Goal: Information Seeking & Learning: Learn about a topic

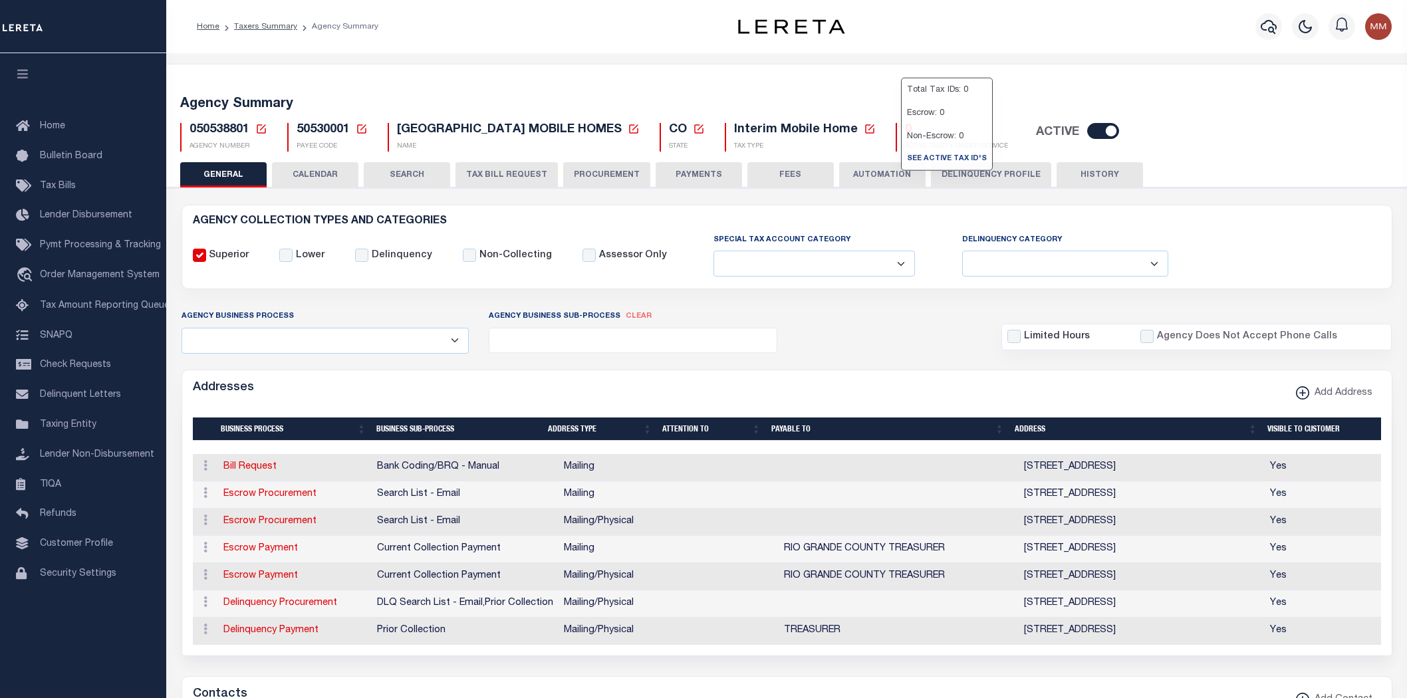
select select
click at [247, 27] on link "Taxers Summary" at bounding box center [265, 27] width 63 height 8
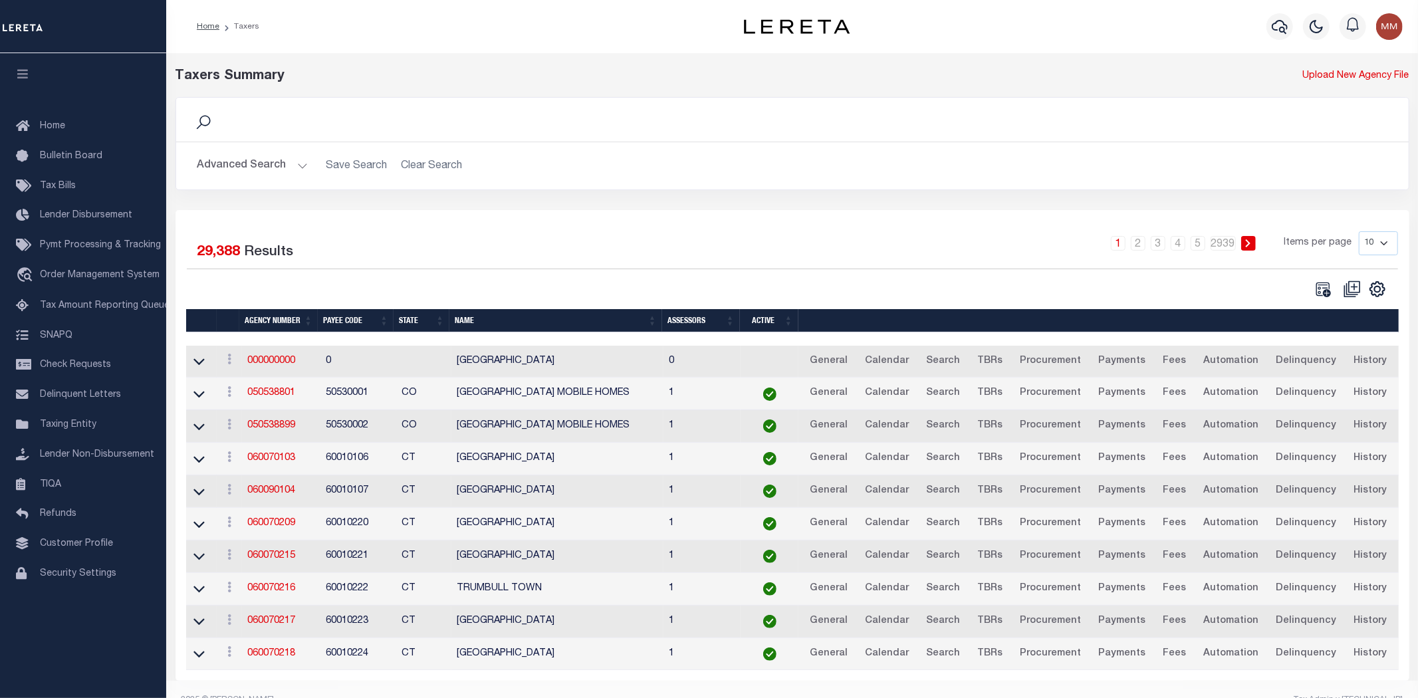
click at [349, 36] on div "Home Taxers" at bounding box center [440, 27] width 509 height 28
click at [264, 309] on th "Agency Number" at bounding box center [278, 320] width 78 height 23
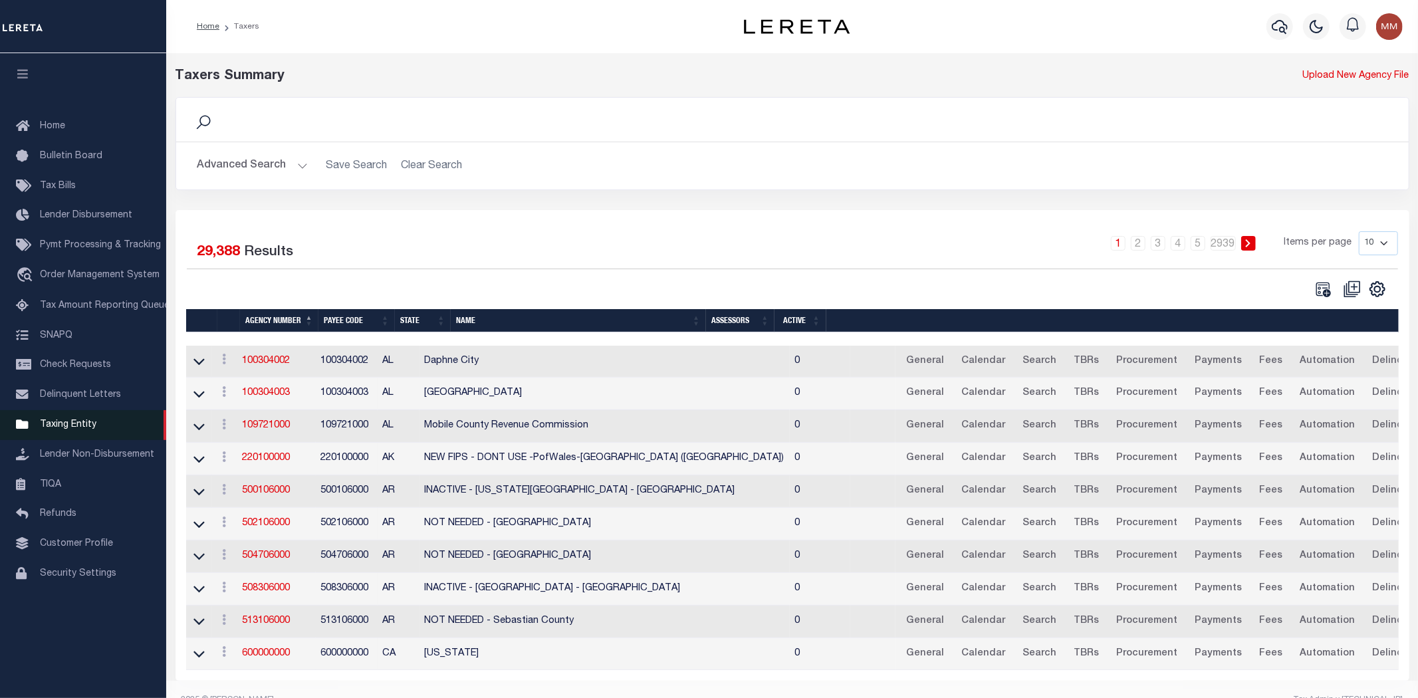
click at [76, 420] on span "Taxing Entity" at bounding box center [68, 424] width 57 height 9
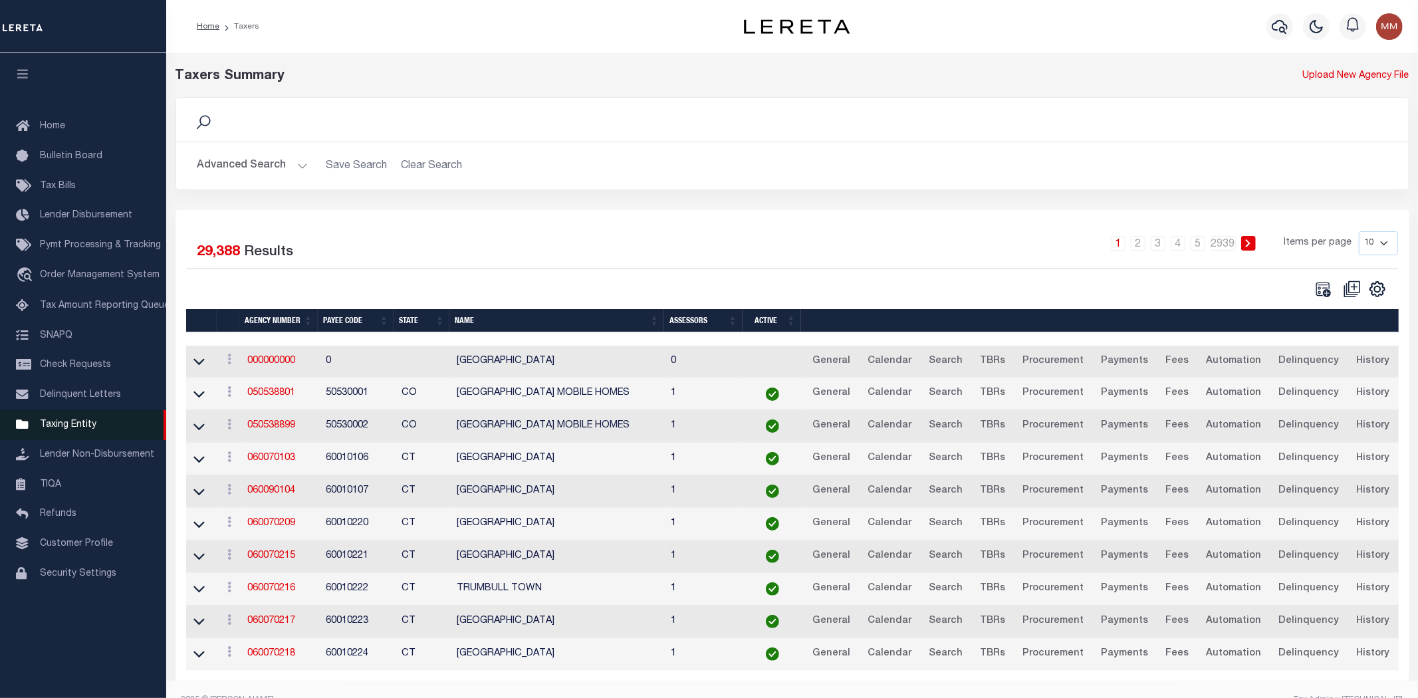
click at [62, 420] on span "Taxing Entity" at bounding box center [68, 424] width 57 height 9
click at [692, 251] on div "1 2 3 4 5 … 2939 Items per page 10 25 50 100" at bounding box center [947, 248] width 904 height 35
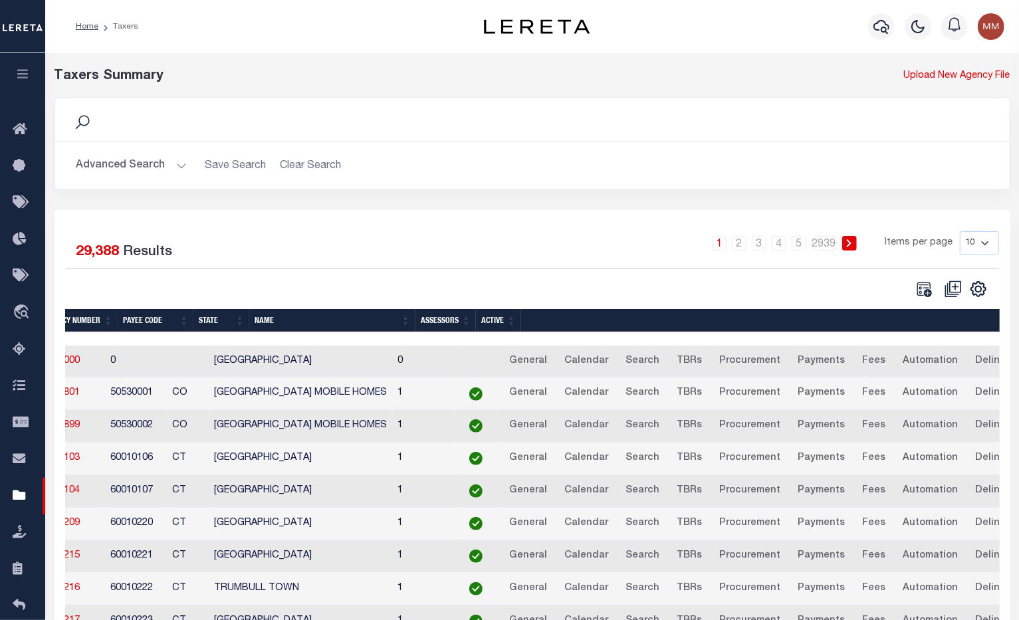
scroll to position [0, 95]
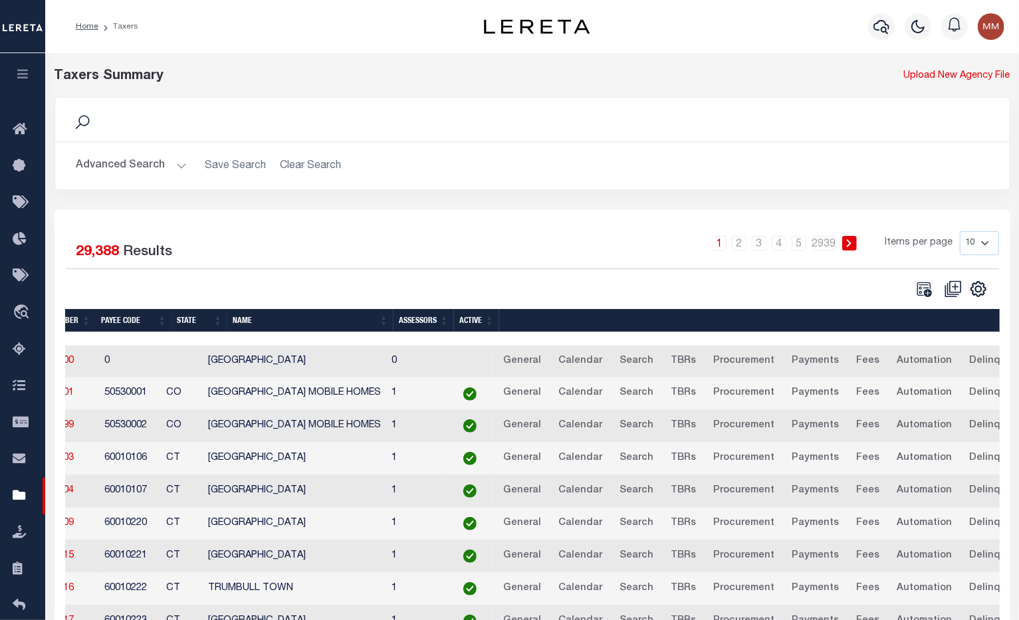
click at [535, 309] on th "&nbsp;" at bounding box center [750, 320] width 503 height 23
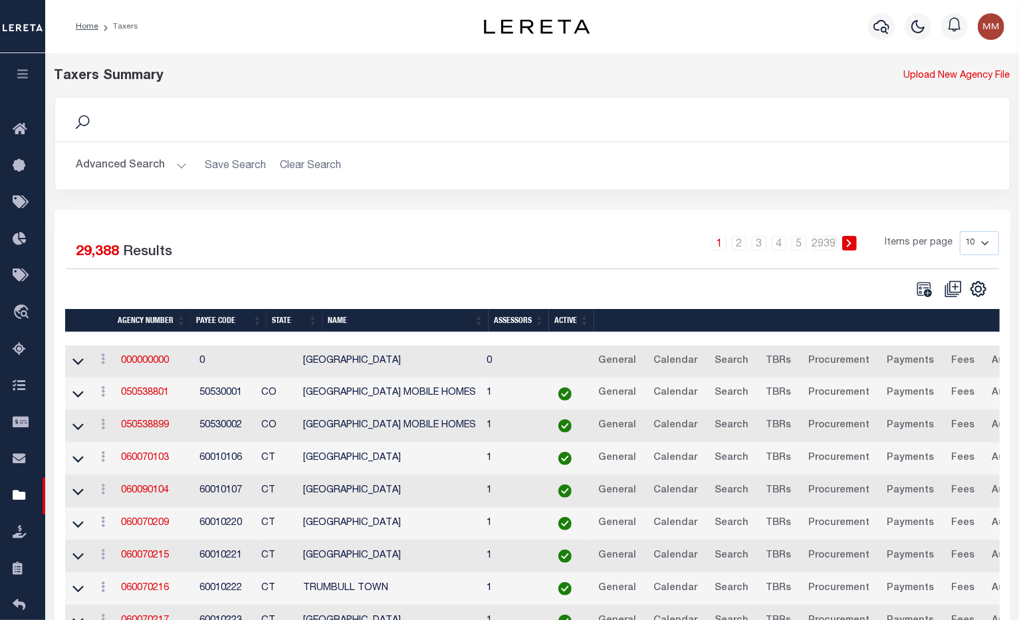
click at [138, 309] on th "Agency Number" at bounding box center [151, 320] width 78 height 23
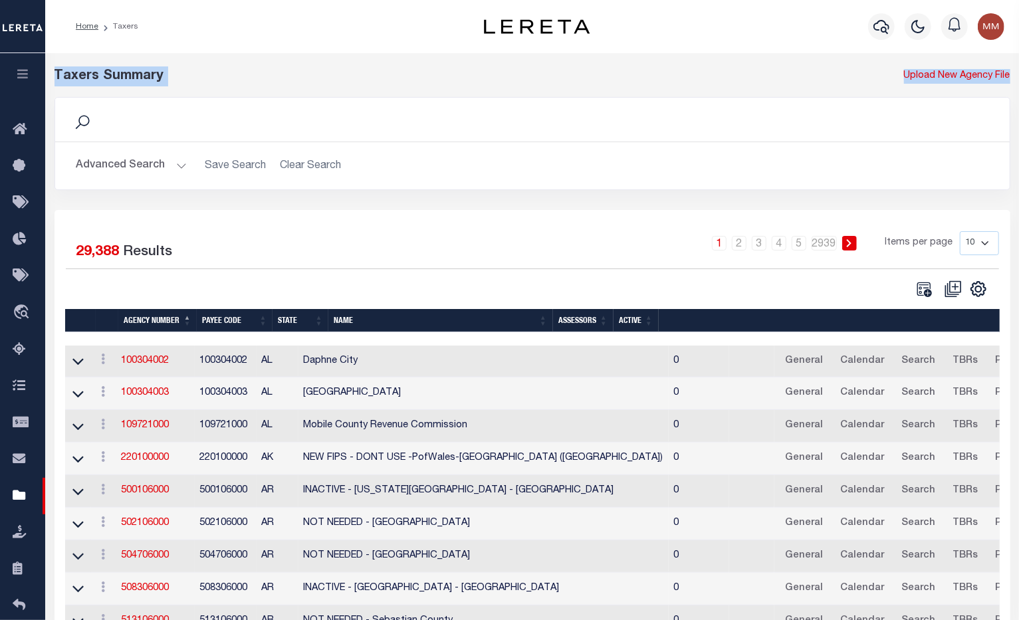
drag, startPoint x: 49, startPoint y: 77, endPoint x: 257, endPoint y: 100, distance: 209.3
click at [257, 100] on div "Taxers Summary Upload New Agency File Search Advanced Search Save Search Clear …" at bounding box center [532, 373] width 966 height 614
copy div "Taxers Summary Upload New Agency File"
click at [148, 356] on link "100304002" at bounding box center [146, 360] width 48 height 9
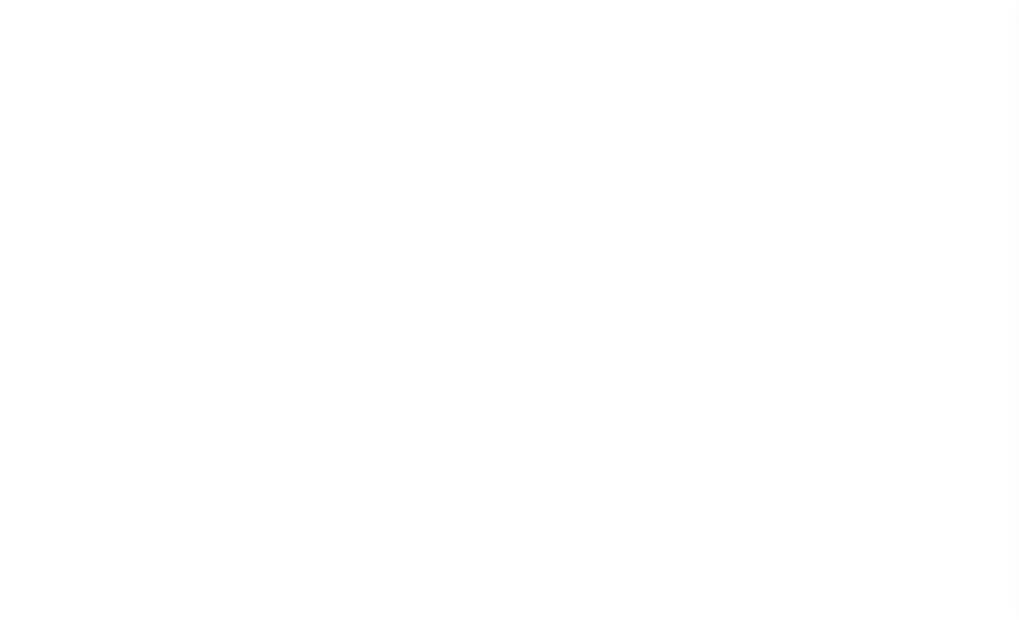
select select
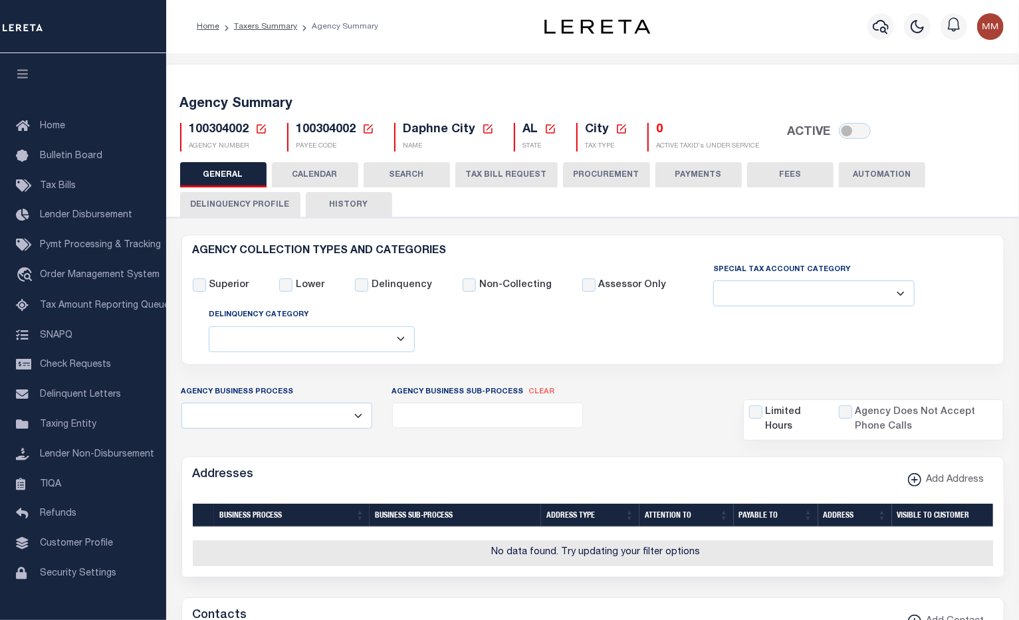
click at [24, 74] on icon "button" at bounding box center [22, 74] width 15 height 12
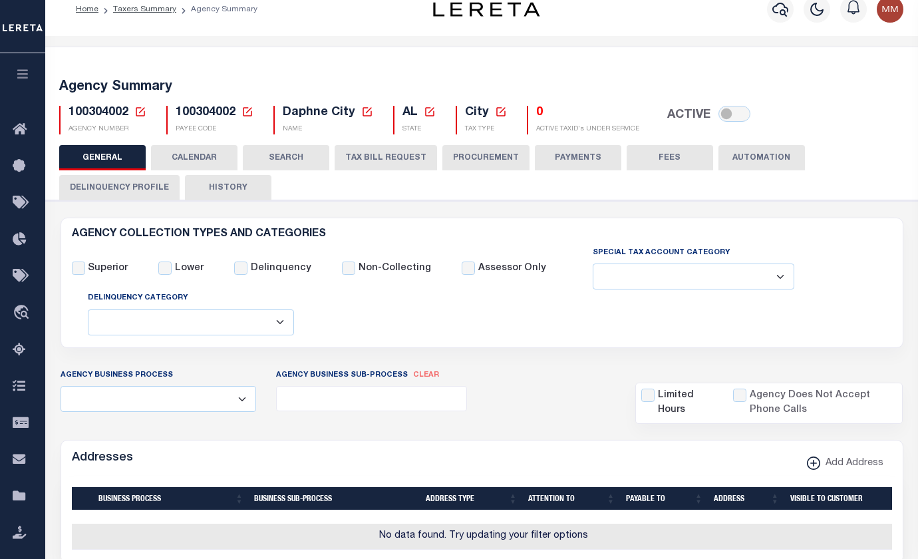
scroll to position [27, 0]
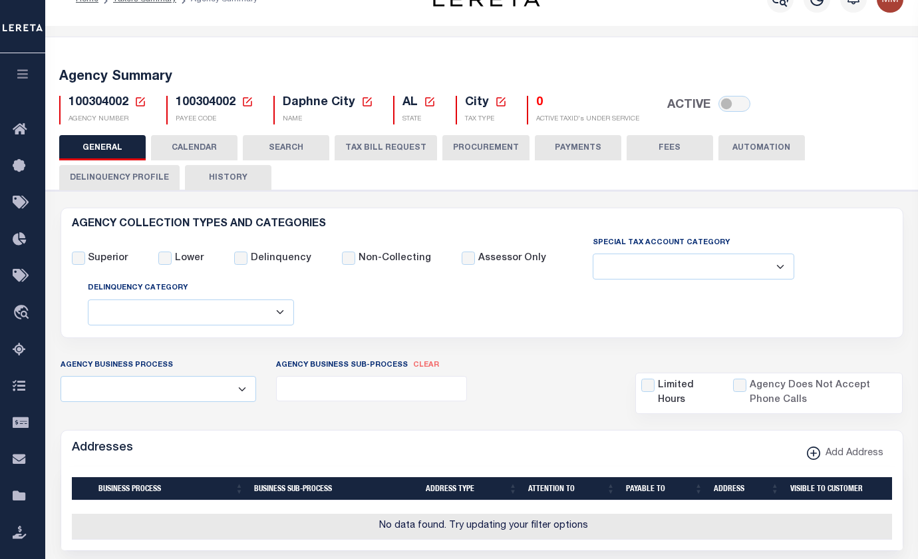
drag, startPoint x: 59, startPoint y: 76, endPoint x: 543, endPoint y: 416, distance: 591.4
copy div "Agency Summary 100304002 Agency Number Edit Cancel Ok New Agency Number Cancel …"
click at [332, 66] on div "Agency Summary 100304002 Agency Number Edit Cancel Ok New Agency Number Cancel …" at bounding box center [481, 94] width 877 height 82
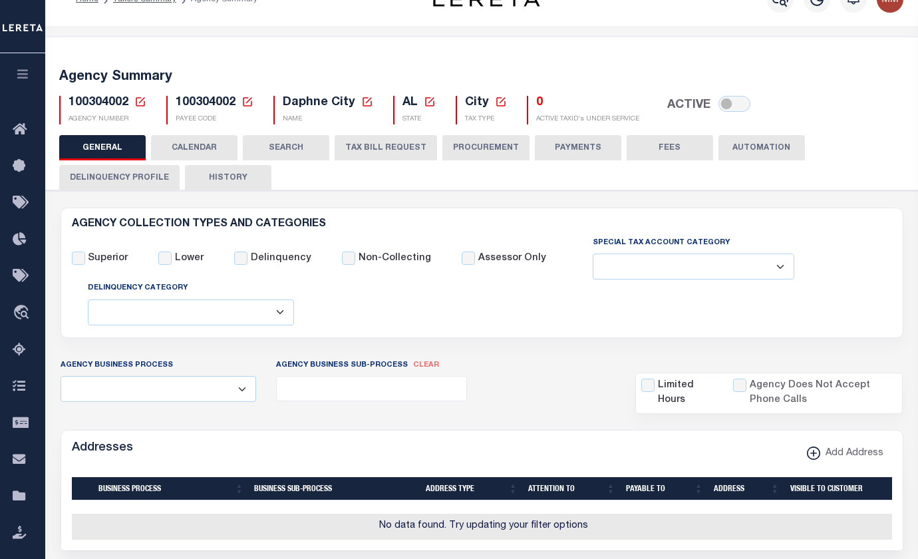
click at [211, 146] on button "CALENDAR" at bounding box center [194, 147] width 86 height 25
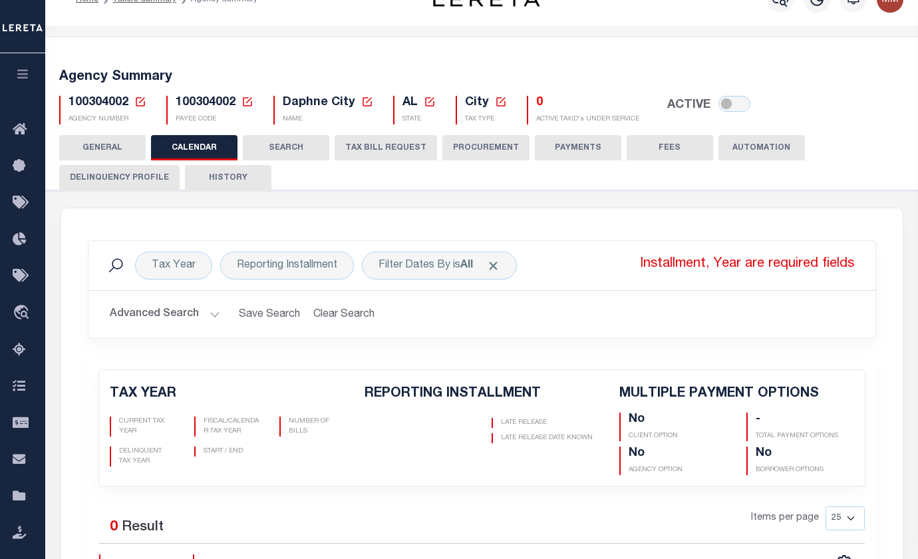
click at [291, 145] on button "SEARCH" at bounding box center [286, 147] width 86 height 25
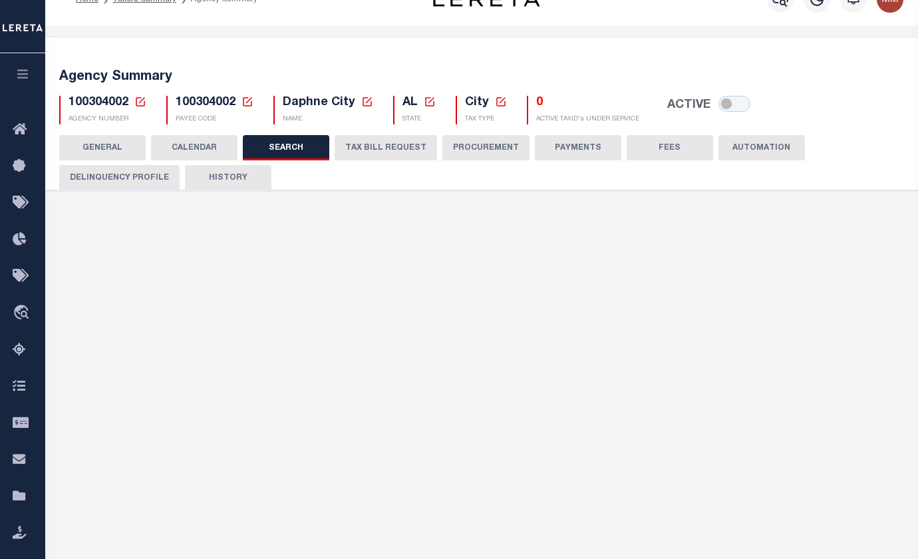
checkbox input "false"
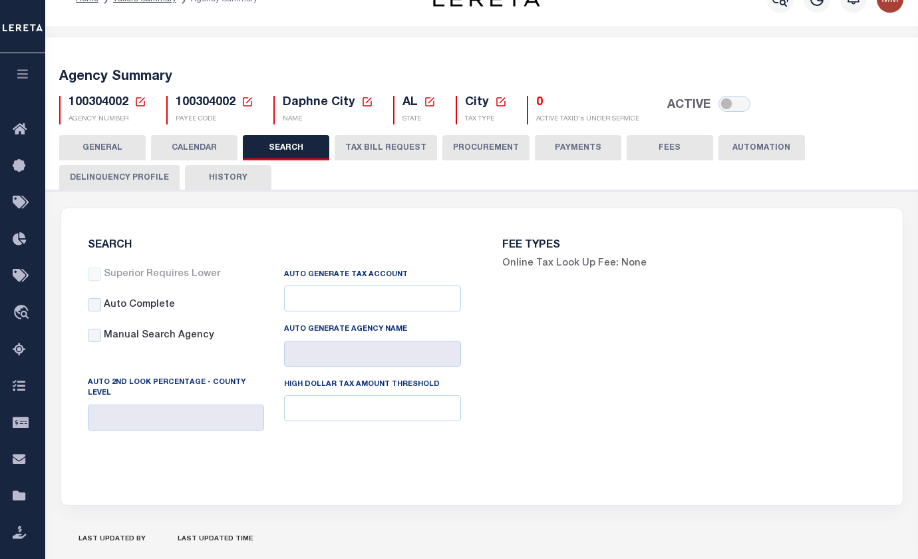
click at [114, 144] on button "GENERAL" at bounding box center [102, 147] width 86 height 25
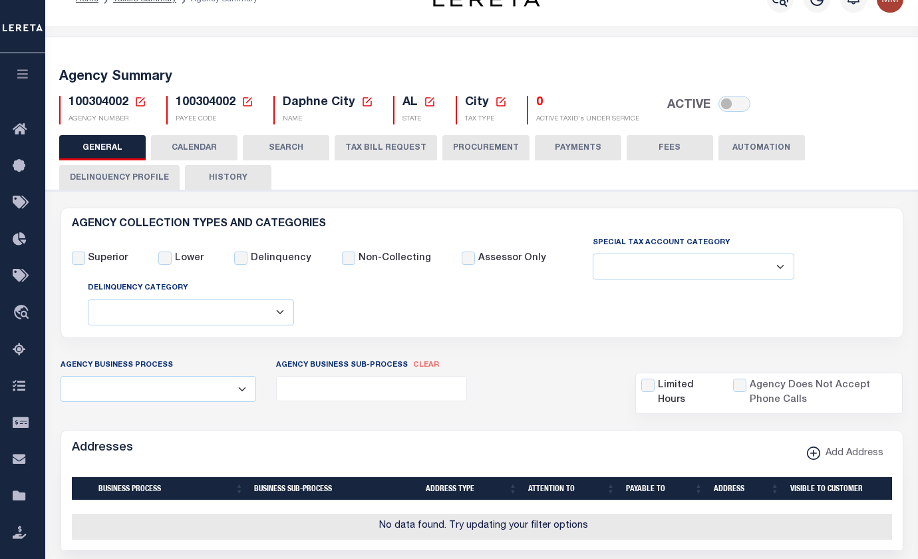
drag, startPoint x: 53, startPoint y: 140, endPoint x: 251, endPoint y: 170, distance: 201.0
click at [251, 170] on nav "GENERAL CALENDAR SEARCH TAX BILL REQUEST PROCUREMENT PAYMENTS" at bounding box center [481, 162] width 877 height 55
copy div "GENERAL CALENDAR SEARCH TAX BILL REQUEST PROCUREMENT PAYMENTS FEES AUTOMATION D…"
click at [479, 239] on div "Assessor Only" at bounding box center [508, 257] width 115 height 45
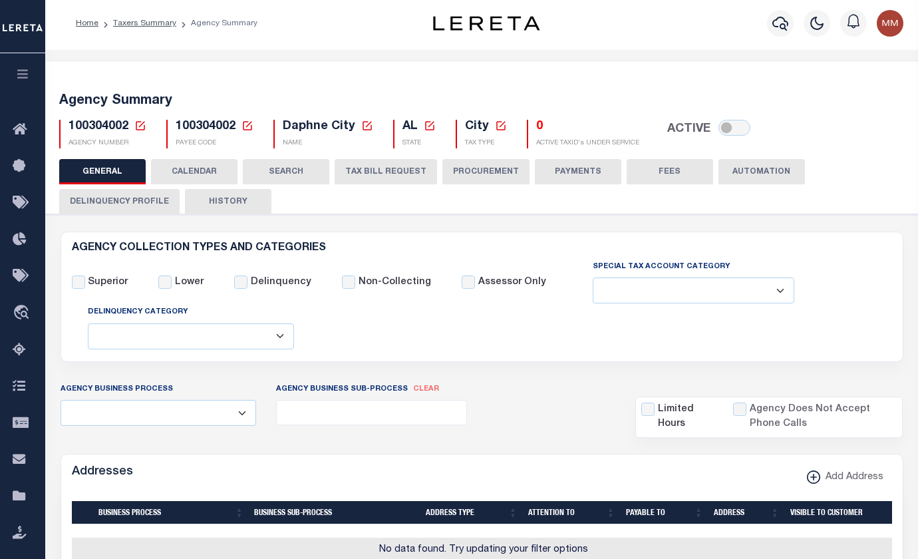
scroll to position [0, 0]
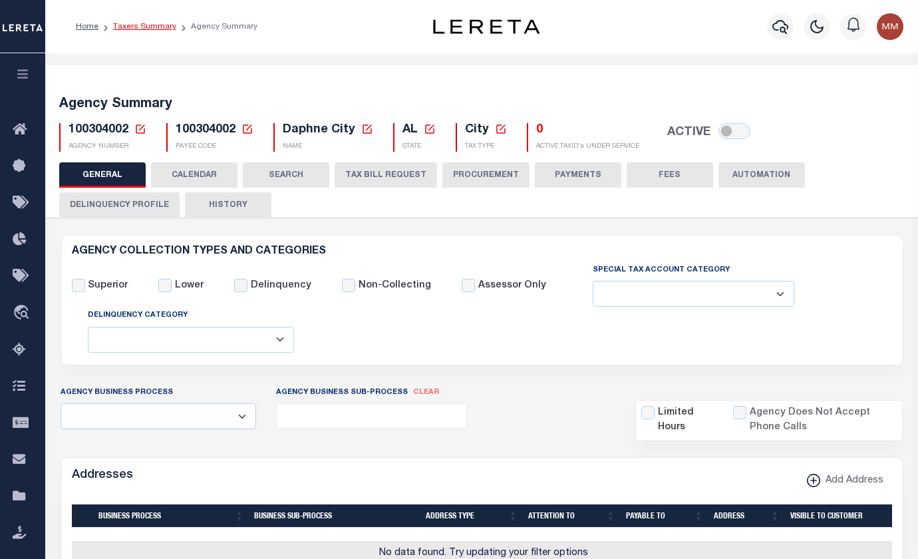
click at [148, 26] on link "Taxers Summary" at bounding box center [144, 27] width 63 height 8
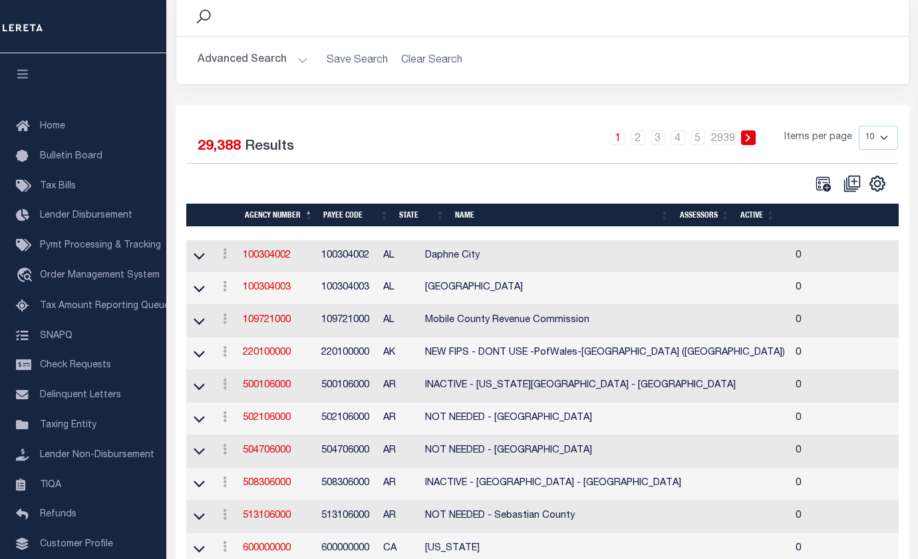
scroll to position [118, 0]
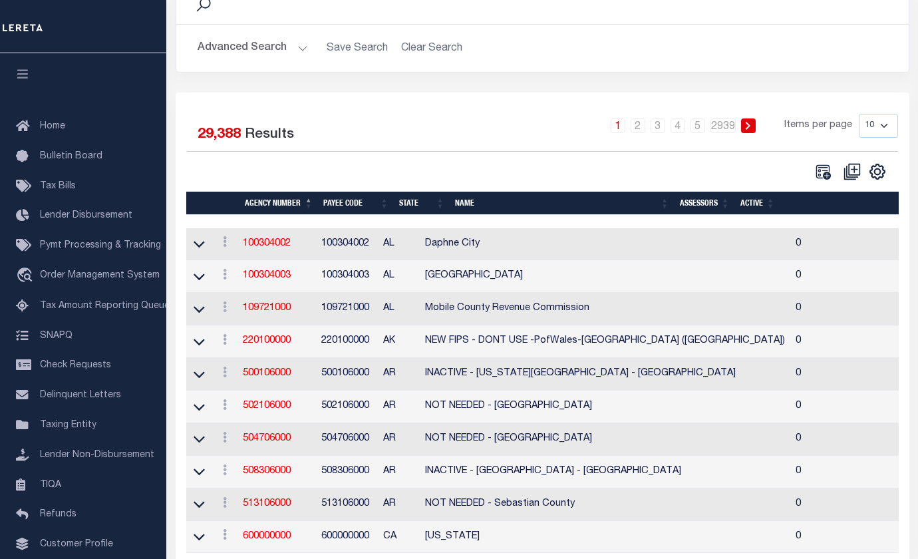
click at [404, 191] on th "State" at bounding box center [422, 202] width 56 height 23
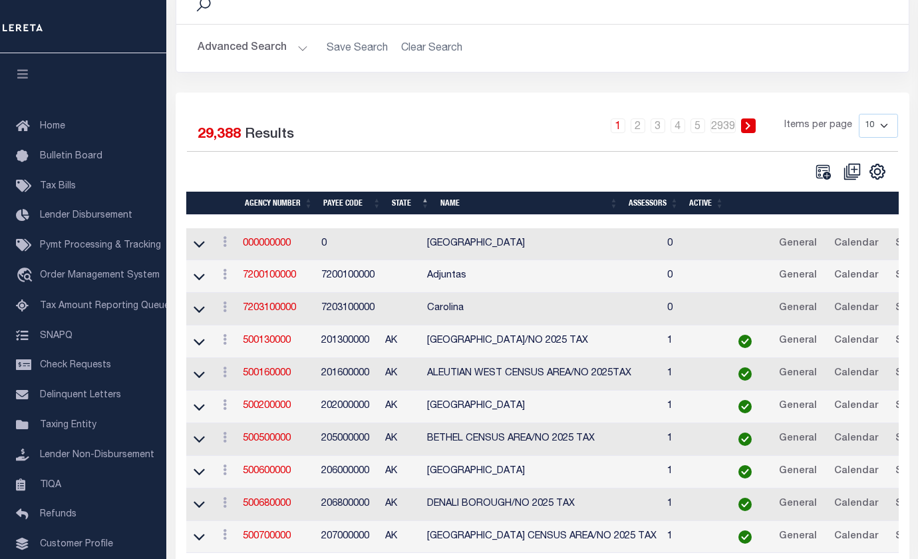
click at [404, 191] on th "State" at bounding box center [410, 202] width 49 height 23
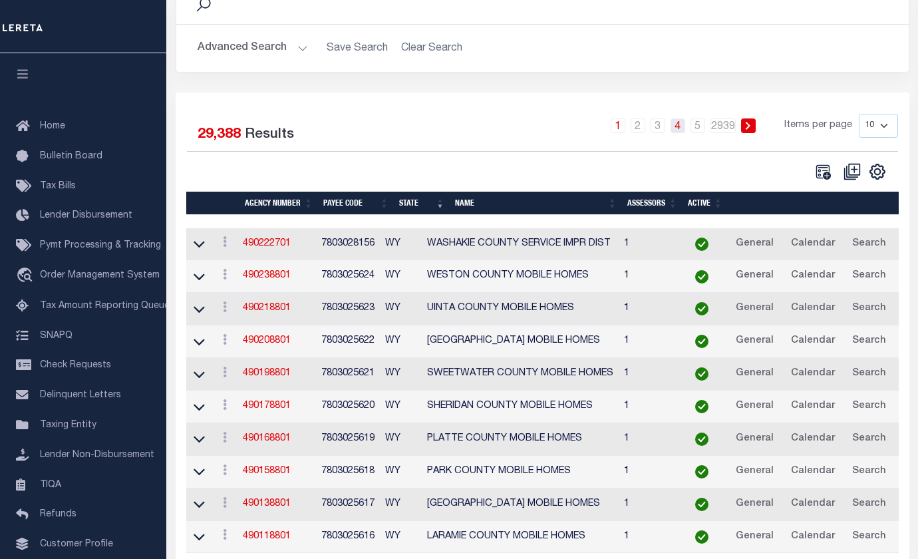
click at [685, 118] on link "4" at bounding box center [677, 125] width 15 height 15
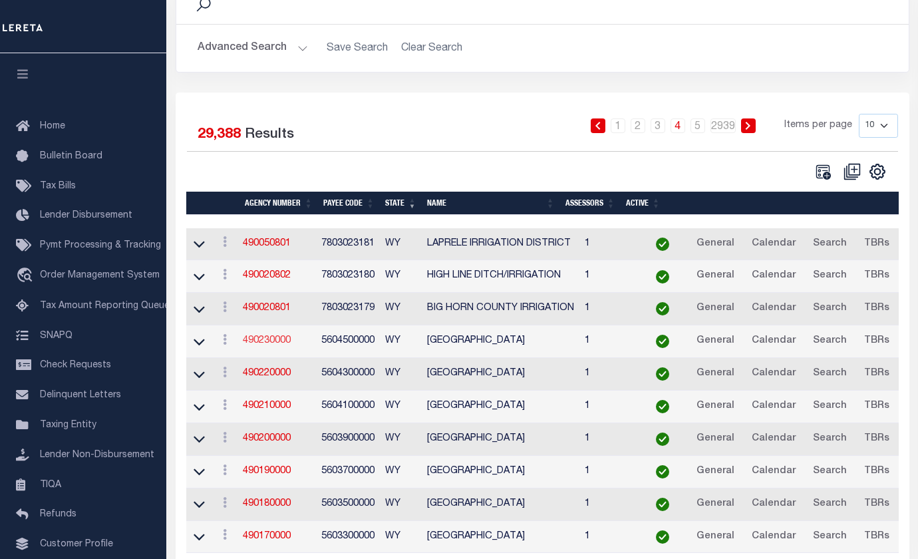
click at [249, 336] on link "490230000" at bounding box center [267, 340] width 48 height 9
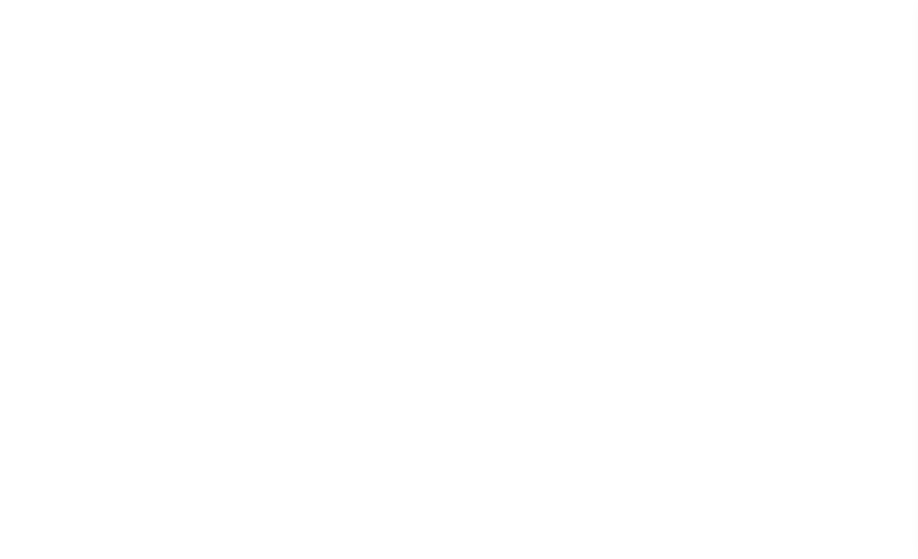
select select
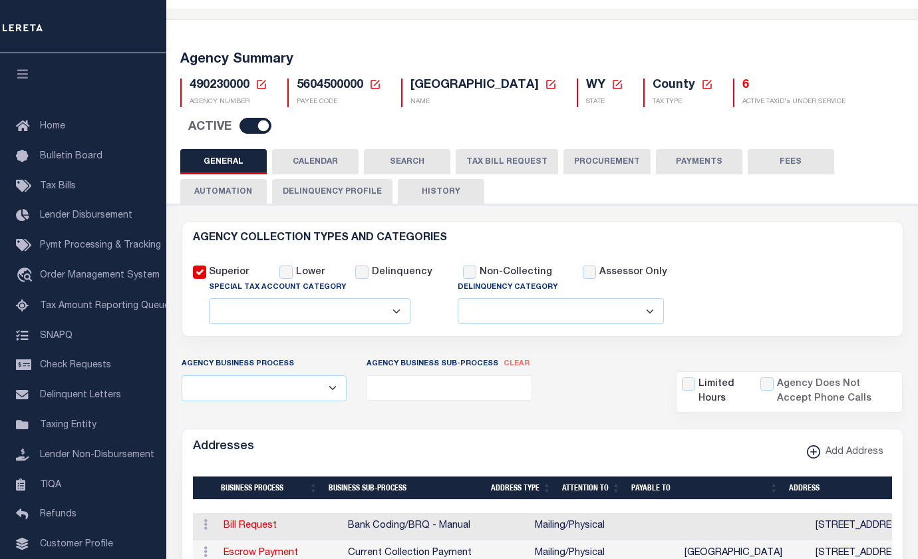
scroll to position [41, 0]
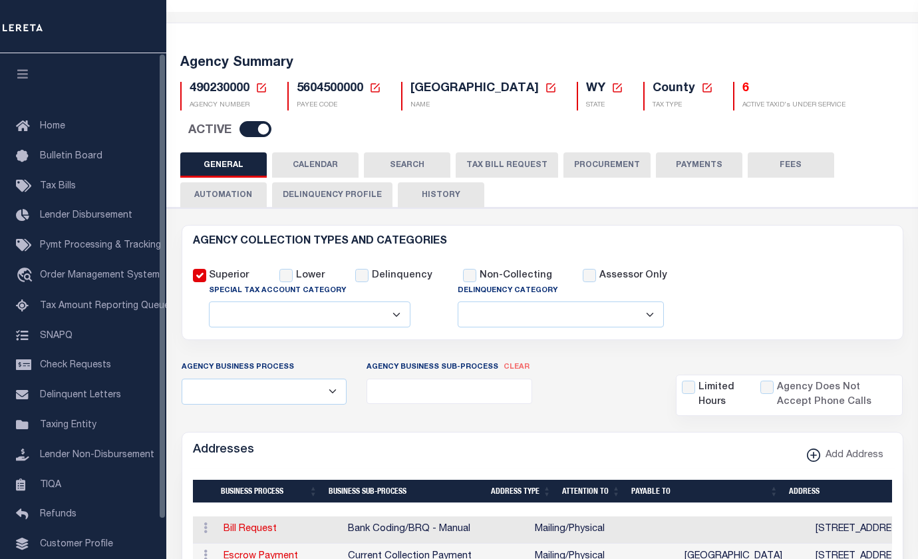
click at [21, 72] on icon "button" at bounding box center [22, 74] width 15 height 12
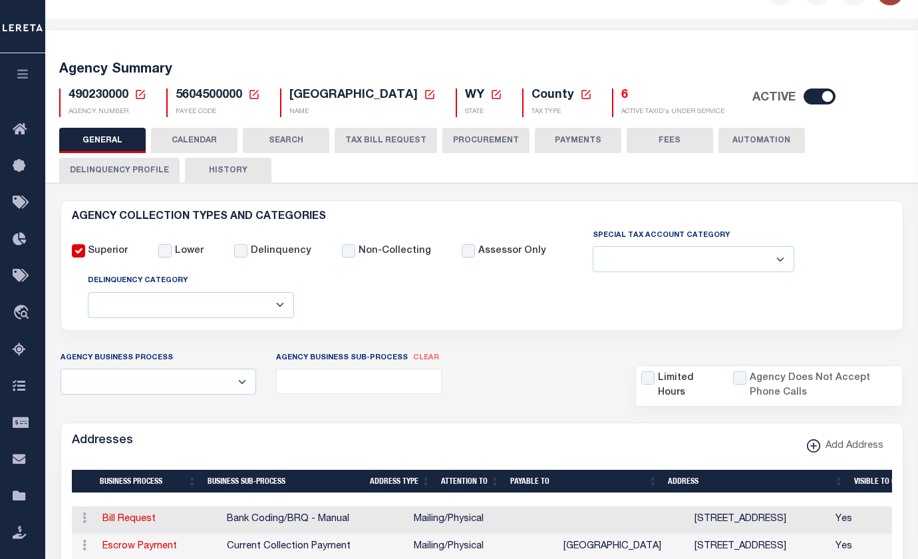
scroll to position [51, 0]
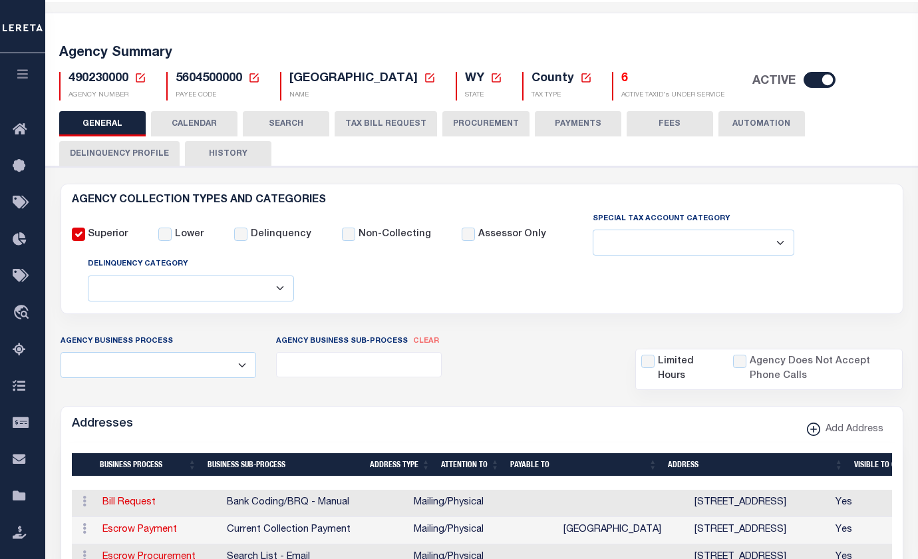
click at [469, 159] on div "GENERAL CALENDAR SEARCH TAX BILL REQUEST PROCUREMENT PAYMENTS" at bounding box center [481, 138] width 845 height 55
click at [231, 352] on select "All Automation Bill Request Delinquency Payment Delinquency Procurement Escrow …" at bounding box center [158, 365] width 195 height 26
click at [243, 352] on select "All Automation Bill Request Delinquency Payment Delinquency Procurement Escrow …" at bounding box center [158, 365] width 195 height 26
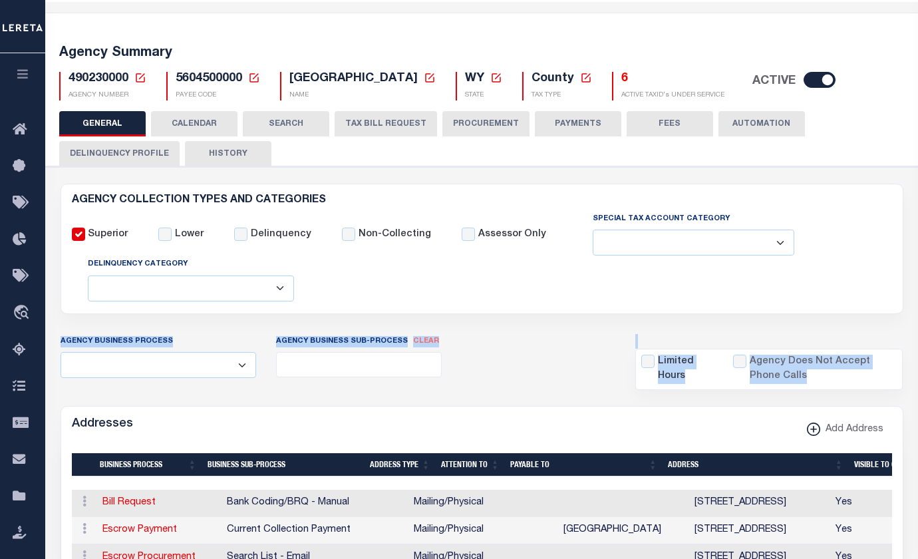
drag, startPoint x: 86, startPoint y: 324, endPoint x: 810, endPoint y: 342, distance: 724.3
click at [826, 349] on div "Agency Business Process All Automation Bill Request Delinquency Payment Delinqu…" at bounding box center [482, 362] width 862 height 56
copy div "Agency Business Process All Automation Bill Request Delinquency Payment Delinqu…"
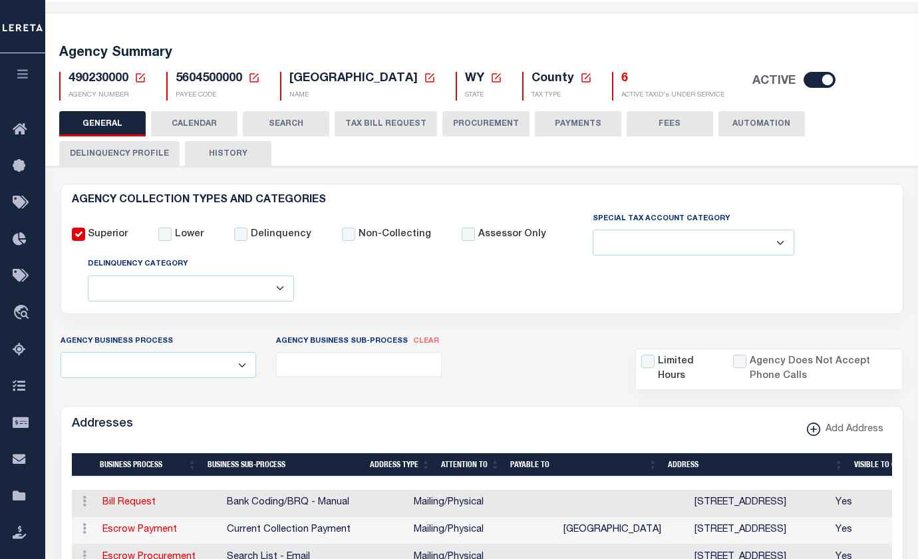
click at [241, 352] on select "All Automation Bill Request Delinquency Payment Delinquency Procurement Escrow …" at bounding box center [158, 365] width 195 height 26
click at [249, 352] on select "All Automation Bill Request Delinquency Payment Delinquency Procurement Escrow …" at bounding box center [158, 365] width 195 height 26
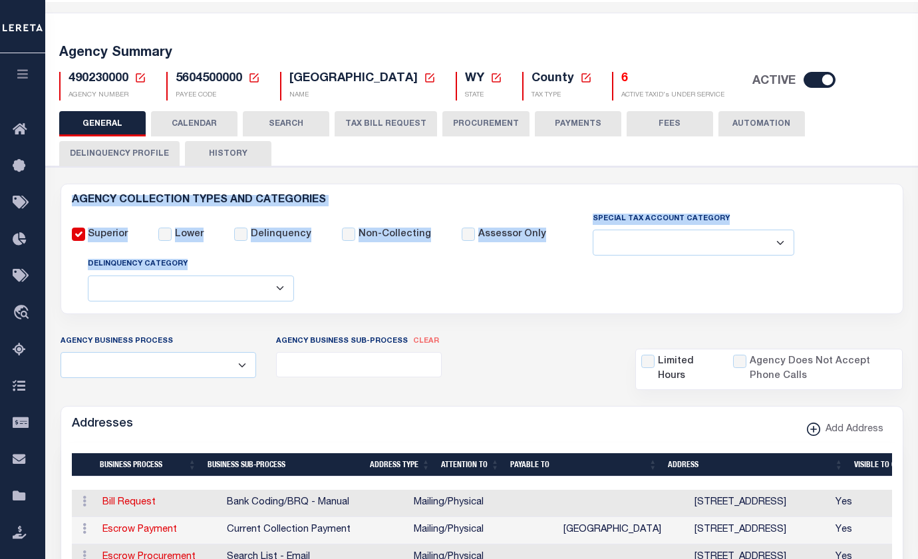
drag, startPoint x: 69, startPoint y: 191, endPoint x: 252, endPoint y: 282, distance: 204.0
click at [252, 282] on div "AGENCY COLLECTION TYPES AND CATEGORIES Superior Lower Delinquency Non-Collecting" at bounding box center [482, 249] width 840 height 108
copy div "AGENCY COLLECTION TYPES AND CATEGORIES Superior Lower Delinquency Non-Collectin…"
click at [241, 276] on select "Delinquent Lien Sale Agency Delinquent Relevied Agency Delinquent Run Off Agenc…" at bounding box center [191, 288] width 206 height 26
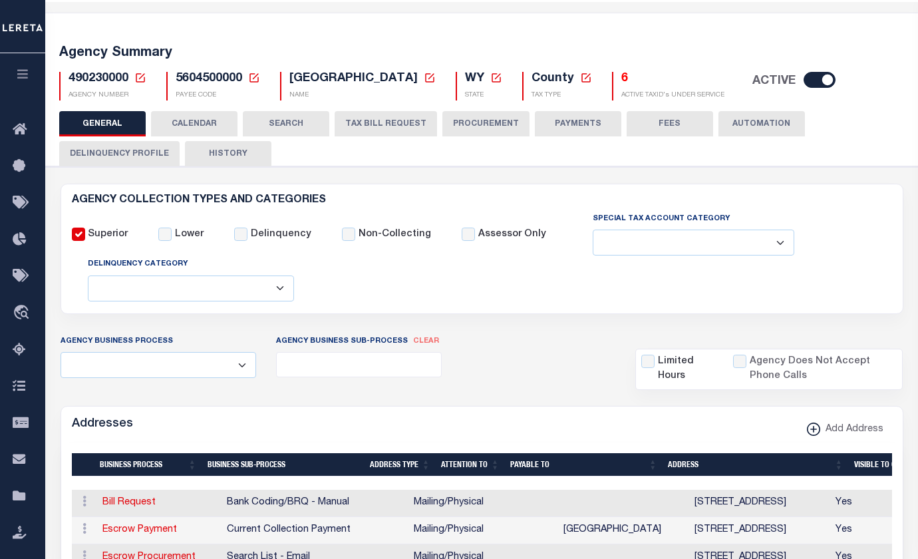
click at [507, 336] on div "Agency Business Process All Automation Bill Request Delinquency Payment Delinqu…" at bounding box center [482, 362] width 862 height 56
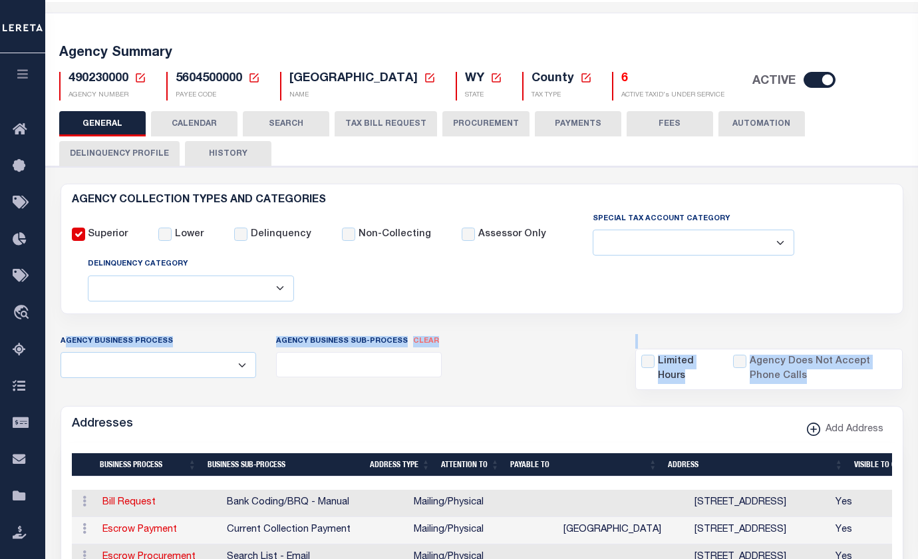
drag, startPoint x: 64, startPoint y: 320, endPoint x: 801, endPoint y: 358, distance: 738.4
click at [801, 358] on div "Agency Business Process All Automation Bill Request Delinquency Payment Delinqu…" at bounding box center [482, 362] width 862 height 56
copy div "gency Business Process All Automation Bill Request Delinquency Payment Delinque…"
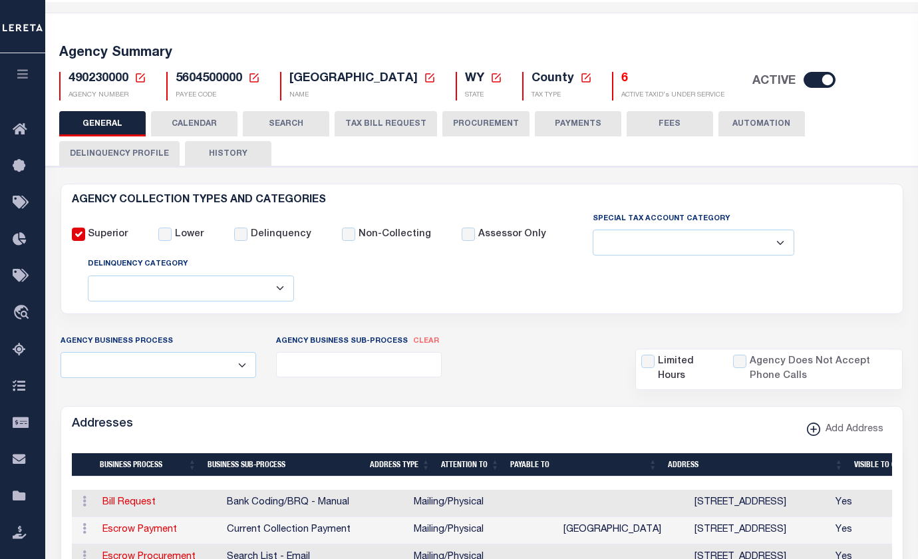
drag, startPoint x: 626, startPoint y: 324, endPoint x: 828, endPoint y: 362, distance: 206.2
click at [828, 362] on div "Limited Hours Agency Does Not Accept Phone Calls" at bounding box center [768, 362] width 287 height 56
copy div "Limited Hours Agency Does Not Accept Phone Calls"
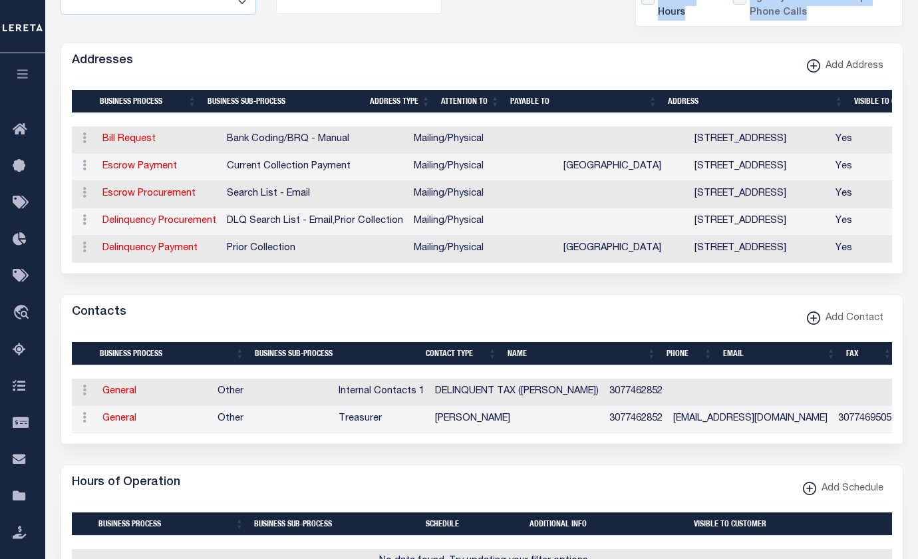
scroll to position [423, 0]
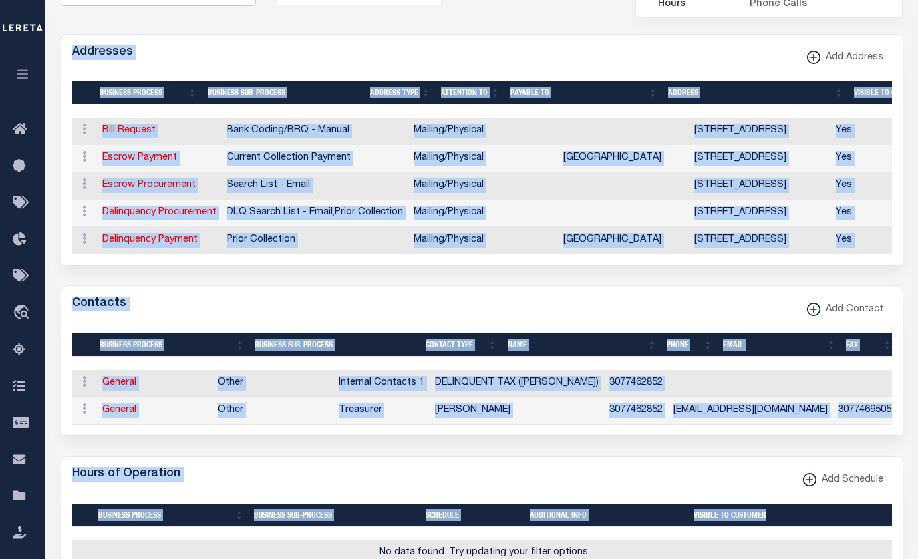
drag, startPoint x: 63, startPoint y: 21, endPoint x: 769, endPoint y: 479, distance: 841.7
click at [769, 479] on form "AGENCY COLLECTION TYPES AND CATEGORIES Superior Lower Delinquency Non-Collectin…" at bounding box center [482, 410] width 842 height 1197
copy form "Addresses Add Address Selected 5 Results Items per page undefined CSV Export Se…"
click at [476, 286] on div "Contacts Add Contact" at bounding box center [481, 304] width 841 height 37
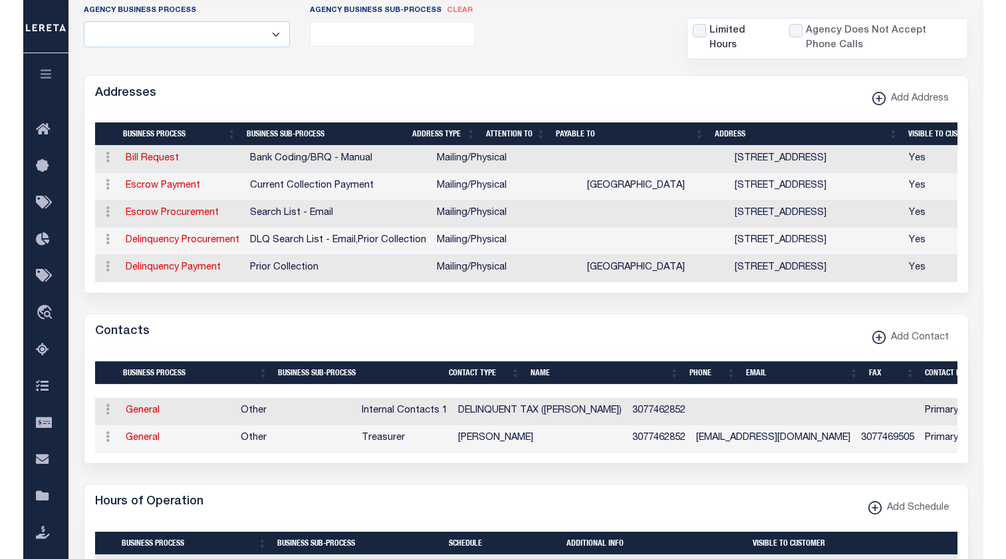
scroll to position [373, 0]
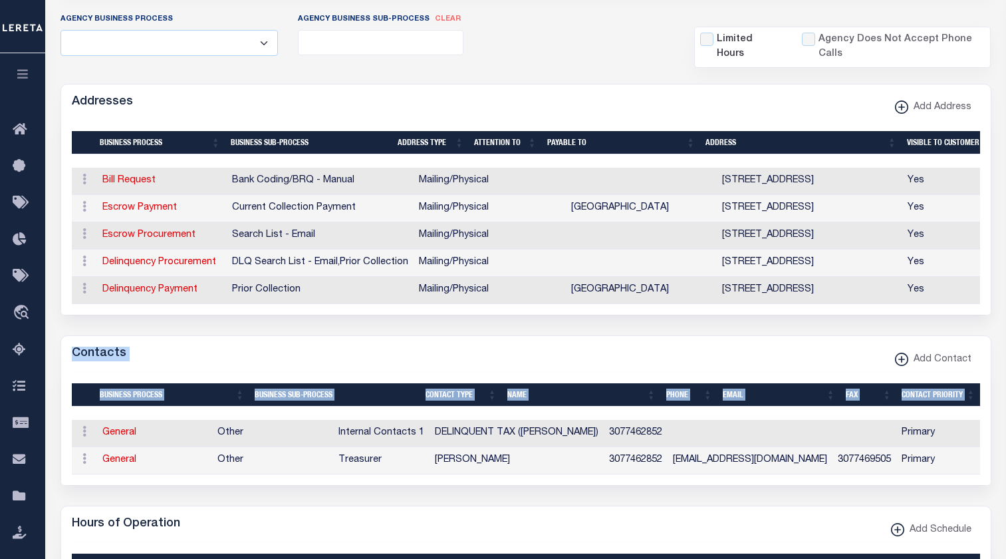
drag, startPoint x: 69, startPoint y: 267, endPoint x: 941, endPoint y: 390, distance: 880.4
click at [917, 390] on div "Contacts Add Contact 2" at bounding box center [526, 410] width 931 height 150
copy div "Contacts Add Contact Selected 2 Results Items per page undefined CSV Export Sel…"
click at [172, 553] on th "Business Process" at bounding box center [171, 564] width 156 height 23
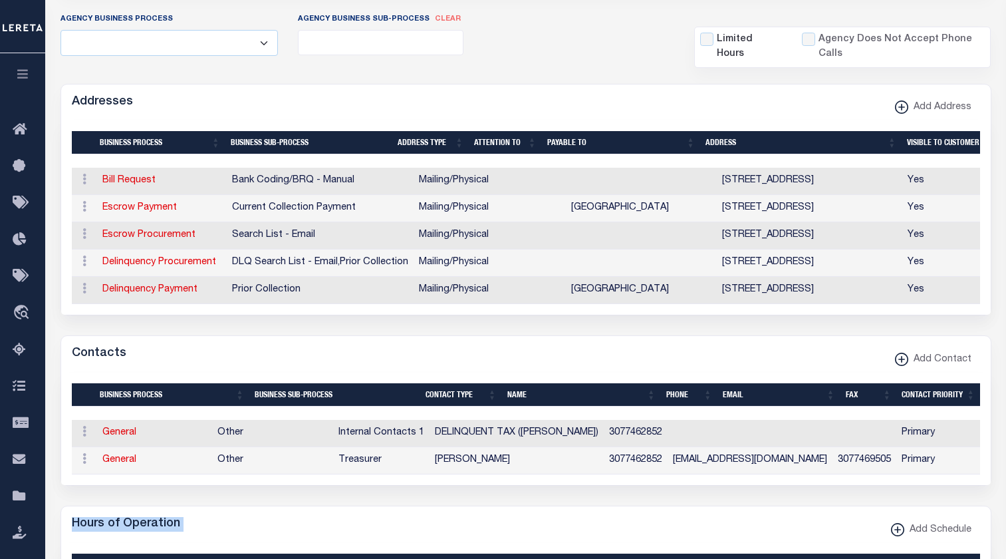
scroll to position [390, 0]
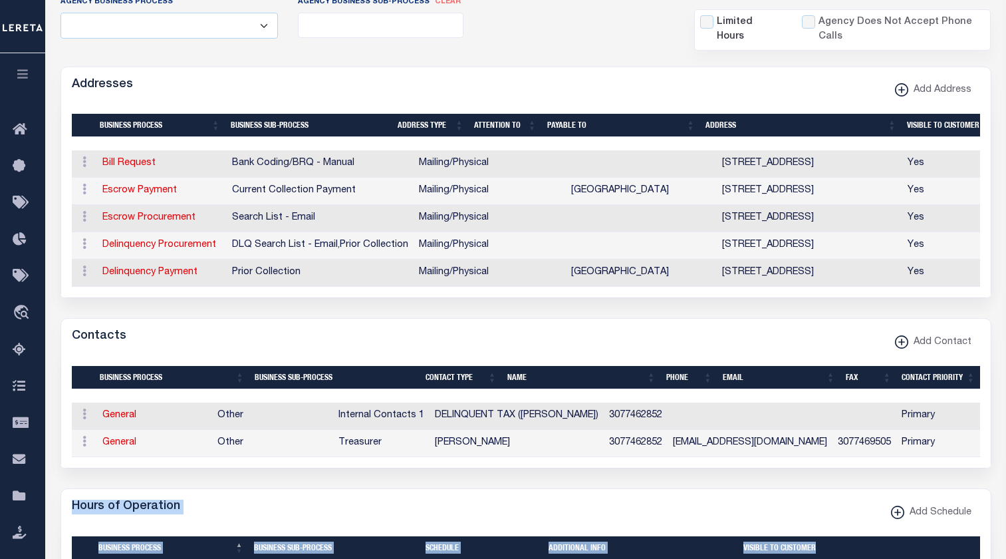
drag, startPoint x: 67, startPoint y: 439, endPoint x: 850, endPoint y: 465, distance: 783.7
click at [850, 488] on div "Hours of Operation Add Schedule 0" at bounding box center [526, 549] width 931 height 122
copy div "Hours of Operation Add Schedule Selected 0 Result Items per page undefined CSV …"
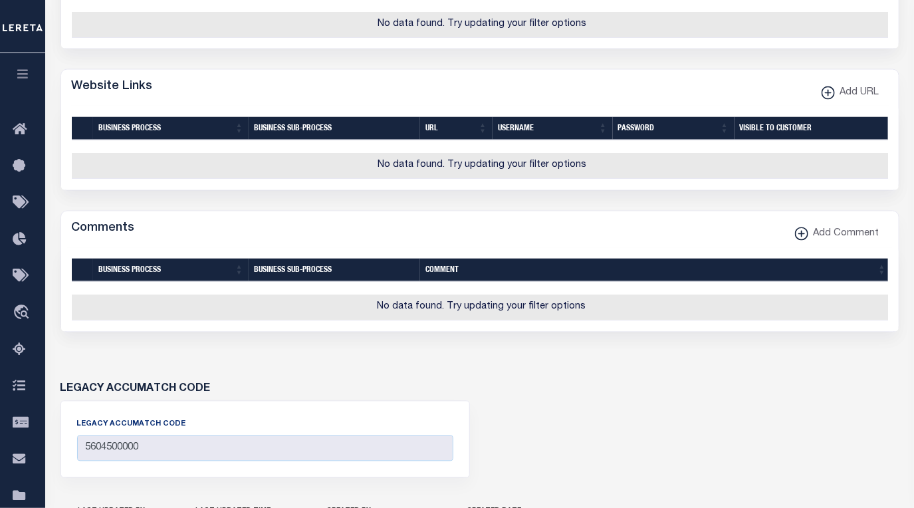
scroll to position [951, 0]
drag, startPoint x: 69, startPoint y: 48, endPoint x: 535, endPoint y: 464, distance: 624.9
click at [509, 384] on div "LEGACY ACCUMATCH CODE LEGACY ACCUMATCH CODE 5604500000" at bounding box center [480, 423] width 859 height 142
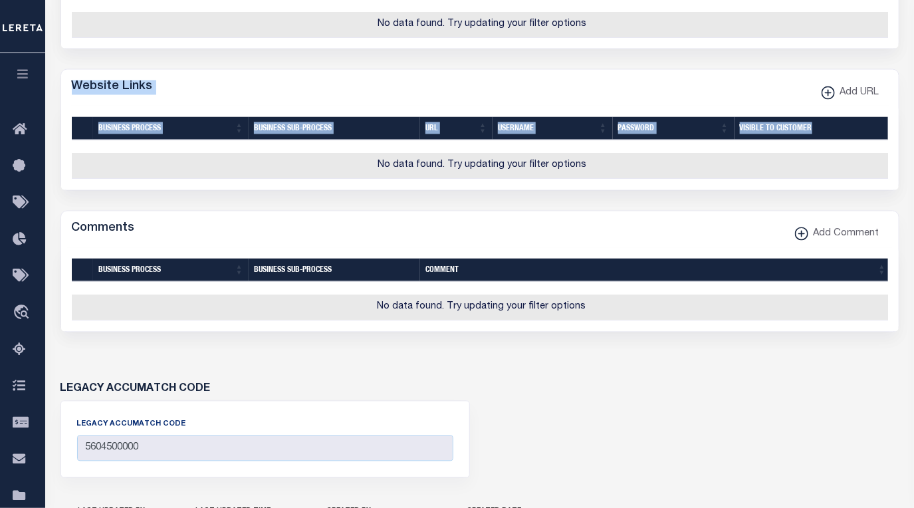
drag, startPoint x: 67, startPoint y: 44, endPoint x: 842, endPoint y: 79, distance: 775.4
click at [842, 79] on div "Website Links Add URL" at bounding box center [480, 130] width 839 height 122
copy div "Website Links Add URL Selected 0 Result Items per page CSV Export Selected Prin…"
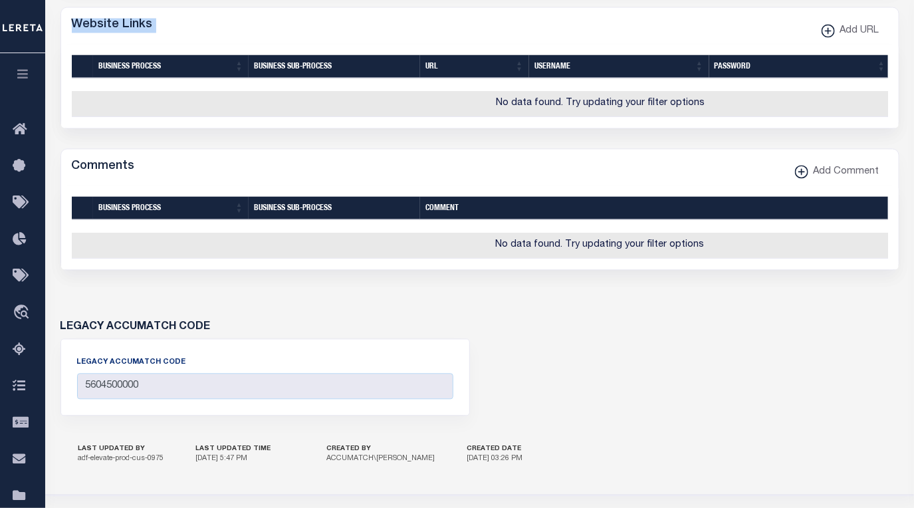
click at [26, 69] on icon "button" at bounding box center [22, 74] width 15 height 12
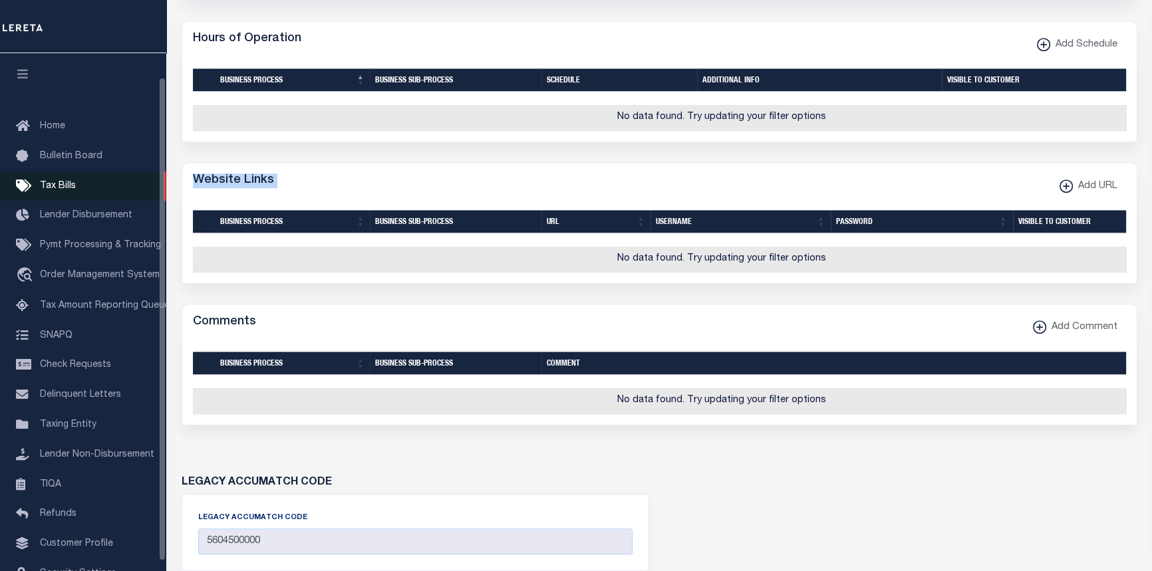
scroll to position [35, 0]
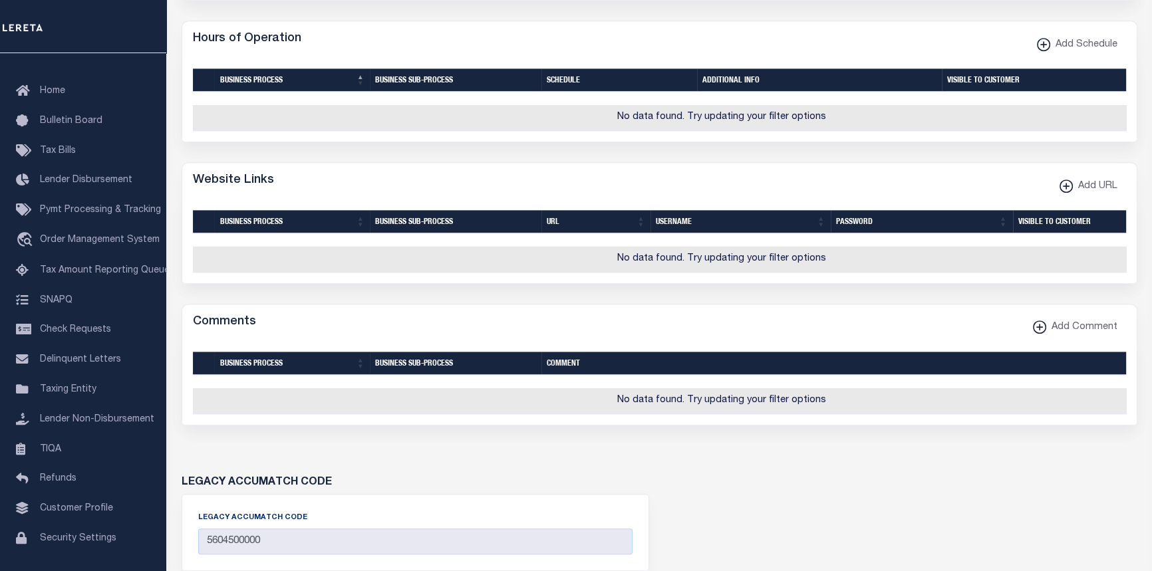
click at [784, 233] on div at bounding box center [722, 239] width 1058 height 13
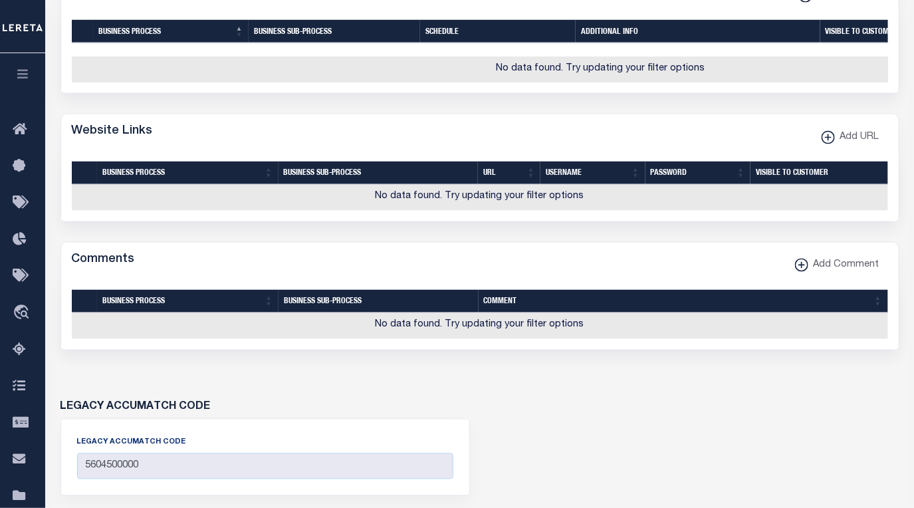
scroll to position [965, 0]
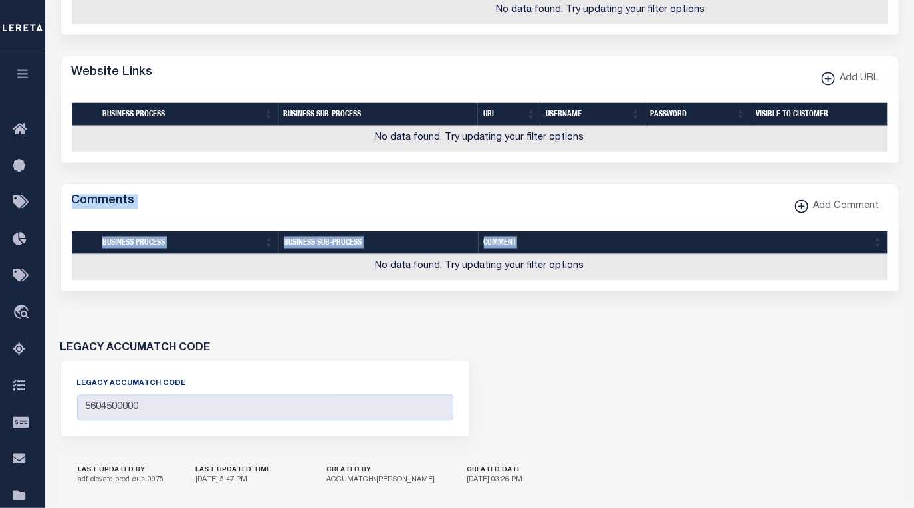
drag, startPoint x: 70, startPoint y: 147, endPoint x: 638, endPoint y: 188, distance: 569.3
click at [638, 188] on div "Comments Add Comment 0" at bounding box center [480, 238] width 839 height 108
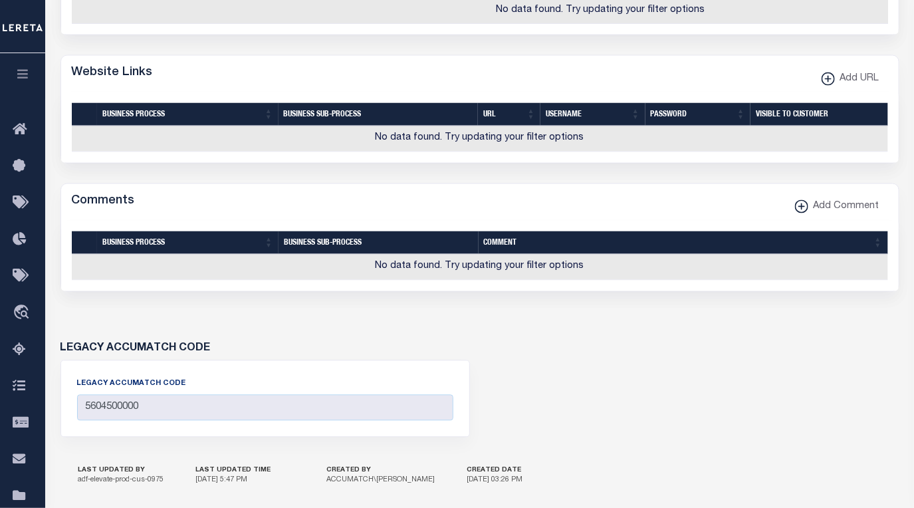
click at [58, 312] on div "LEGACY ACCUMATCH CODE LEGACY ACCUMATCH CODE 5604500000" at bounding box center [480, 383] width 859 height 142
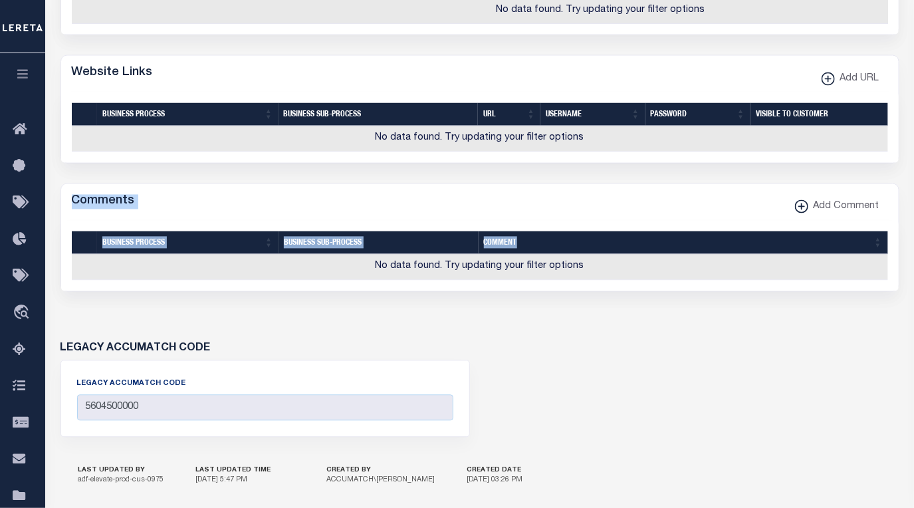
drag, startPoint x: 66, startPoint y: 152, endPoint x: 512, endPoint y: 188, distance: 447.0
click at [529, 194] on div "Comments Add Comment 0" at bounding box center [480, 238] width 839 height 108
copy div "Comments Add Comment Selected 0 Result Items per page undefined CSV Export Sele…"
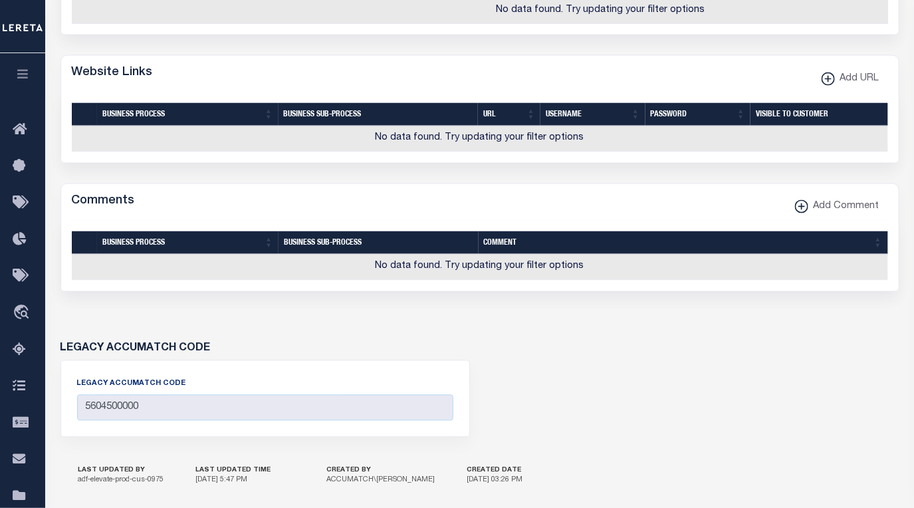
click at [631, 56] on div "Website Links Add URL" at bounding box center [480, 74] width 838 height 37
click at [226, 350] on div "LEGACY ACCUMATCH CODE LEGACY ACCUMATCH CODE 5604500000" at bounding box center [266, 399] width 430 height 110
copy div "LEGACY ACCUMATCH CODE LEGACY ACCUMATCH CODE"
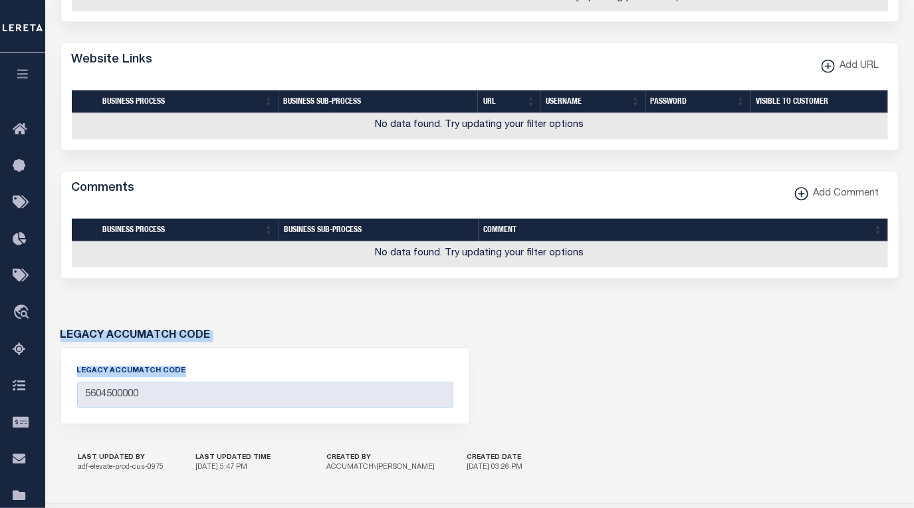
scroll to position [978, 0]
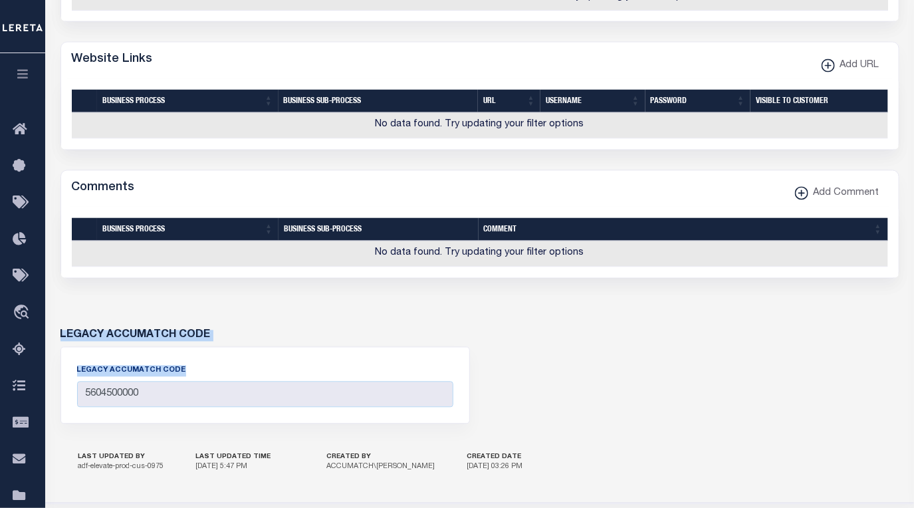
drag, startPoint x: 73, startPoint y: 382, endPoint x: 458, endPoint y: 390, distance: 385.0
click at [532, 440] on div "LAST UPDATED BY adf-elevate-prod-cus-0975 LAST UPDATED TIME 10/5/2025, 5:47 PM …" at bounding box center [480, 463] width 859 height 47
click at [17, 82] on button "button" at bounding box center [22, 75] width 45 height 45
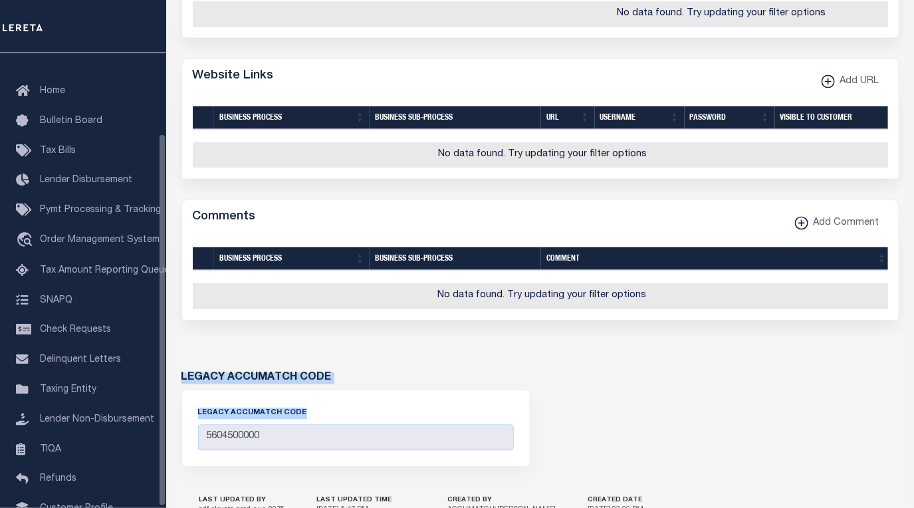
scroll to position [99, 0]
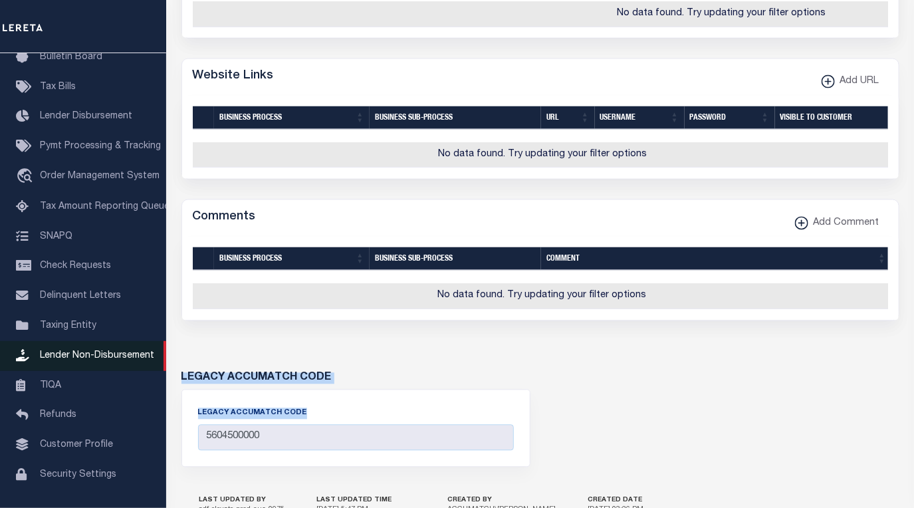
click at [114, 351] on span "Lender Non-Disbursement" at bounding box center [97, 355] width 114 height 9
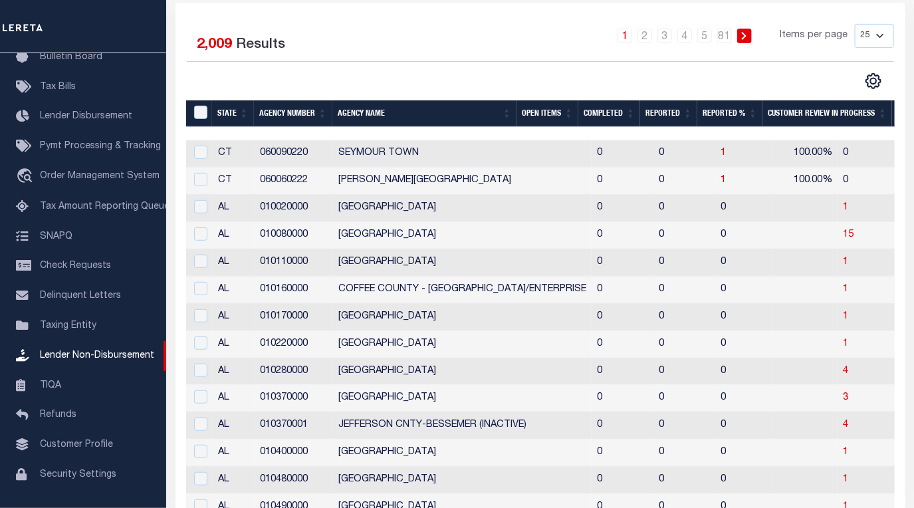
scroll to position [241, 0]
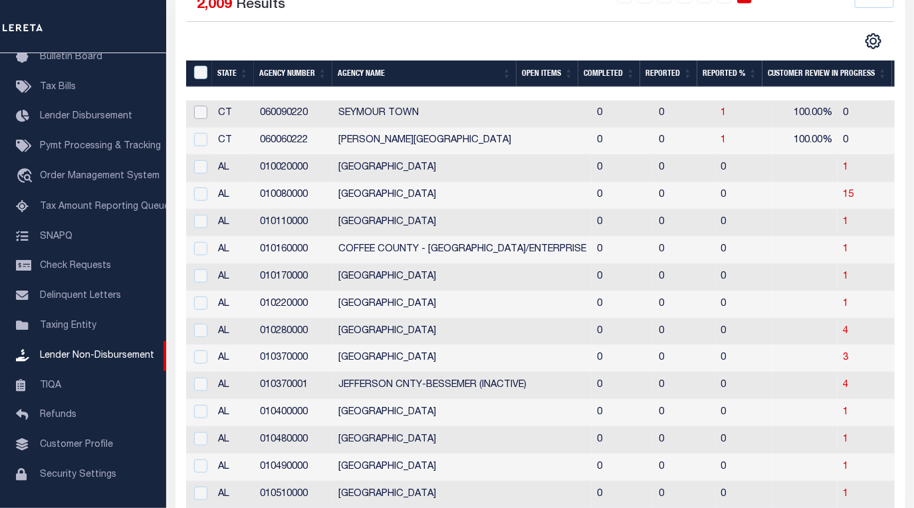
click at [195, 106] on input "checkbox" at bounding box center [200, 112] width 13 height 13
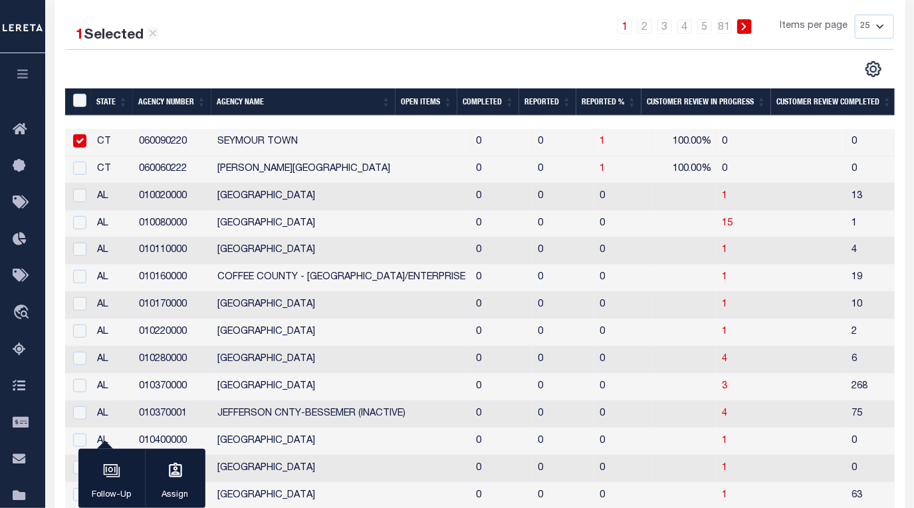
scroll to position [181, 0]
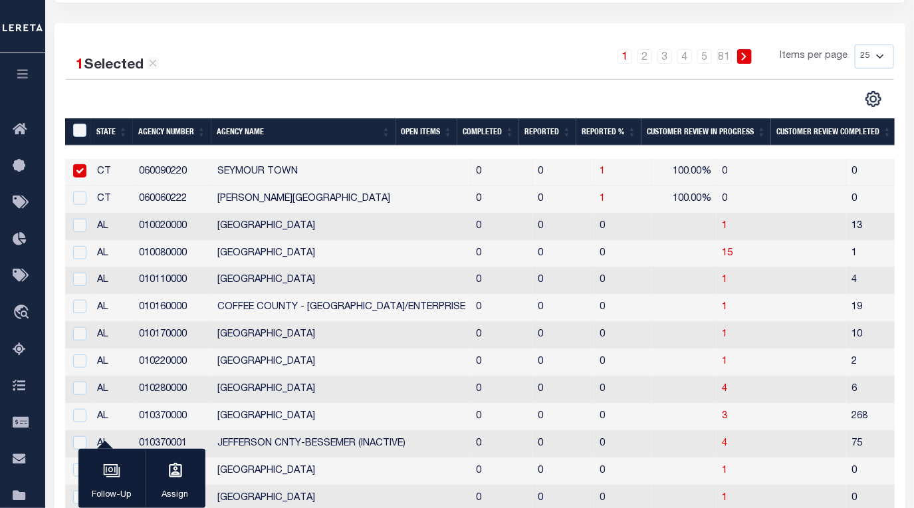
click at [78, 164] on input "checkbox" at bounding box center [79, 170] width 13 height 13
checkbox input "false"
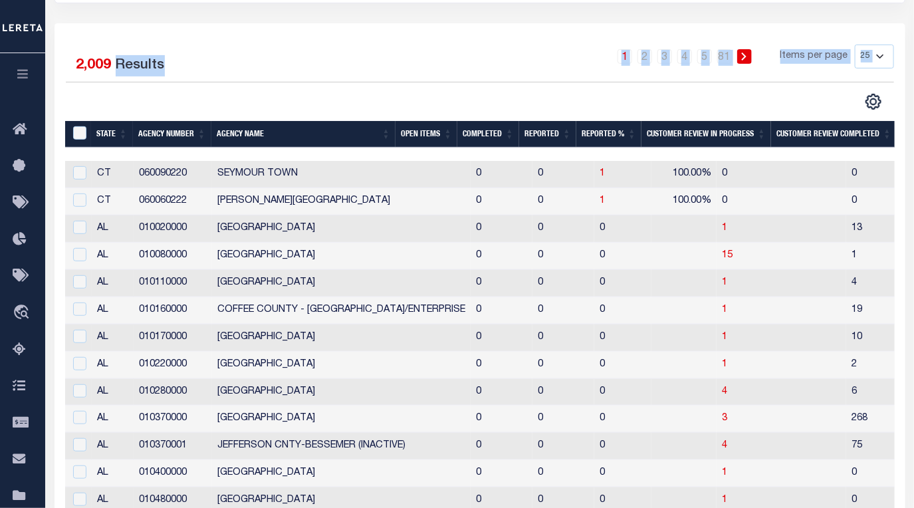
drag, startPoint x: 112, startPoint y: 55, endPoint x: 197, endPoint y: 94, distance: 92.8
click at [197, 94] on div "1 Selected 2,009 Results 1 2 3 4 5 … 81 Items per page 25 50 100 200" at bounding box center [480, 78] width 850 height 66
click at [197, 93] on div at bounding box center [273, 101] width 414 height 17
drag, startPoint x: 92, startPoint y: 109, endPoint x: 353, endPoint y: 114, distance: 261.3
click at [353, 121] on tr "State Agency Number Agency Name Open Items Completed Reported Reported % Custom…" at bounding box center [544, 134] width 959 height 27
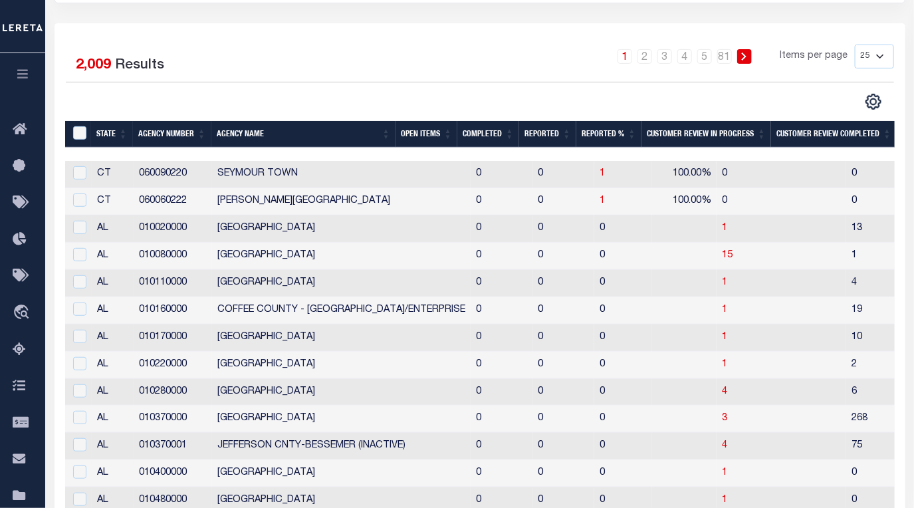
drag, startPoint x: 93, startPoint y: 117, endPoint x: 377, endPoint y: 118, distance: 283.9
click at [377, 121] on tr "State Agency Number Agency Name Open Items Completed Reported Reported % Custom…" at bounding box center [544, 134] width 959 height 27
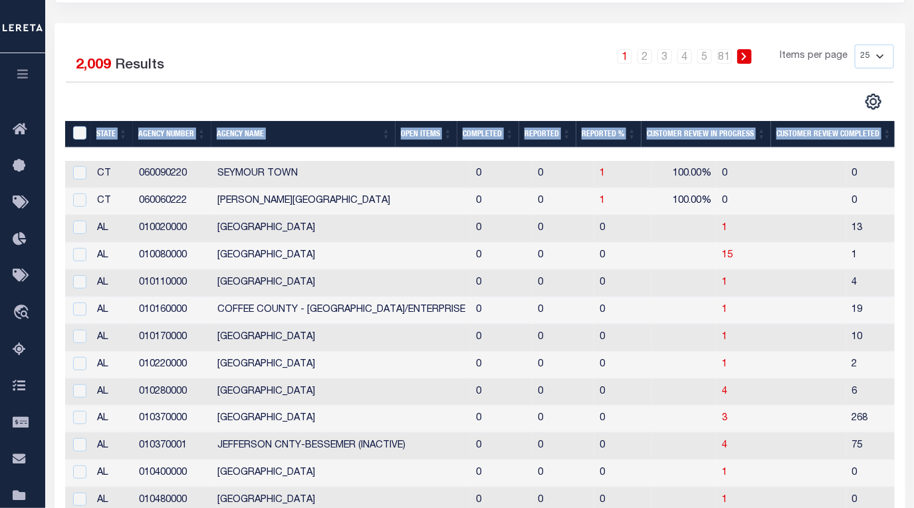
drag, startPoint x: 85, startPoint y: 82, endPoint x: 709, endPoint y: 138, distance: 626.2
click at [709, 138] on div "1 Selected 2,009 Results 1 2 3 4 5 … 81 Items per page 25 50 100 200" at bounding box center [480, 437] width 851 height 828
copy thead "State Agency Number Agency Name Open Items Completed Reported Reported % Custom…"
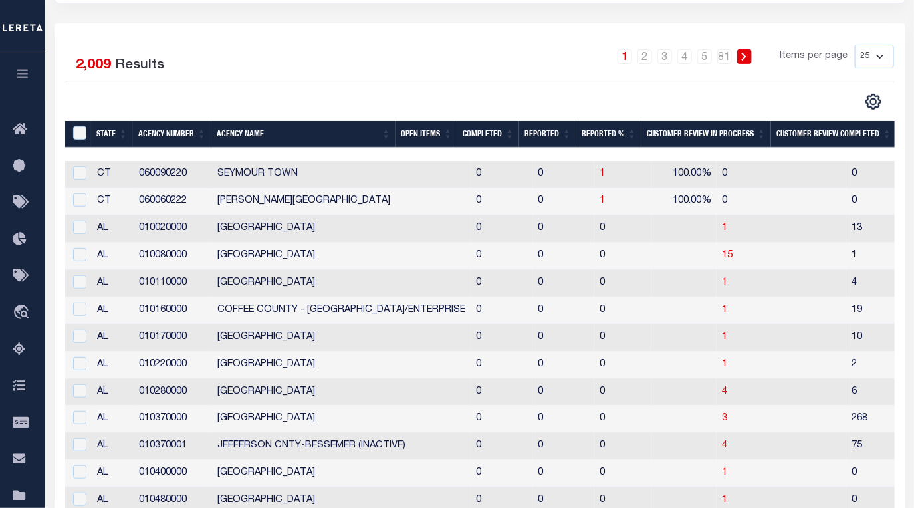
click at [382, 23] on div "1 Selected 2,009 Results 1 2 3 4 5 … 81 Items per page 25 50 100 200" at bounding box center [480, 437] width 851 height 828
click at [722, 251] on span "15" at bounding box center [727, 255] width 11 height 9
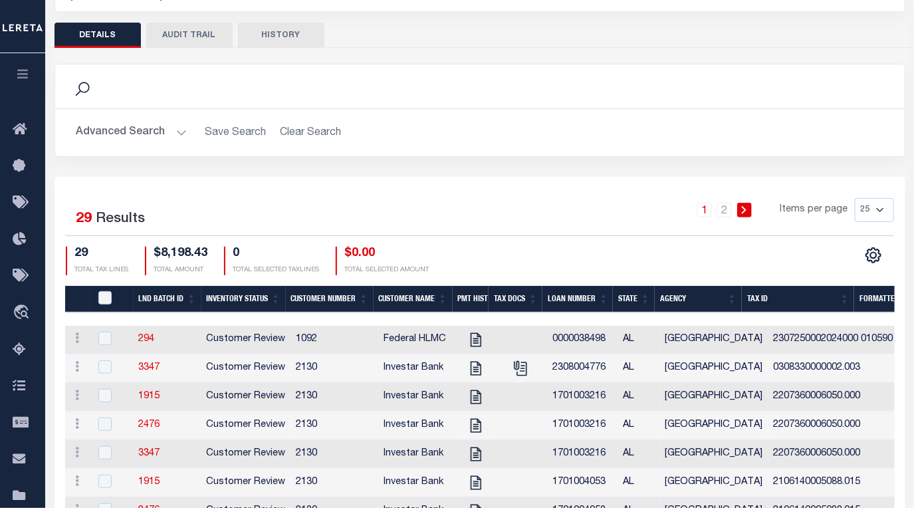
scroll to position [181, 0]
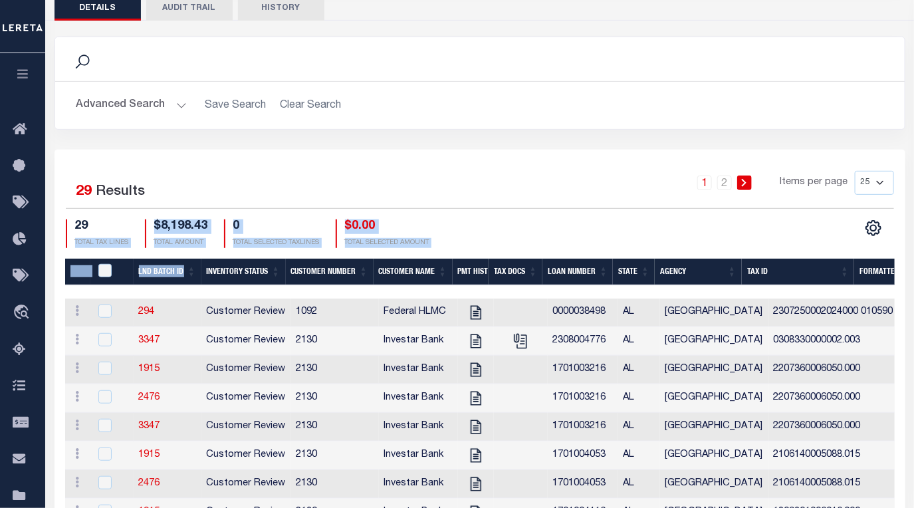
drag, startPoint x: 67, startPoint y: 221, endPoint x: 180, endPoint y: 251, distance: 116.3
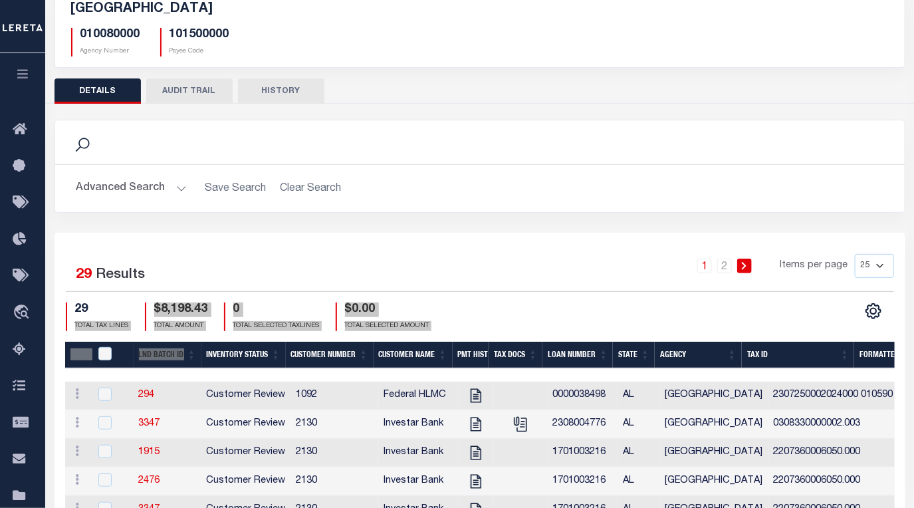
scroll to position [0, 0]
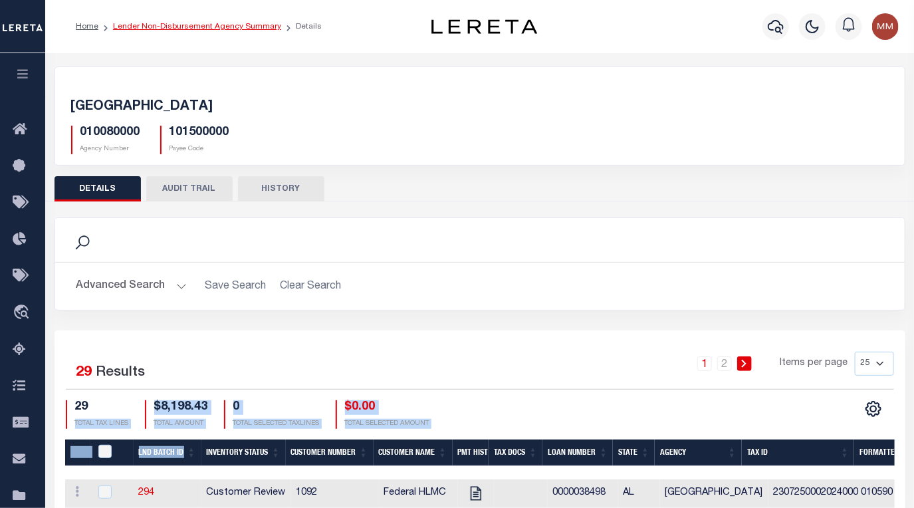
click at [180, 23] on link "Lender Non-Disbursement Agency Summary" at bounding box center [197, 27] width 168 height 8
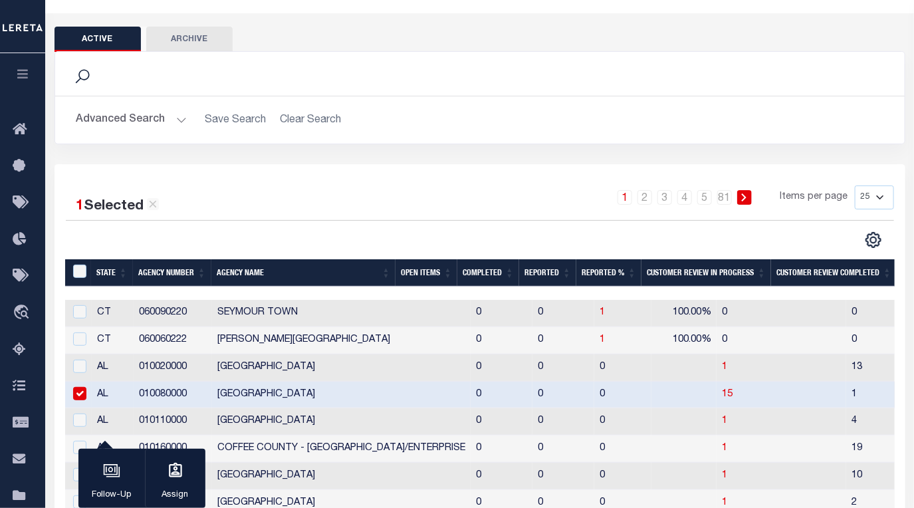
scroll to position [60, 0]
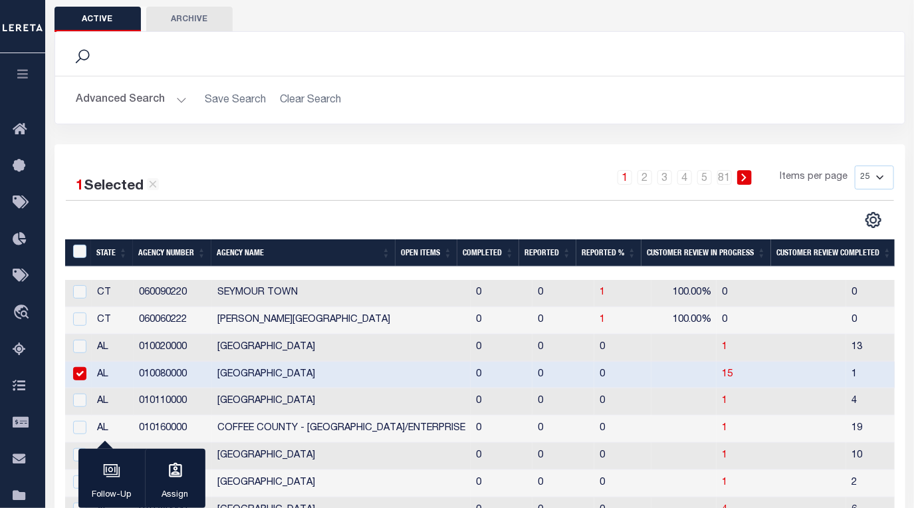
click at [118, 211] on div at bounding box center [273, 219] width 414 height 17
click at [413, 182] on div "1 2 3 4 5 … 81 Items per page 25 50 100 200" at bounding box center [586, 183] width 616 height 35
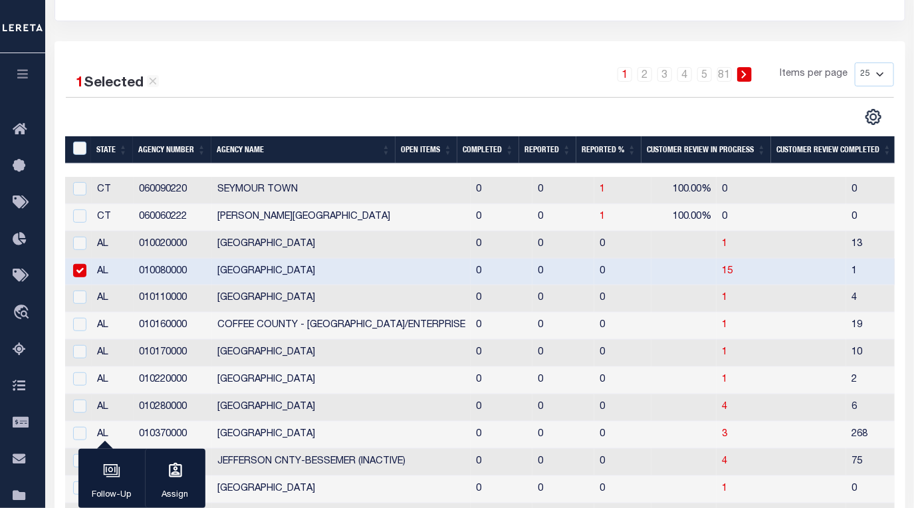
scroll to position [181, 0]
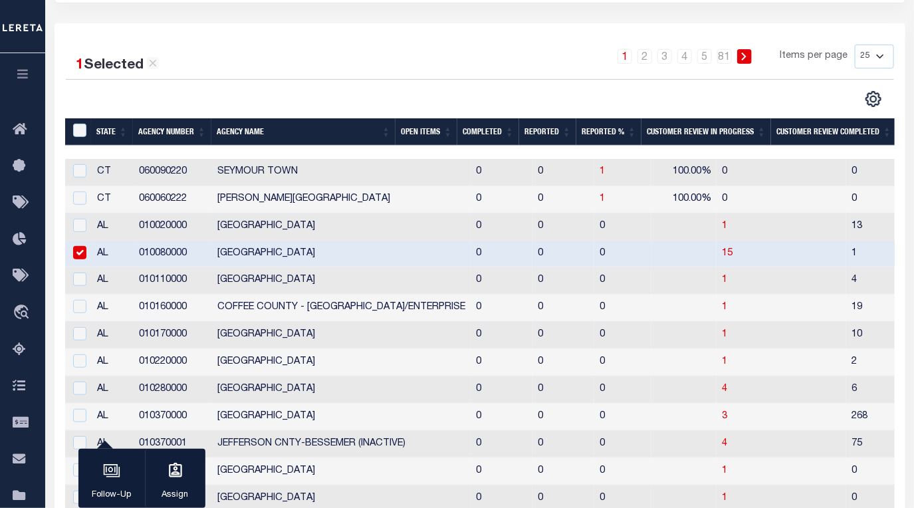
click at [126, 23] on div "1 Selected 2,009 Results 1 2 3 4 5 … 81 Items per page 25 50 100 200" at bounding box center [480, 436] width 851 height 826
click at [237, 71] on div "1 Selected 2,009 Results 1 2 3 4 5 … 81 Items per page 25 50 100 200" at bounding box center [480, 76] width 850 height 63
checkbox input "true"
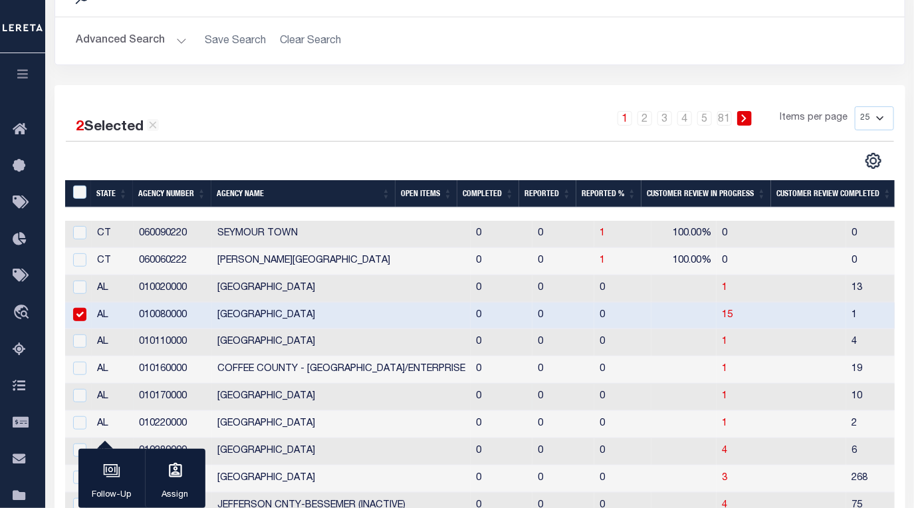
scroll to position [60, 0]
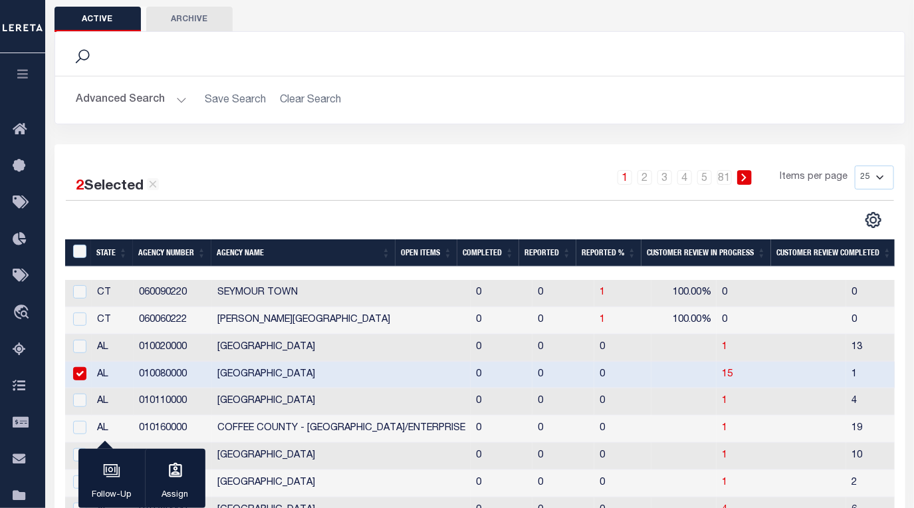
click at [337, 166] on div "1 2 3 4 5 … 81 Items per page 25 50 100 200" at bounding box center [586, 183] width 616 height 35
click at [76, 367] on input "checkbox" at bounding box center [79, 373] width 13 height 13
checkbox input "false"
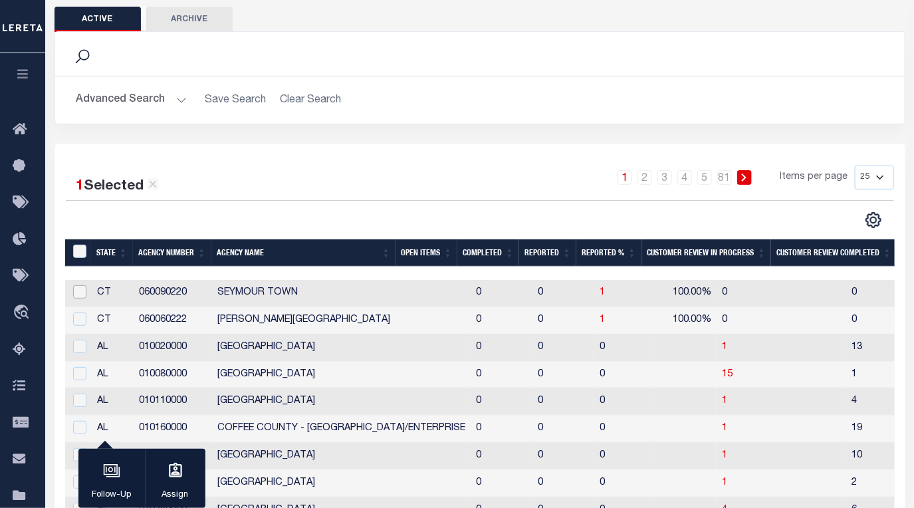
click at [76, 285] on input "checkbox" at bounding box center [79, 291] width 13 height 13
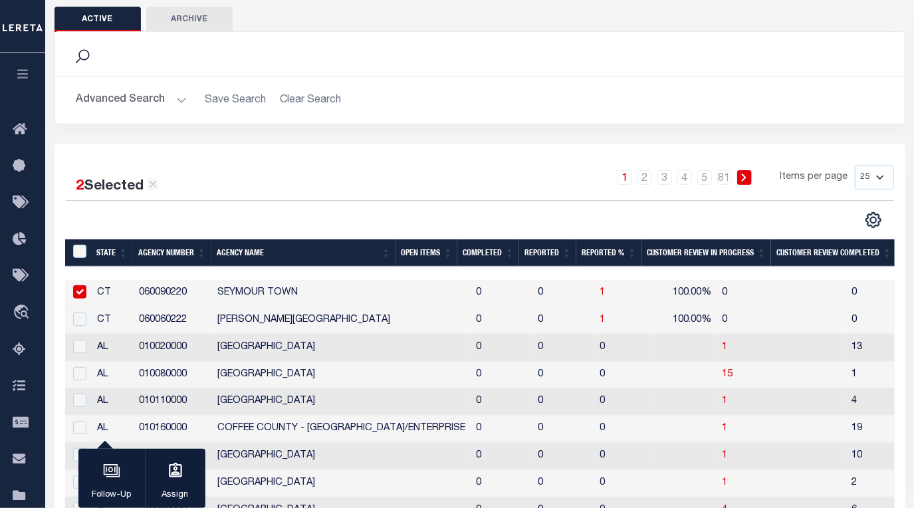
click at [76, 285] on input "checkbox" at bounding box center [79, 291] width 13 height 13
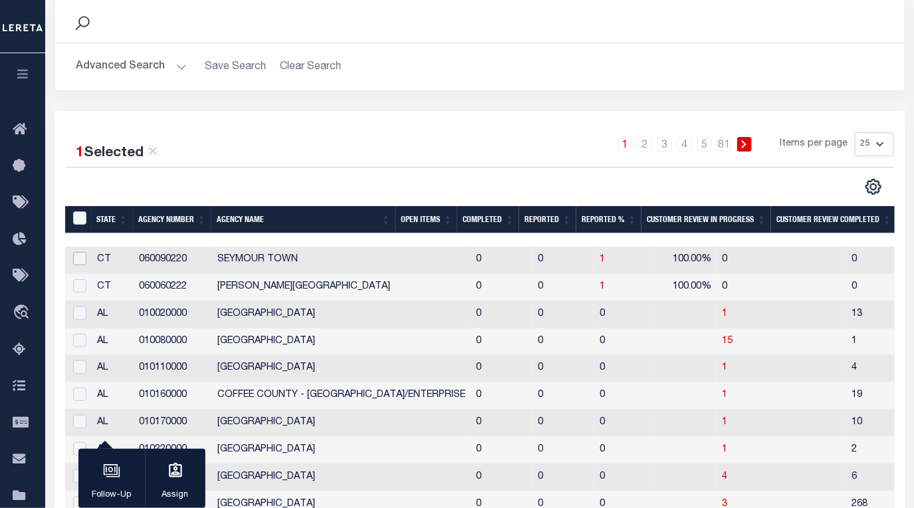
scroll to position [120, 0]
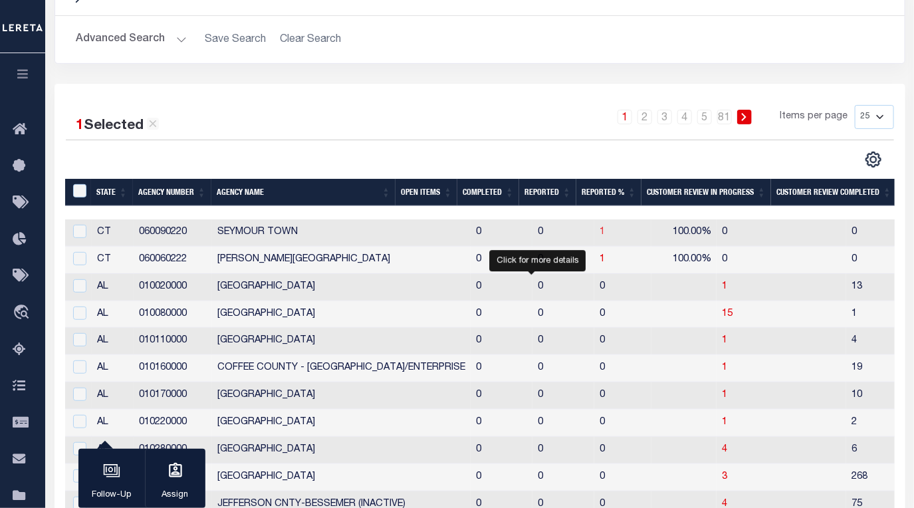
click at [600, 227] on span "1" at bounding box center [602, 231] width 5 height 9
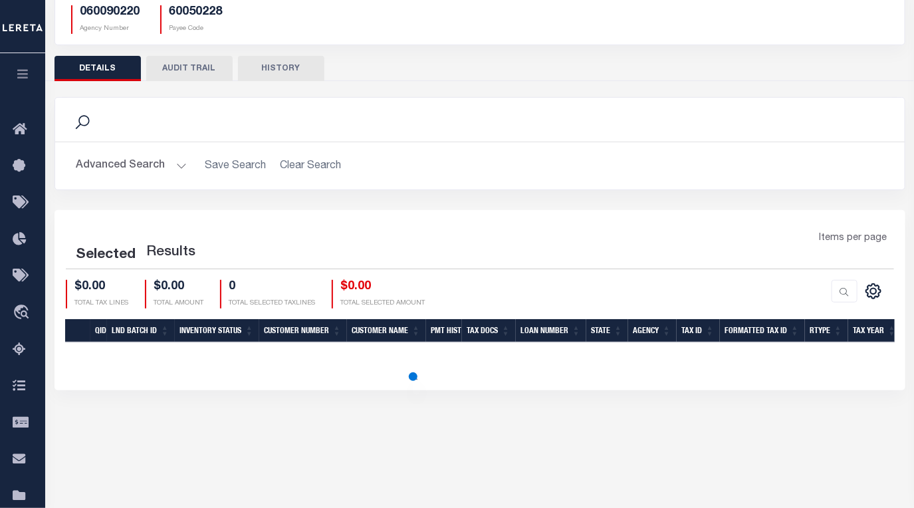
scroll to position [112, 0]
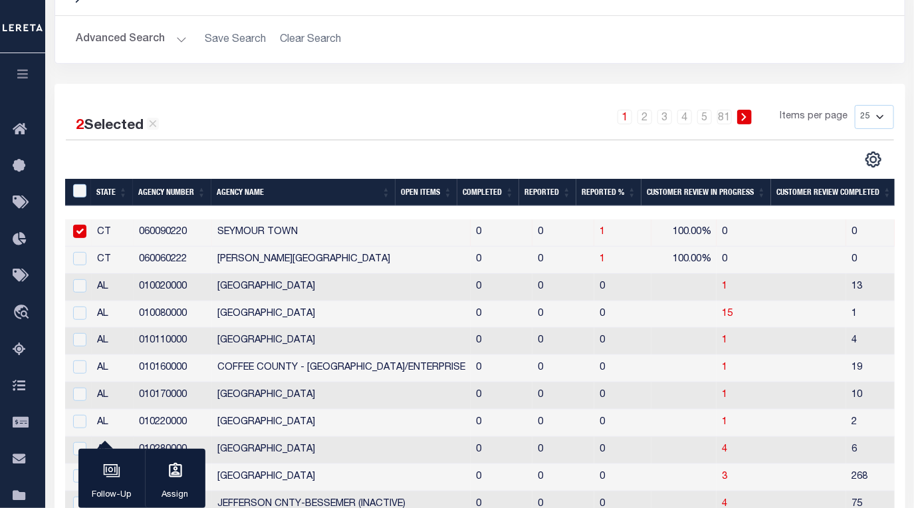
click at [414, 120] on div "1 2 3 4 5 … 81 Items per page 25 50 100 200" at bounding box center [586, 122] width 616 height 35
click at [79, 225] on input "checkbox" at bounding box center [79, 231] width 13 height 13
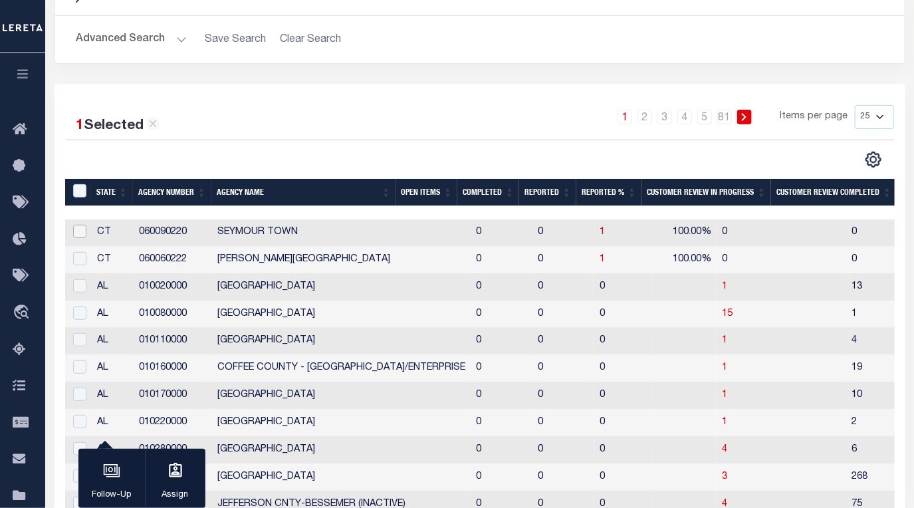
click at [79, 225] on input "checkbox" at bounding box center [79, 231] width 13 height 13
checkbox input "true"
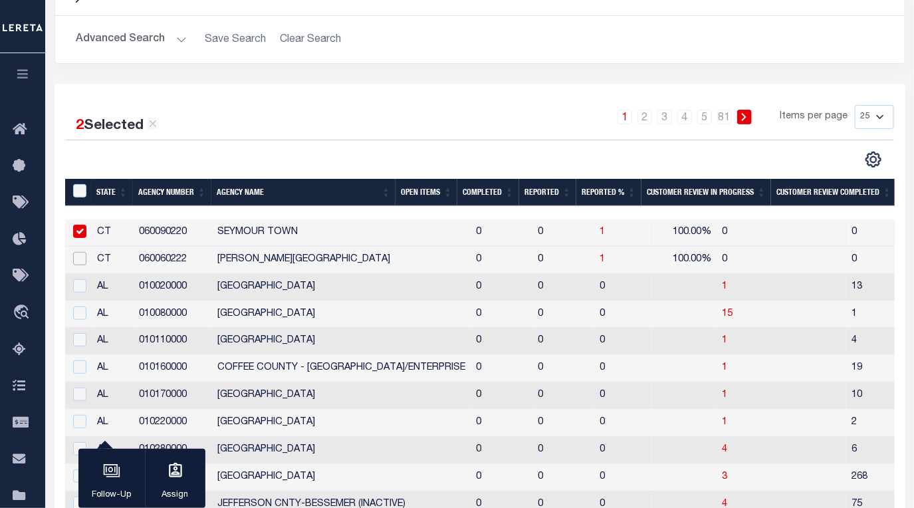
click at [75, 252] on input "checkbox" at bounding box center [79, 258] width 13 height 13
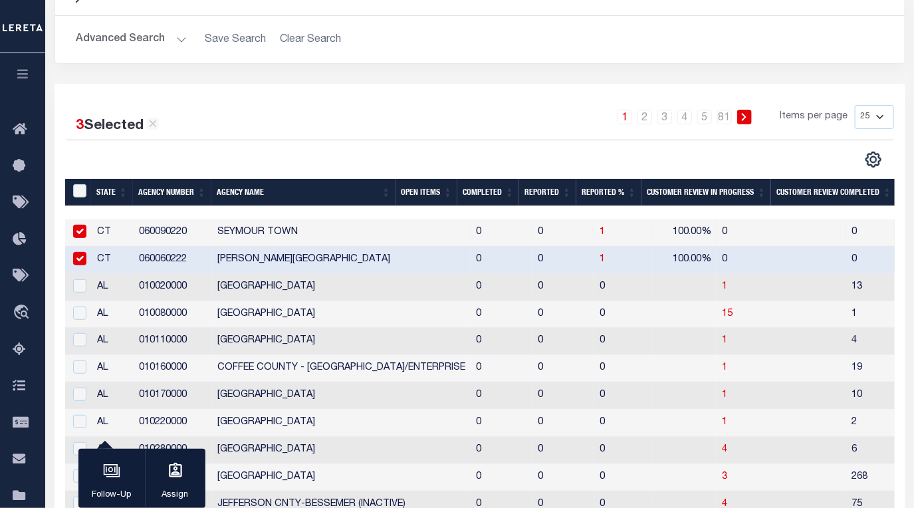
click at [76, 252] on input "checkbox" at bounding box center [79, 258] width 13 height 13
checkbox input "false"
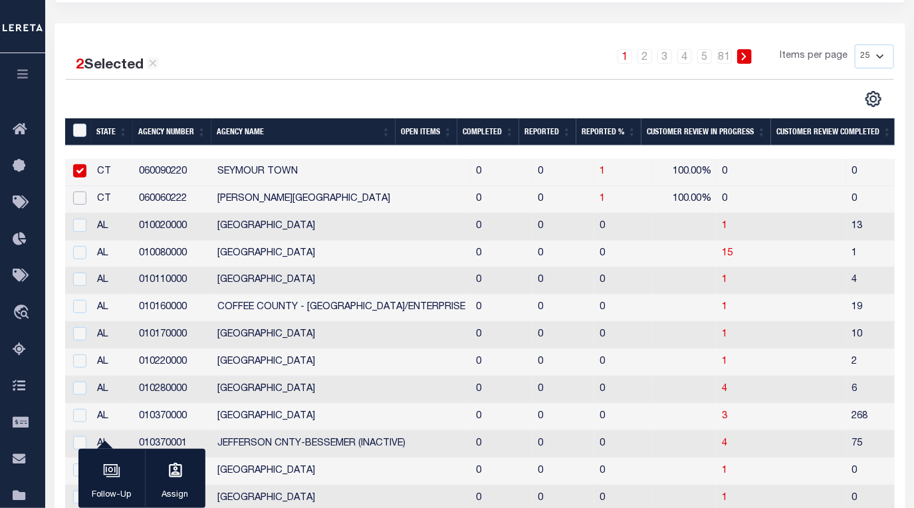
scroll to position [120, 0]
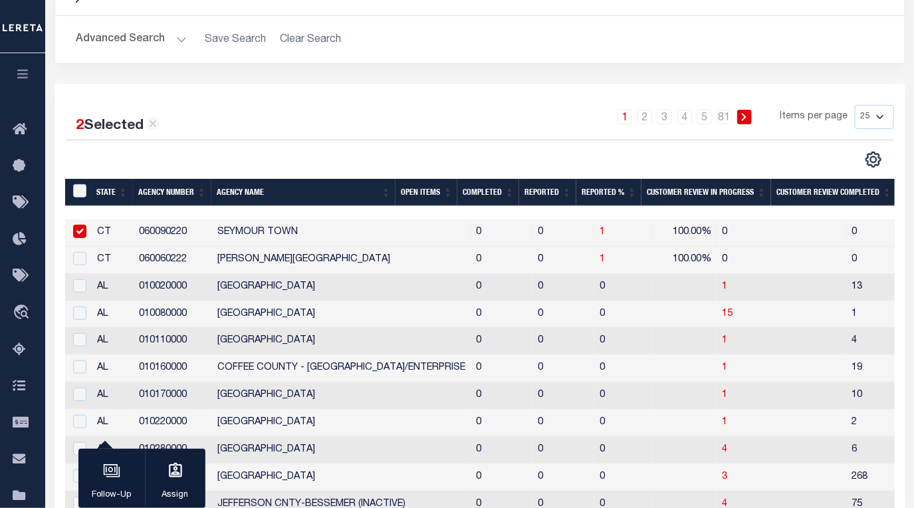
click at [291, 125] on div "1 2 3 4 5 … 81 Items per page 25 50 100 200" at bounding box center [586, 122] width 616 height 35
click at [78, 225] on input "checkbox" at bounding box center [79, 231] width 13 height 13
checkbox input "false"
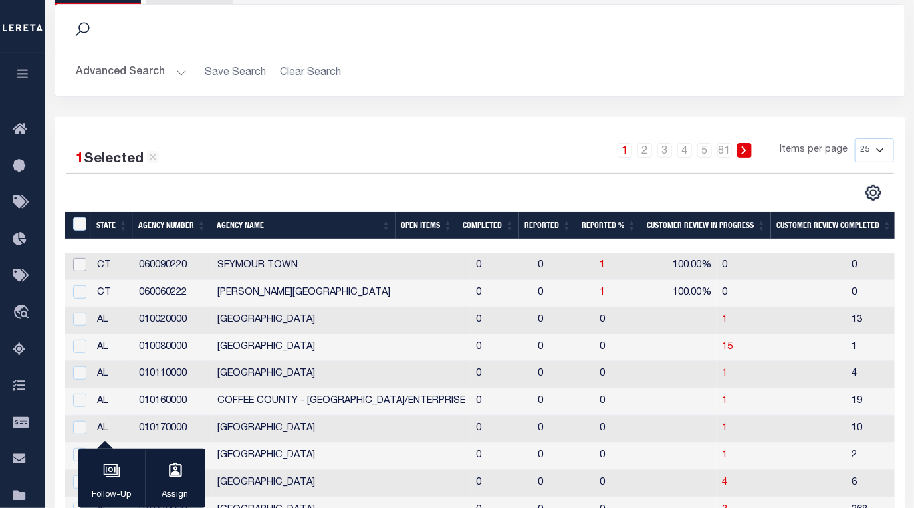
scroll to position [0, 0]
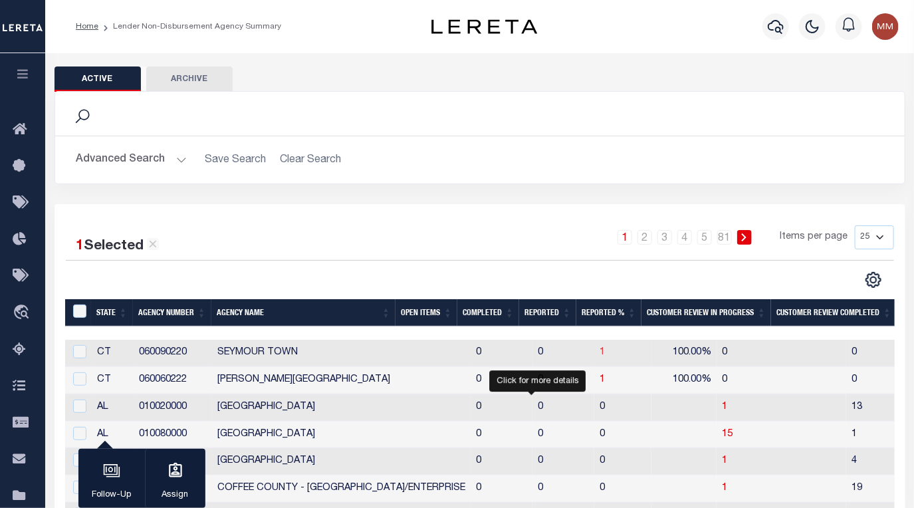
click at [600, 348] on span "1" at bounding box center [602, 352] width 5 height 9
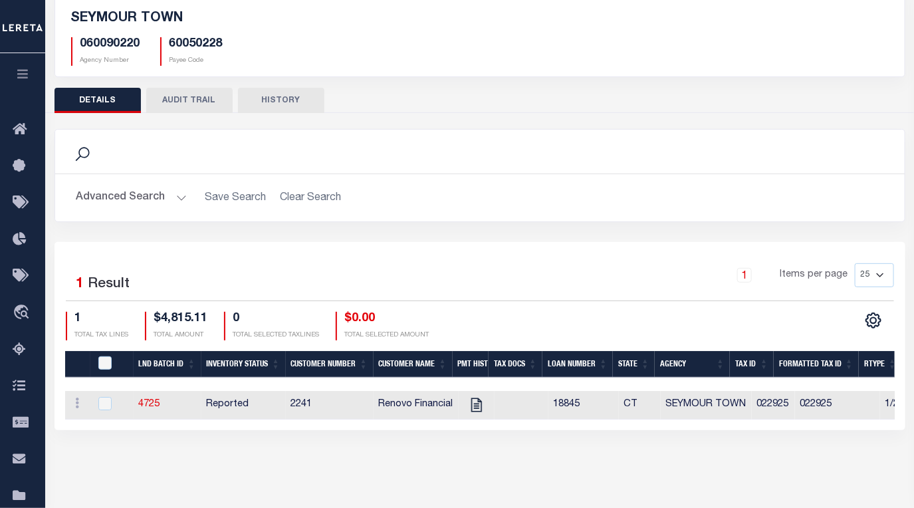
scroll to position [120, 0]
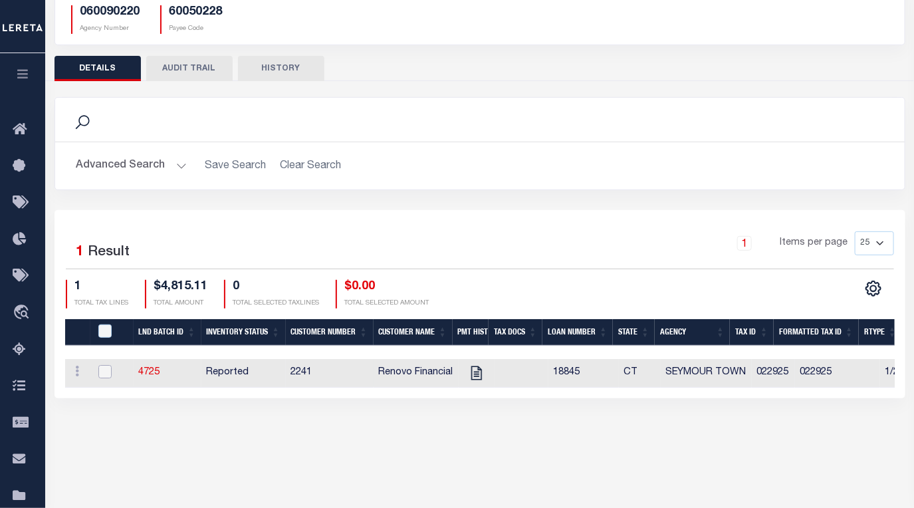
click at [101, 365] on input "checkbox" at bounding box center [104, 371] width 13 height 13
checkbox input "true"
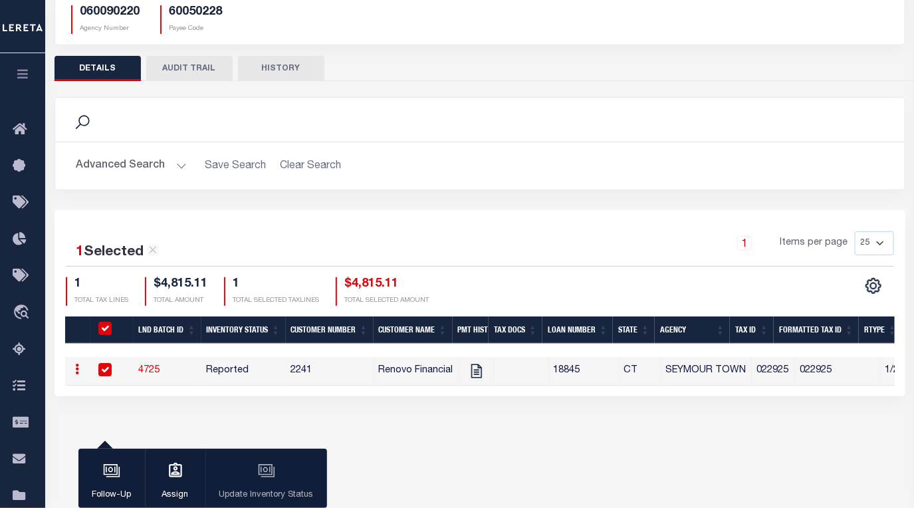
click at [101, 363] on input "checkbox" at bounding box center [104, 369] width 13 height 13
checkbox input "false"
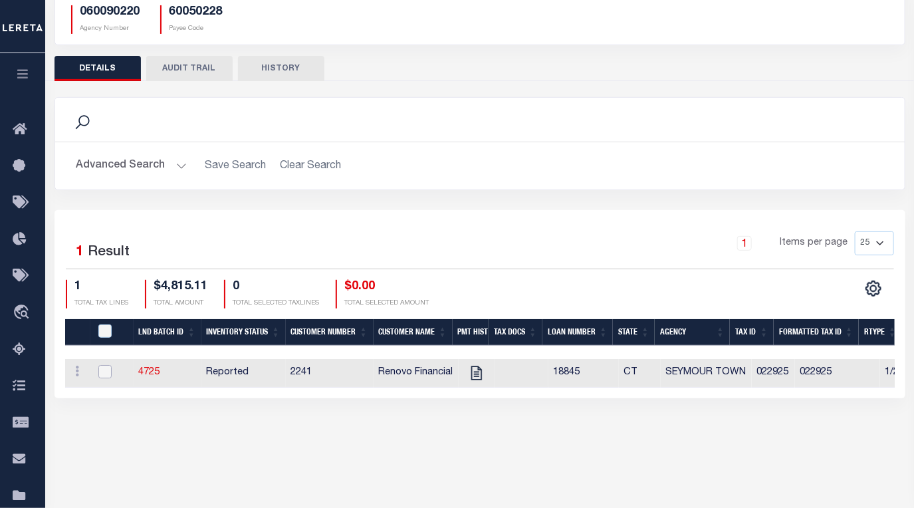
scroll to position [0, 0]
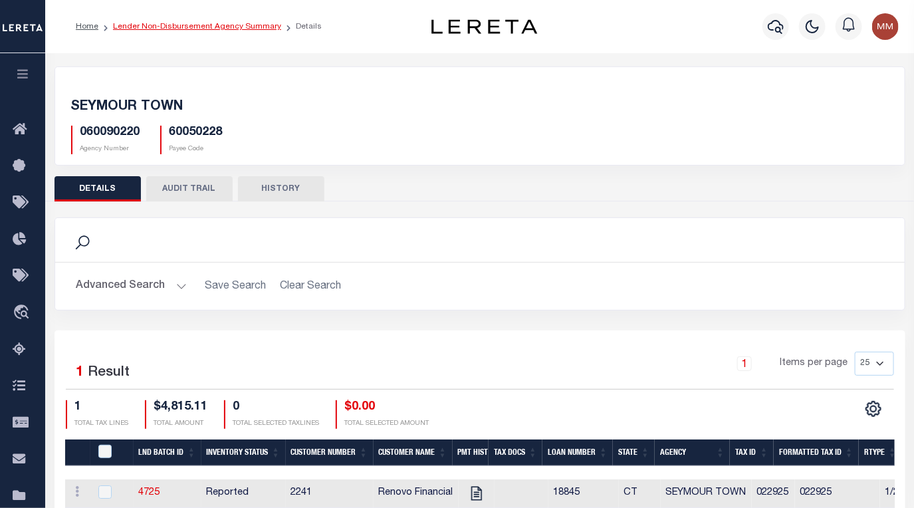
click at [211, 27] on link "Lender Non-Disbursement Agency Summary" at bounding box center [197, 27] width 168 height 8
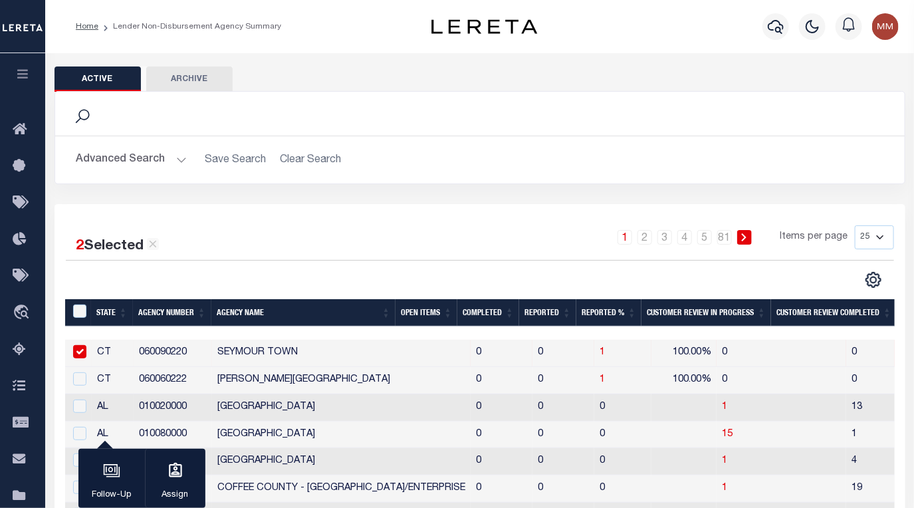
click at [289, 234] on div "1 2 3 4 5 … 81 Items per page 25 50 100 200" at bounding box center [586, 242] width 616 height 35
click at [79, 345] on input "checkbox" at bounding box center [79, 351] width 13 height 13
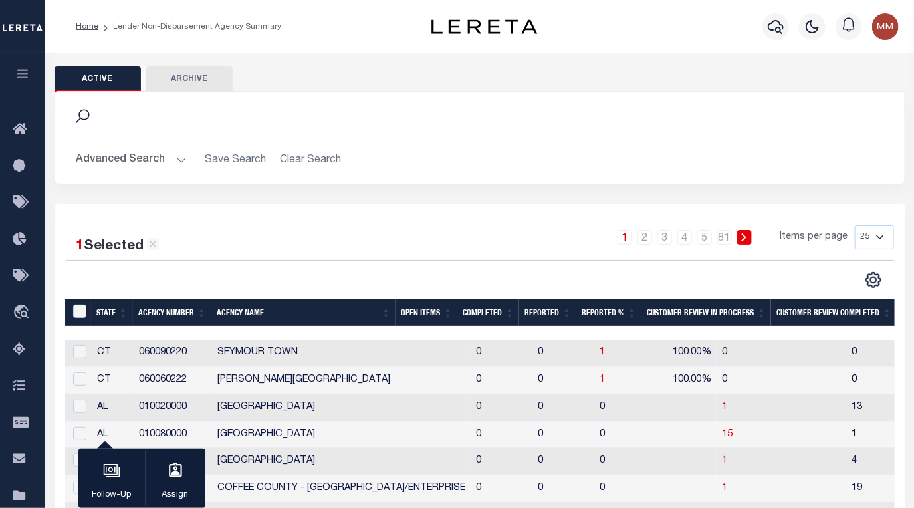
click at [303, 259] on div "1 Selected 2,009 Results 1 2 3 4 5 … 81 Items per page 25 50 100 200" at bounding box center [480, 256] width 850 height 63
click at [346, 342] on td "SEYMOUR TOWN" at bounding box center [341, 353] width 259 height 27
checkbox input "true"
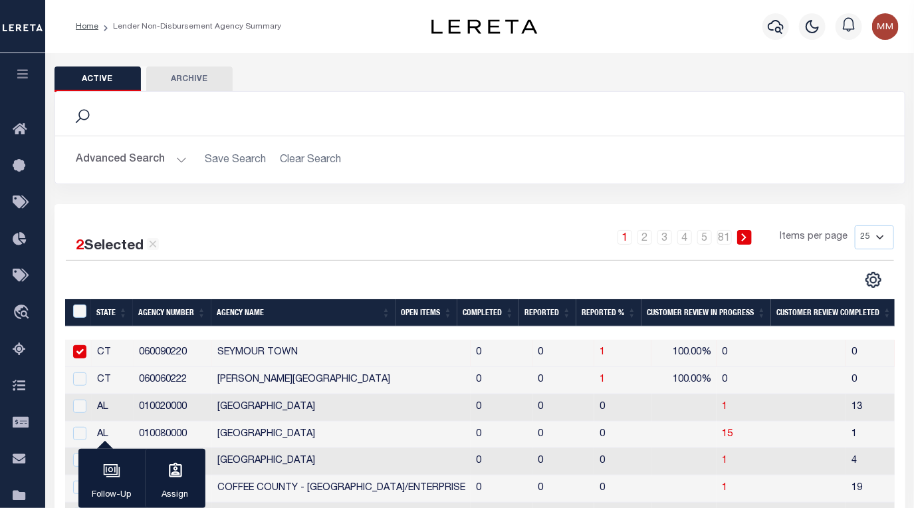
click at [358, 448] on td "CHILTON COUNTY" at bounding box center [341, 461] width 259 height 27
checkbox input "true"
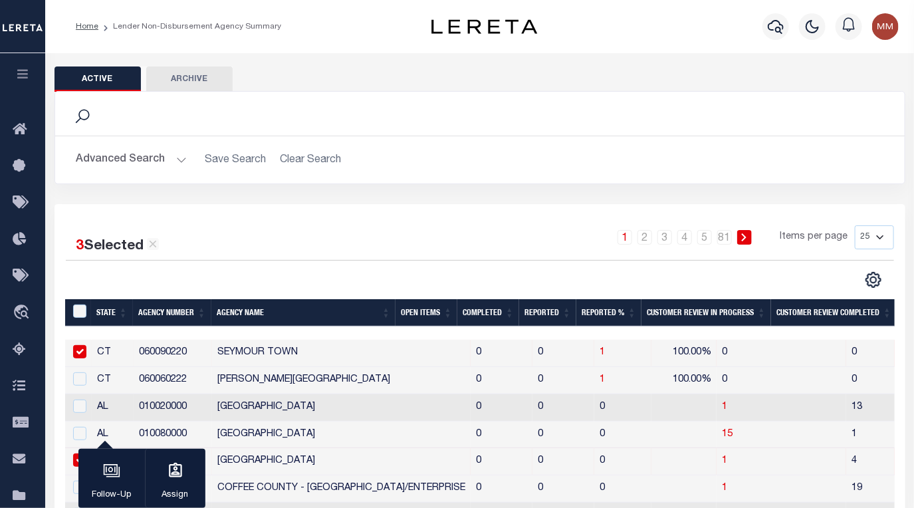
click at [92, 29] on link "Home" at bounding box center [87, 27] width 23 height 8
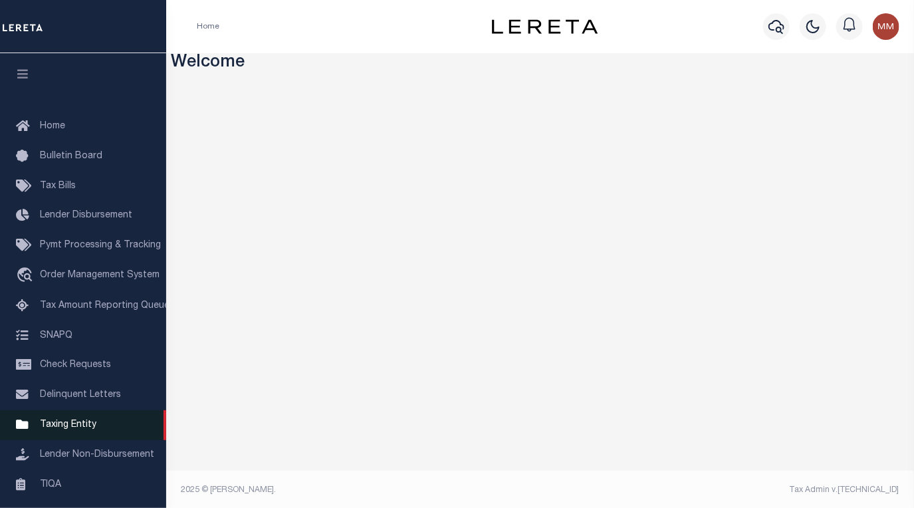
click at [93, 410] on link "Taxing Entity" at bounding box center [83, 425] width 166 height 30
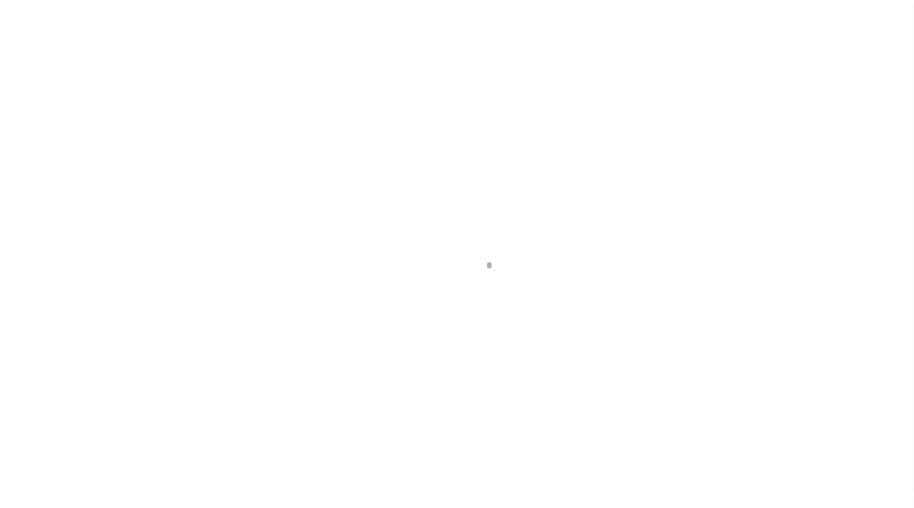
scroll to position [99, 0]
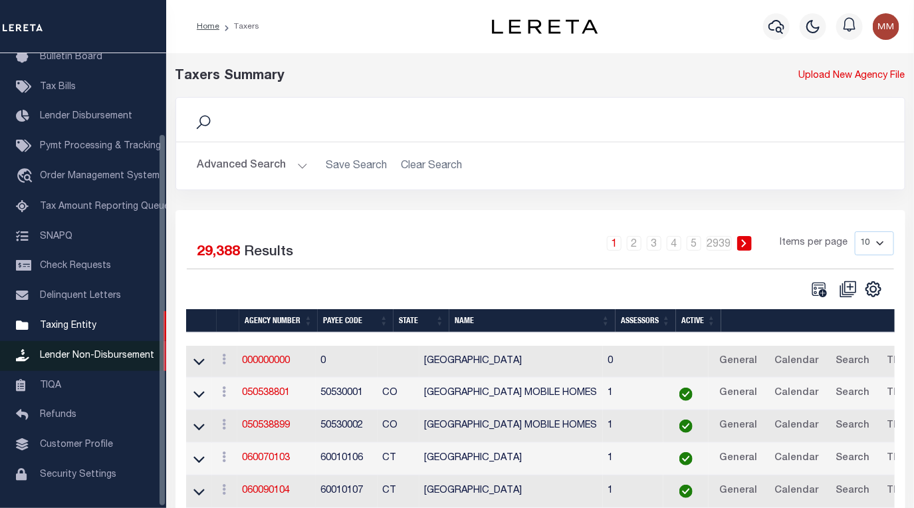
click at [114, 351] on span "Lender Non-Disbursement" at bounding box center [97, 355] width 114 height 9
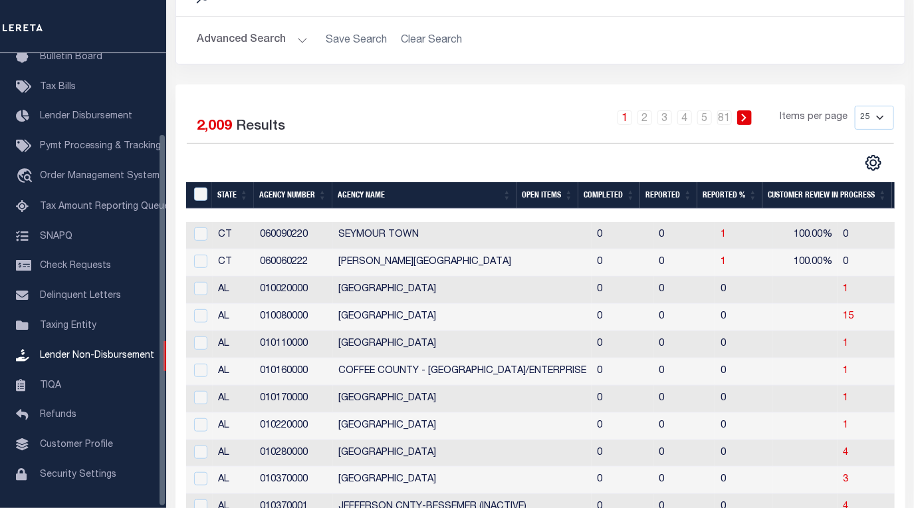
scroll to position [120, 0]
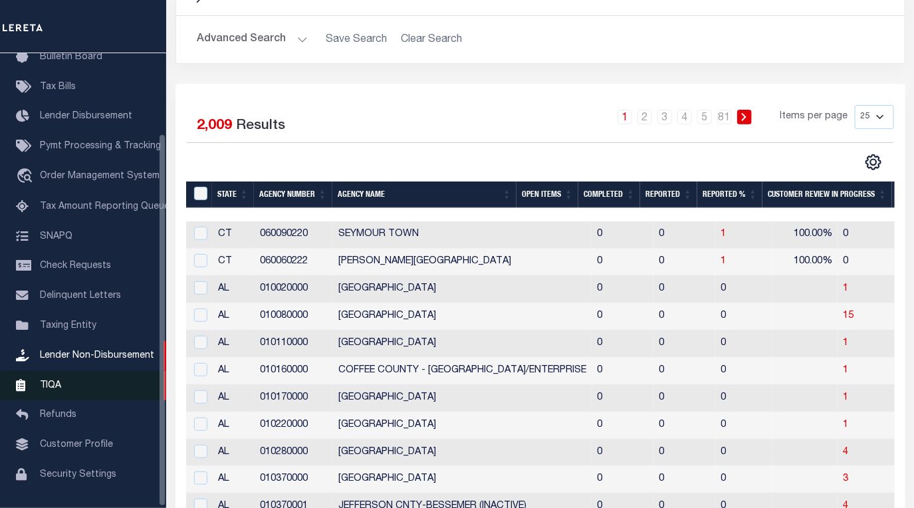
click at [57, 371] on link "TIQA" at bounding box center [83, 386] width 166 height 30
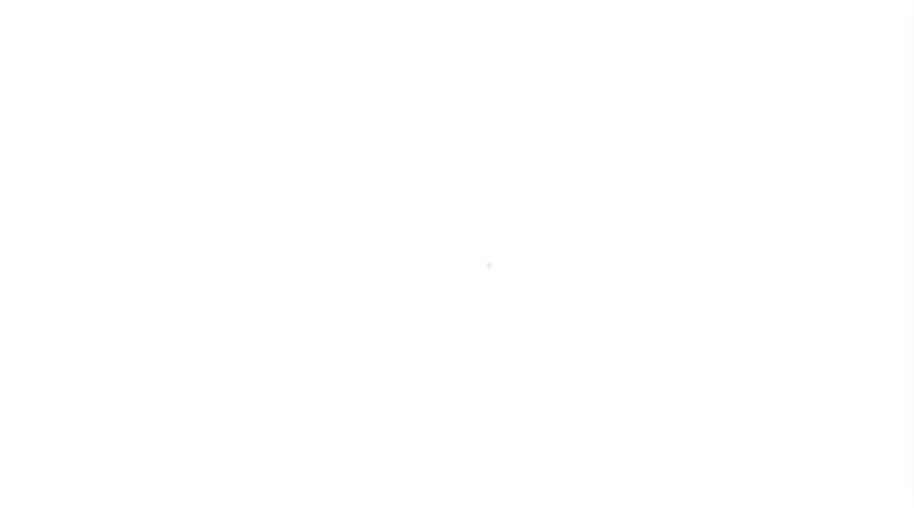
scroll to position [99, 0]
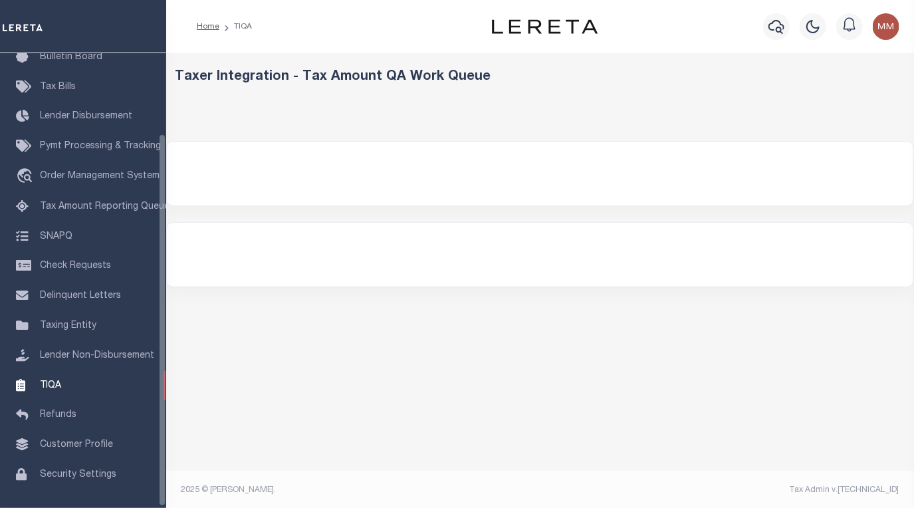
select select "200"
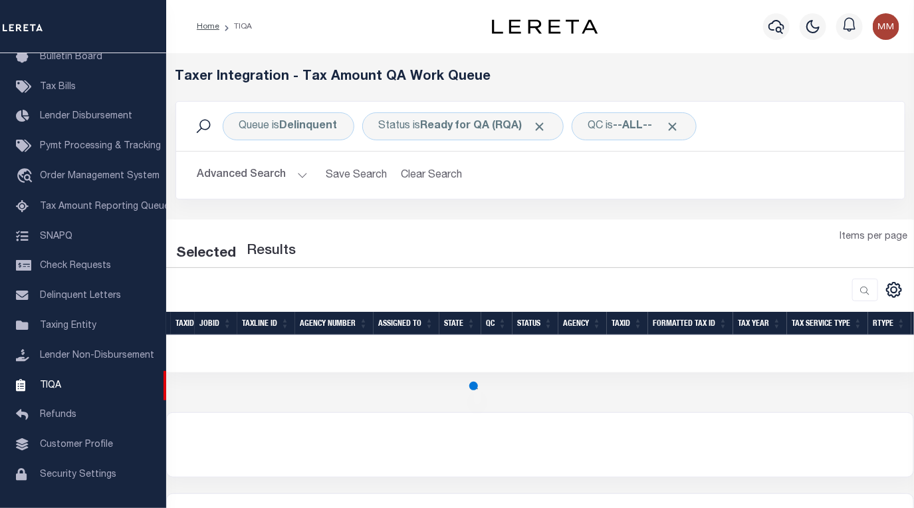
select select "200"
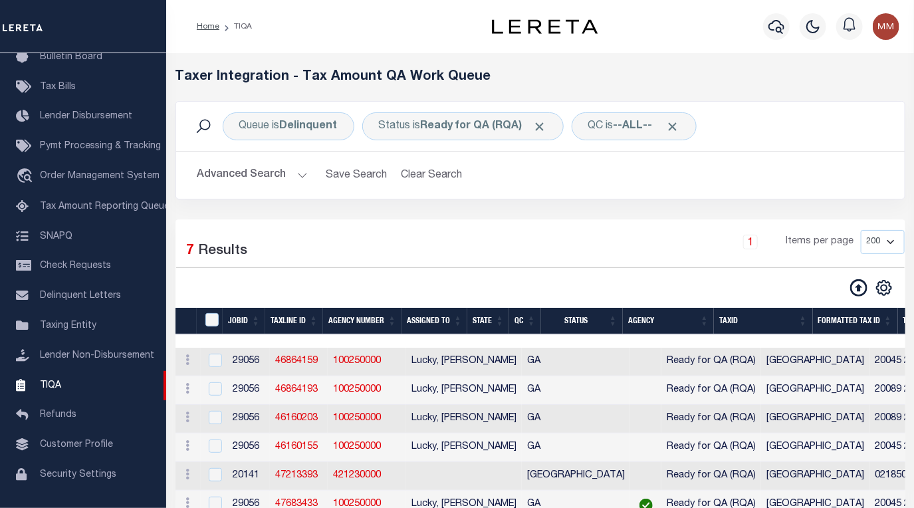
scroll to position [60, 0]
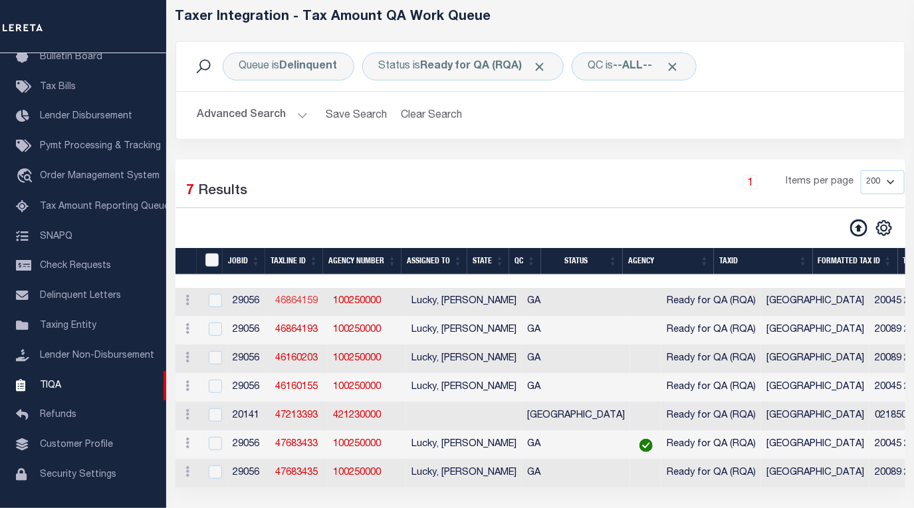
click at [297, 297] on link "46864159" at bounding box center [296, 301] width 43 height 9
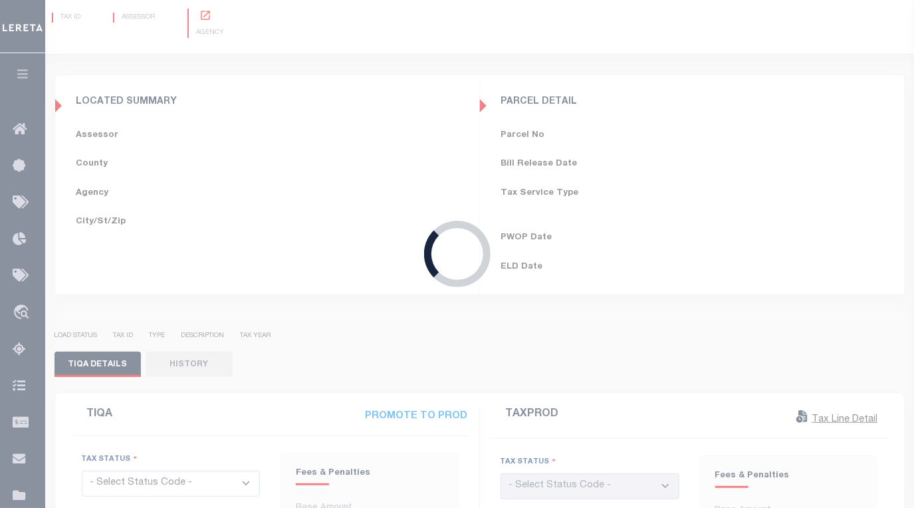
scroll to position [55, 0]
type input "[DATE]"
checkbox input "false"
type input "$1,463.99"
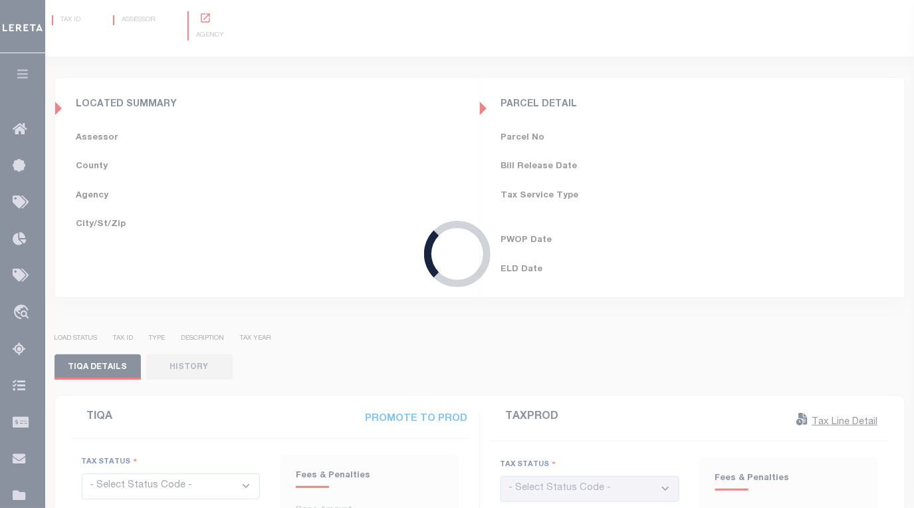
type input "$0"
select select "23"
type input "[DATE]"
checkbox input "false"
type textarea "call collector for details no penalty and interest reflected. Tax Sale File # S…"
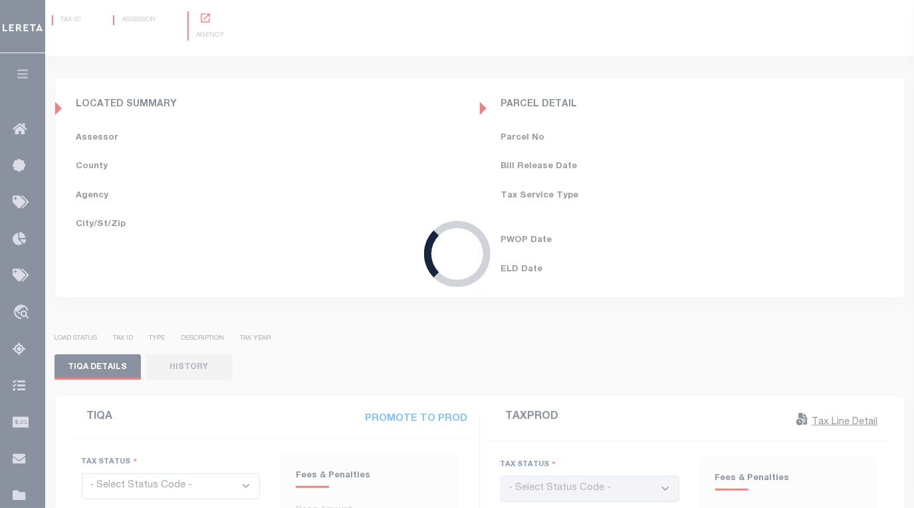
type input "$1,178.94"
type input "$241.02"
type input "$1,419.96"
select select "PYD"
select select "DUE"
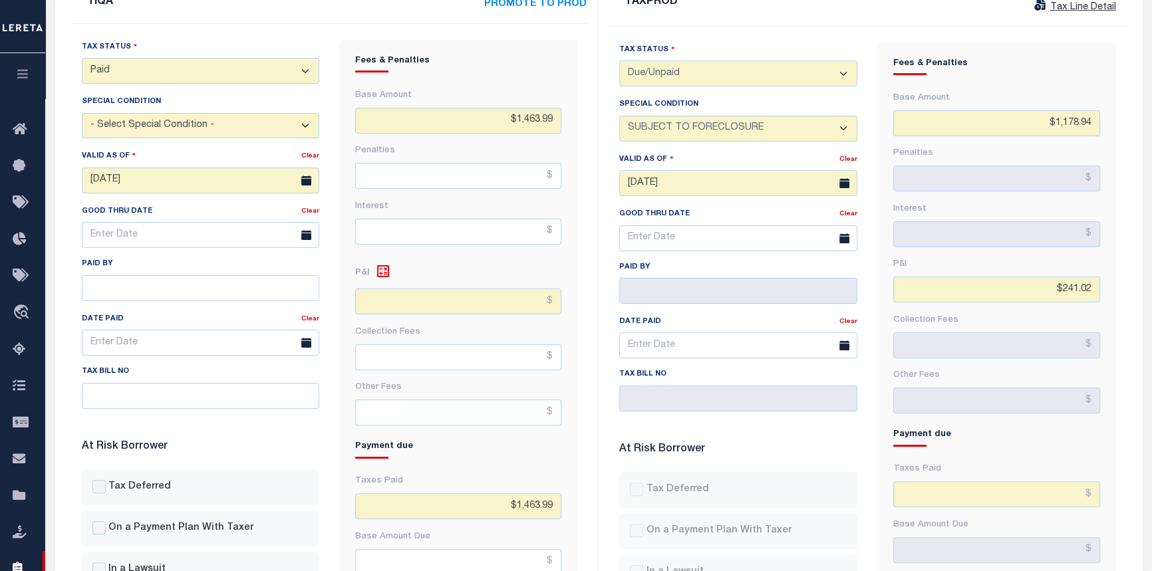
scroll to position [386, 0]
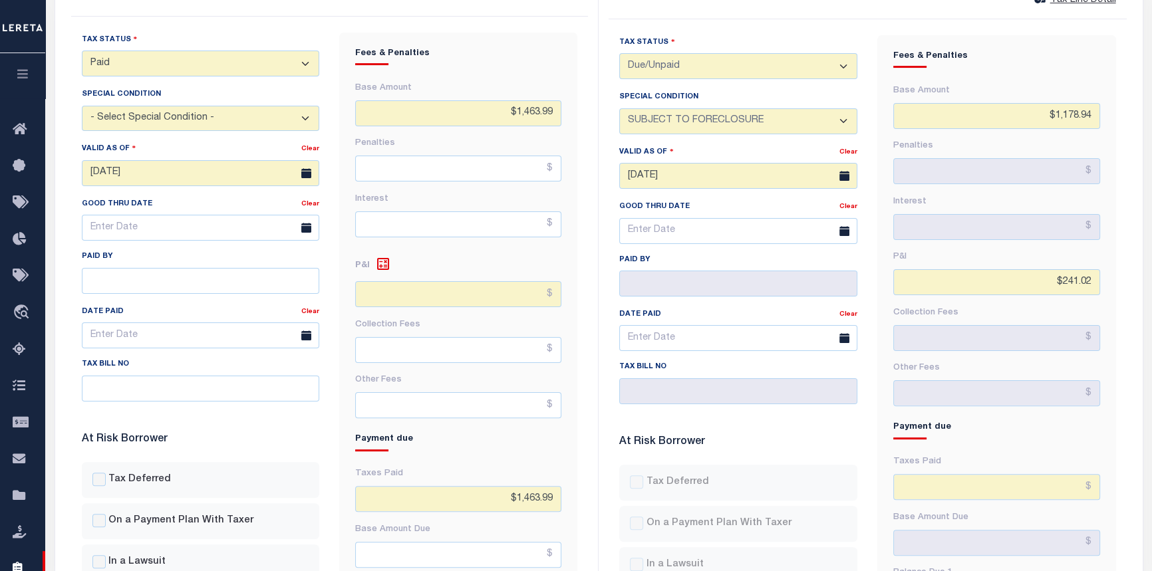
click at [18, 68] on button "button" at bounding box center [22, 75] width 45 height 45
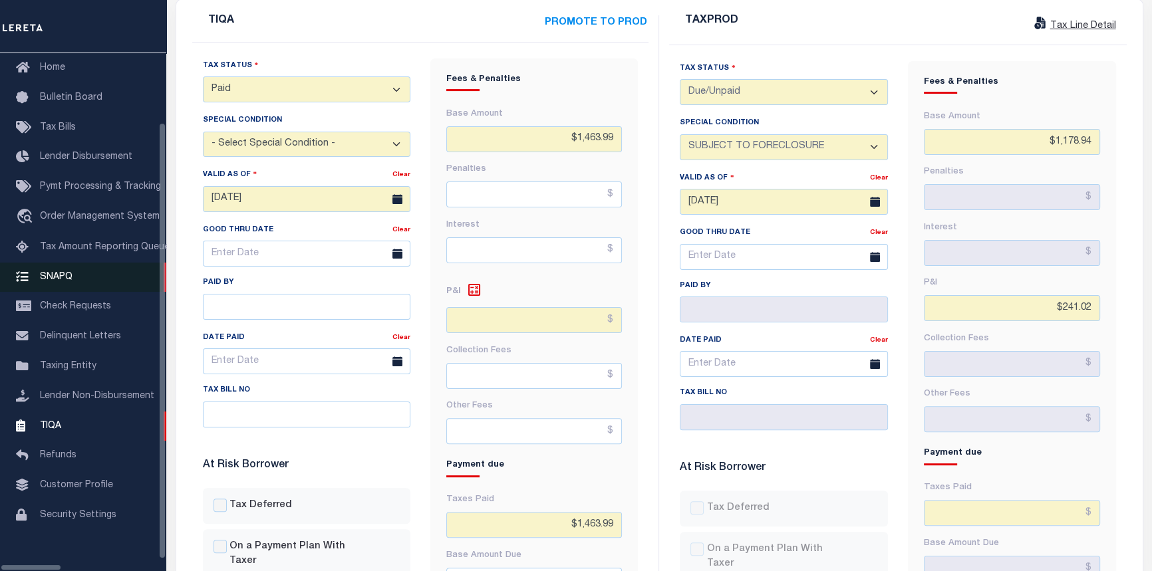
scroll to position [35, 0]
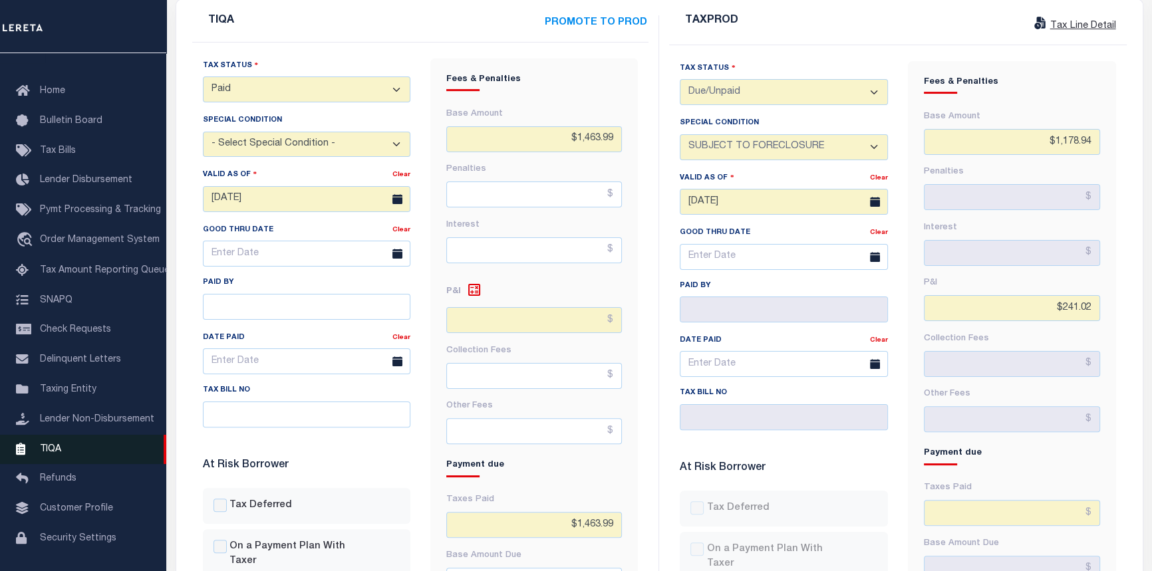
click at [49, 444] on span "TIQA" at bounding box center [50, 448] width 21 height 9
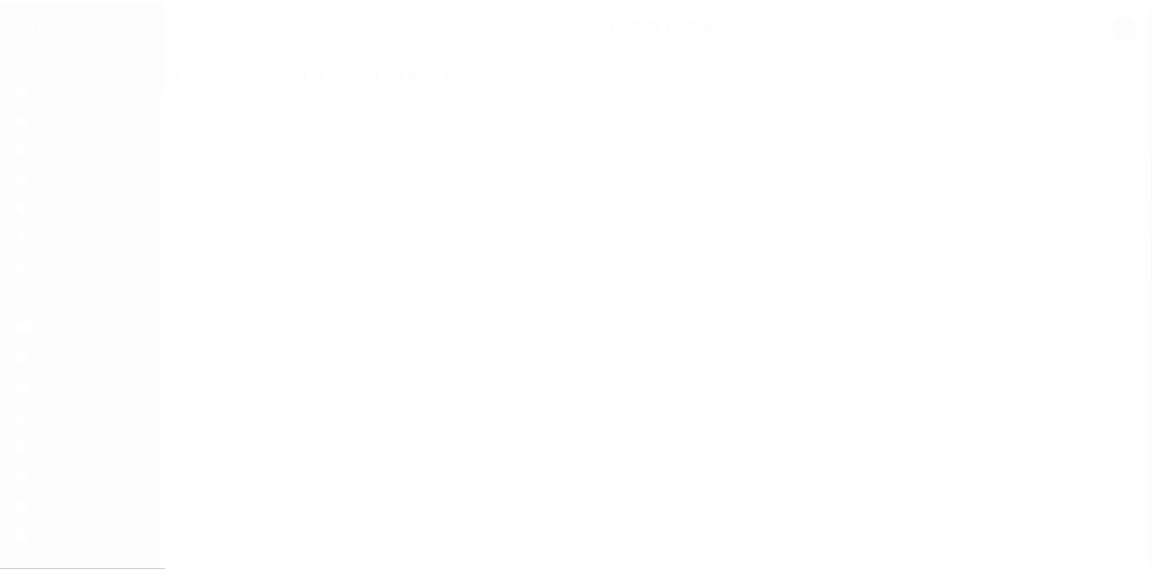
scroll to position [35, 0]
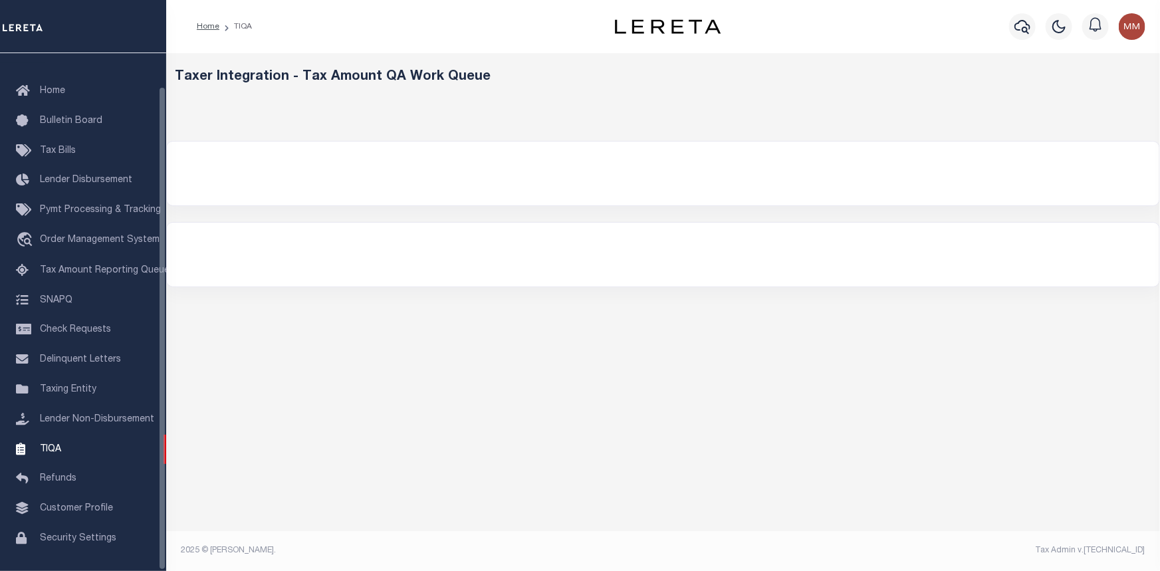
select select "200"
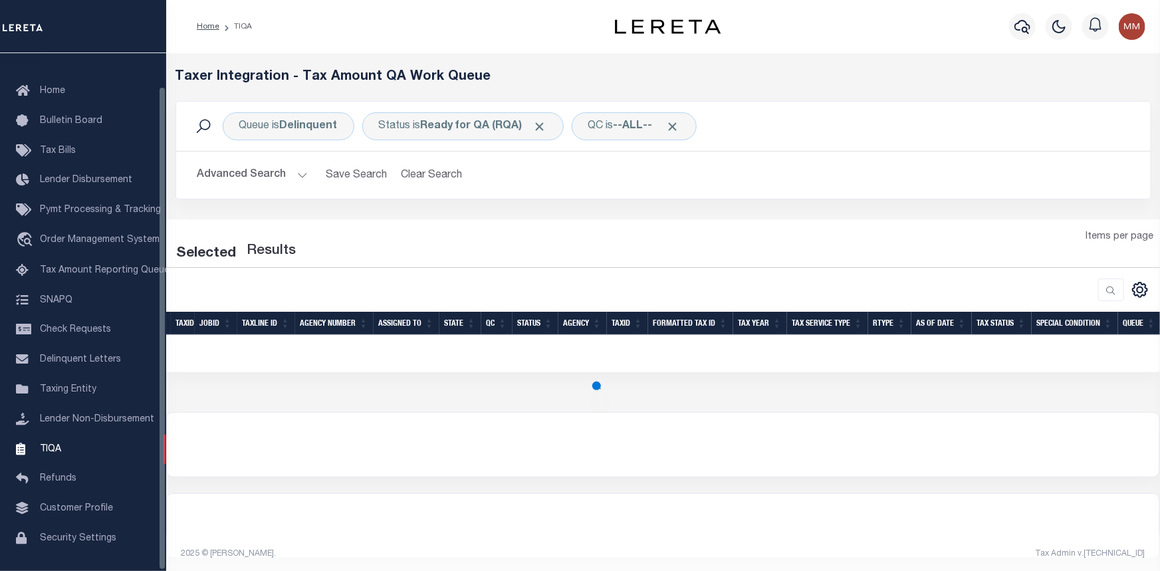
select select "200"
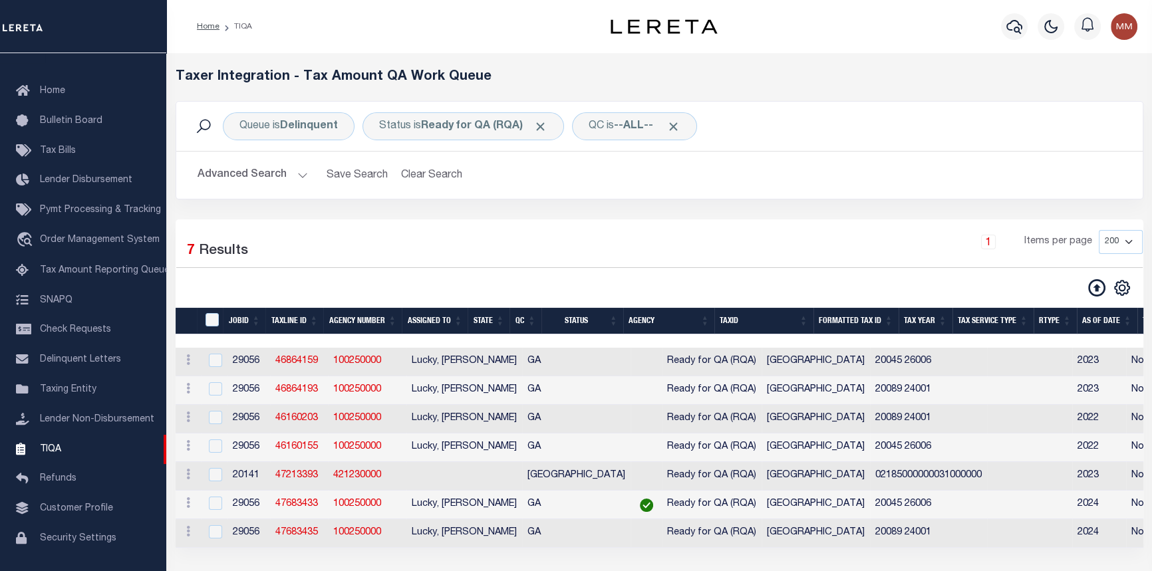
click at [199, 75] on h5 "Taxer Integration - Tax Amount QA Work Queue" at bounding box center [659, 77] width 967 height 16
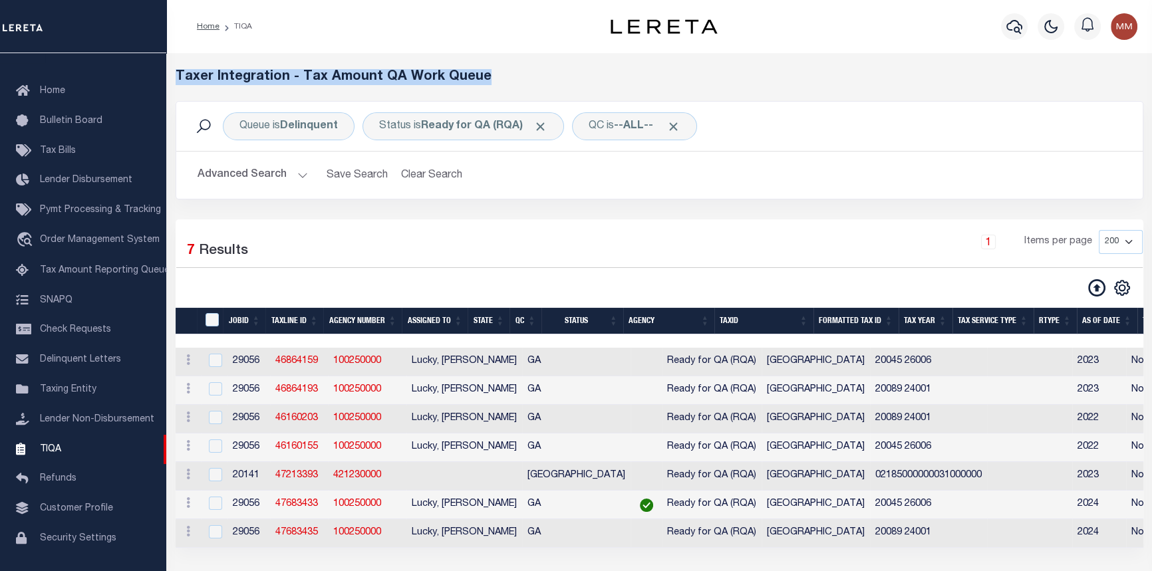
drag, startPoint x: 178, startPoint y: 73, endPoint x: 519, endPoint y: 72, distance: 340.4
click at [519, 72] on h5 "Taxer Integration - Tax Amount QA Work Queue" at bounding box center [659, 77] width 967 height 16
copy h5 "Taxer Integration - Tax Amount QA Work Queue"
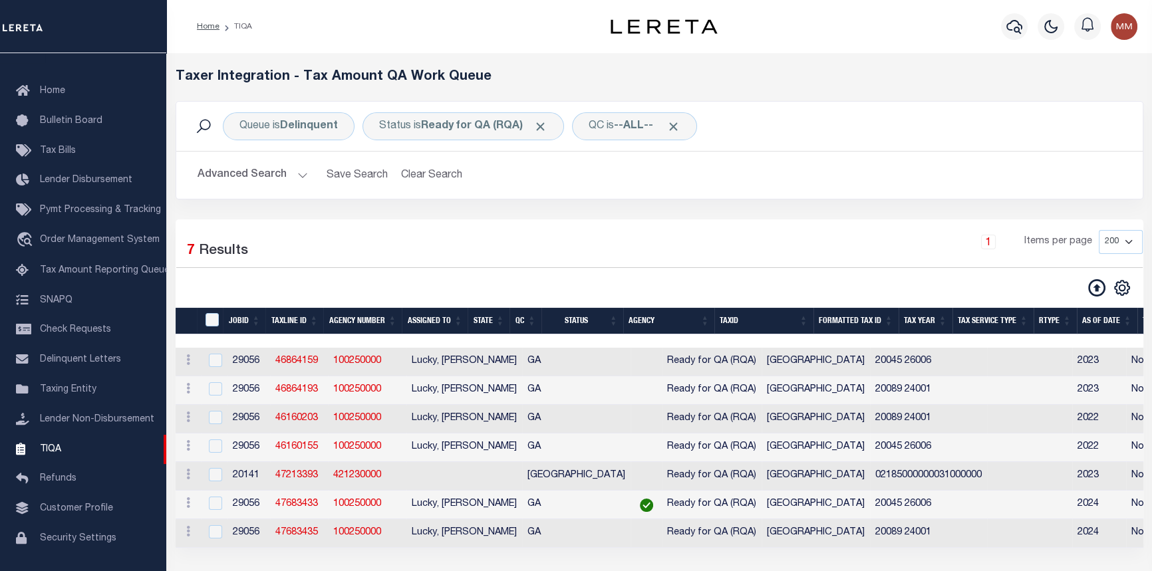
click at [691, 245] on div "1 Items per page 10 25 50 100 200 500 1000 2000" at bounding box center [781, 247] width 719 height 35
click at [298, 356] on link "46864159" at bounding box center [296, 360] width 43 height 9
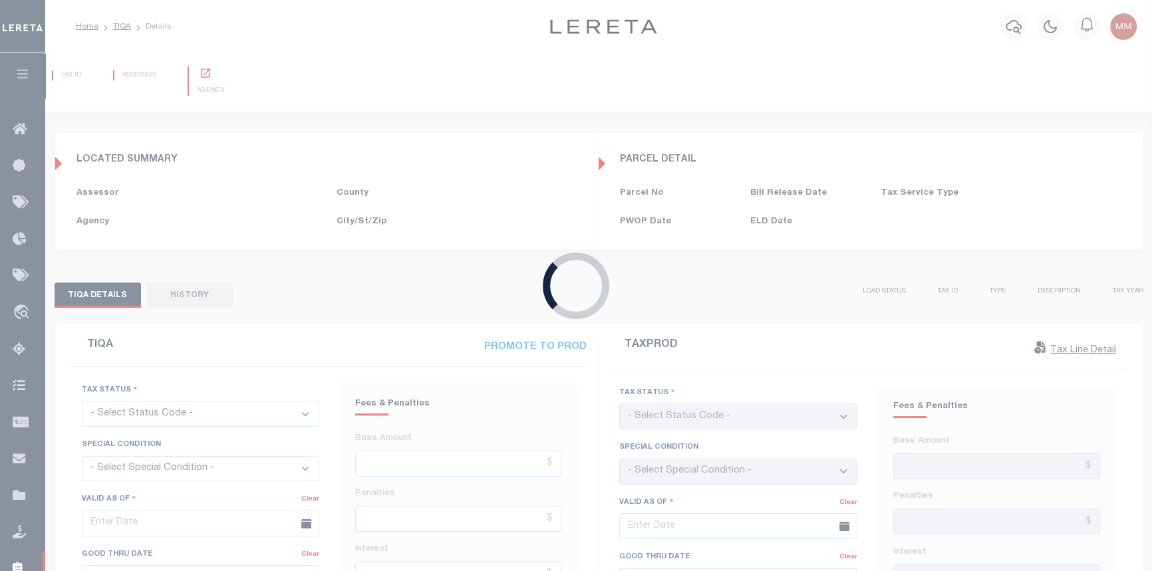
type input "[DATE]"
checkbox input "false"
type input "$1,463.99"
type input "$0"
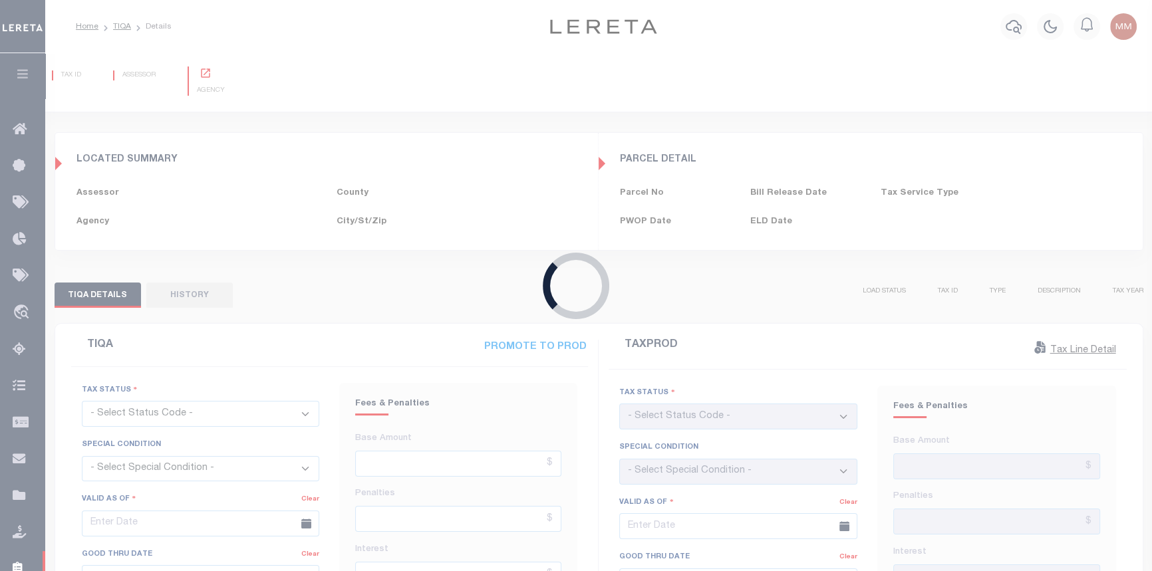
select select "23"
type input "[DATE]"
checkbox input "false"
type textarea "call collector for details no penalty and interest reflected. Tax Sale File # S…"
type input "$1,178.94"
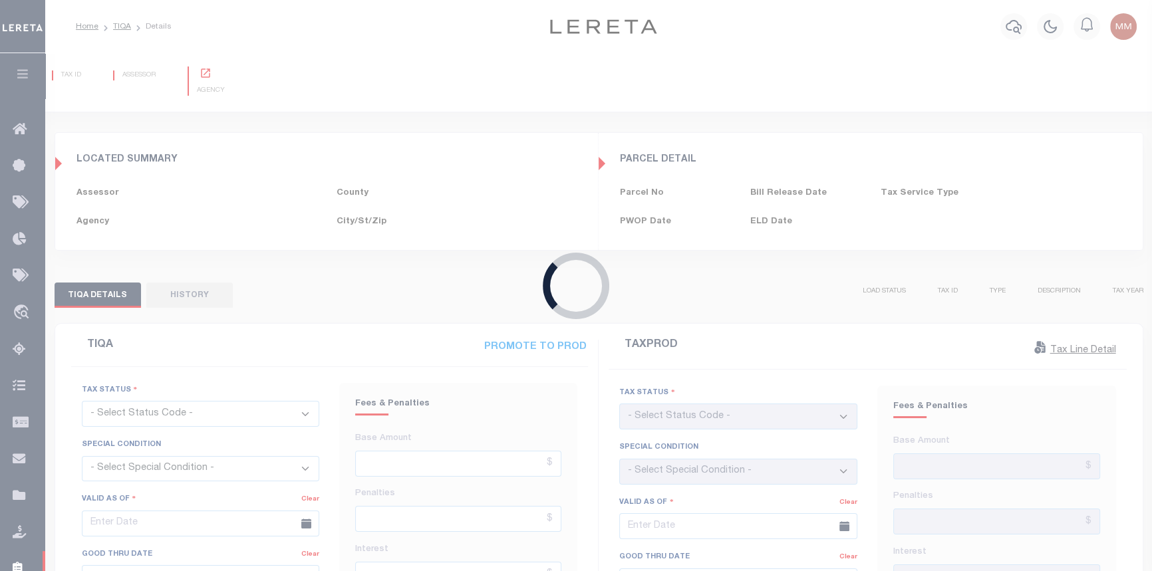
type input "$241.02"
type input "$1,419.96"
select select "PYD"
select select "DUE"
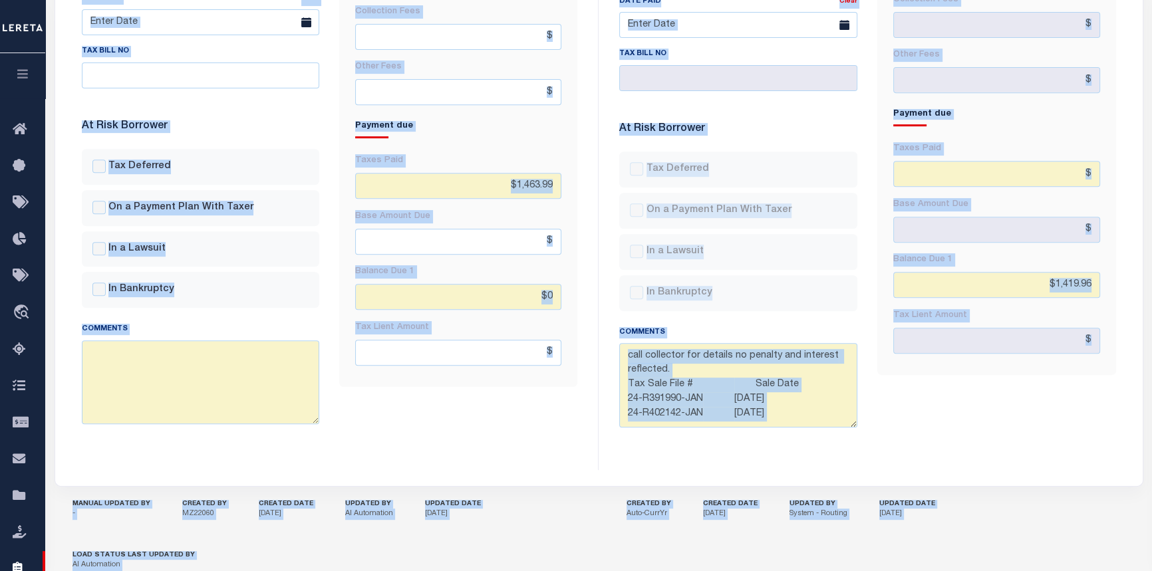
scroll to position [846, 0]
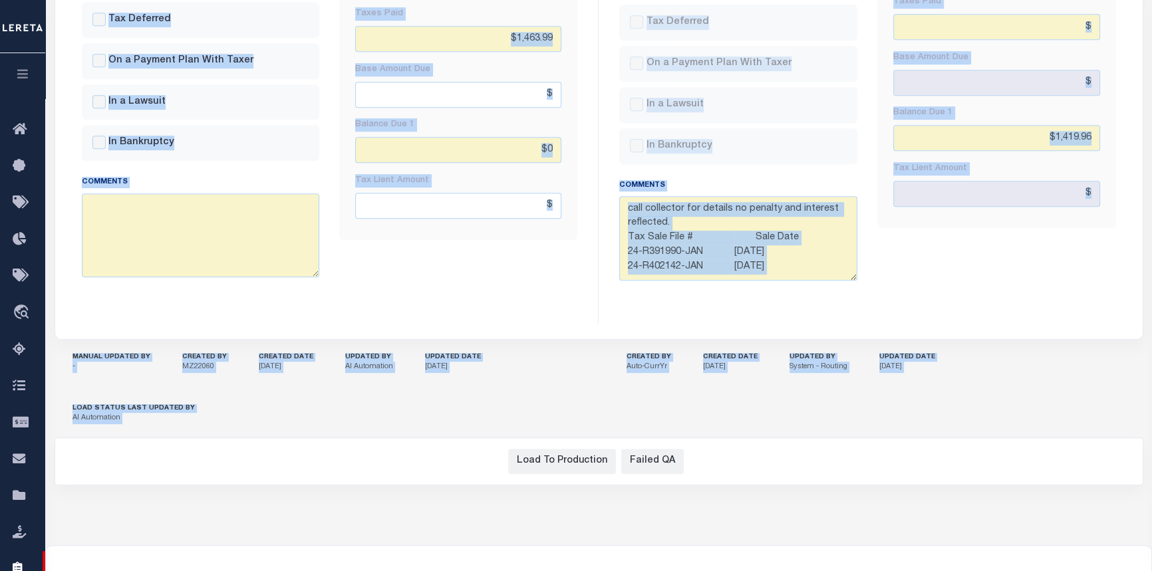
drag, startPoint x: 60, startPoint y: 71, endPoint x: 739, endPoint y: 599, distance: 860.0
copy div "20045 26006 TAX ID [GEOGRAPHIC_DATA] - County - [GEOGRAPHIC_DATA] ASSESSOR [GEO…"
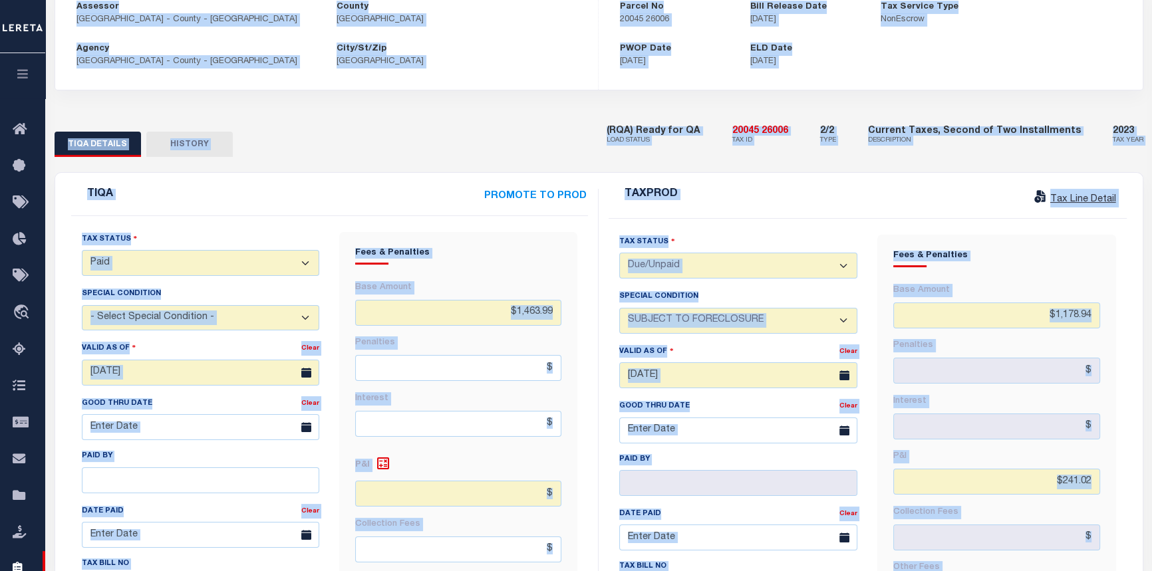
scroll to position [0, 0]
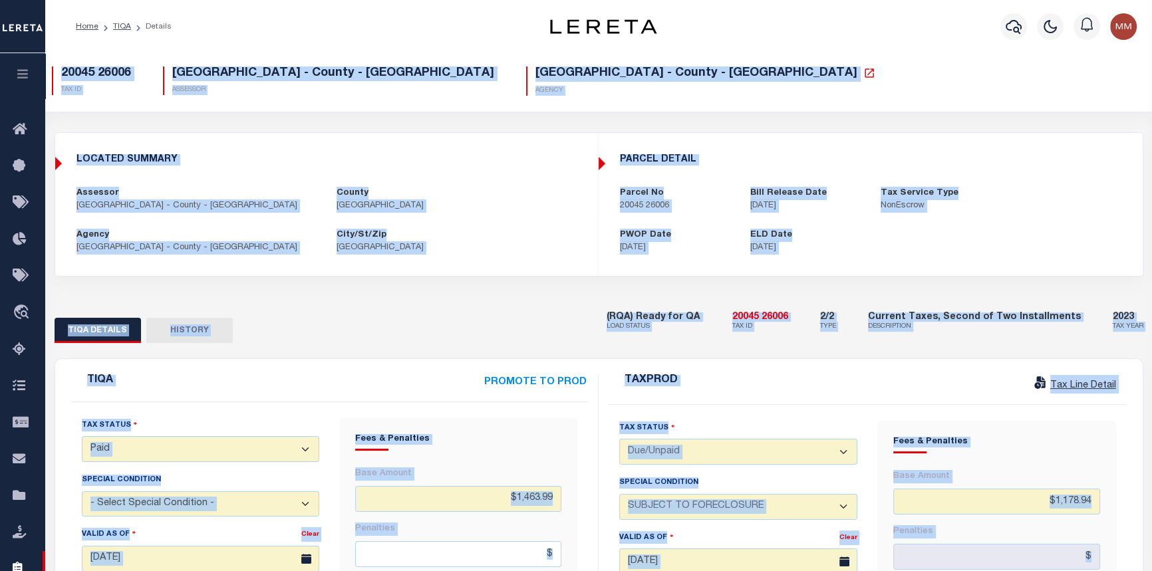
click at [196, 146] on div "LOCATED SUMMARY Assessor CHATHAM COUNTY - County - GA County Chatham Agency CHA…" at bounding box center [327, 205] width 542 height 122
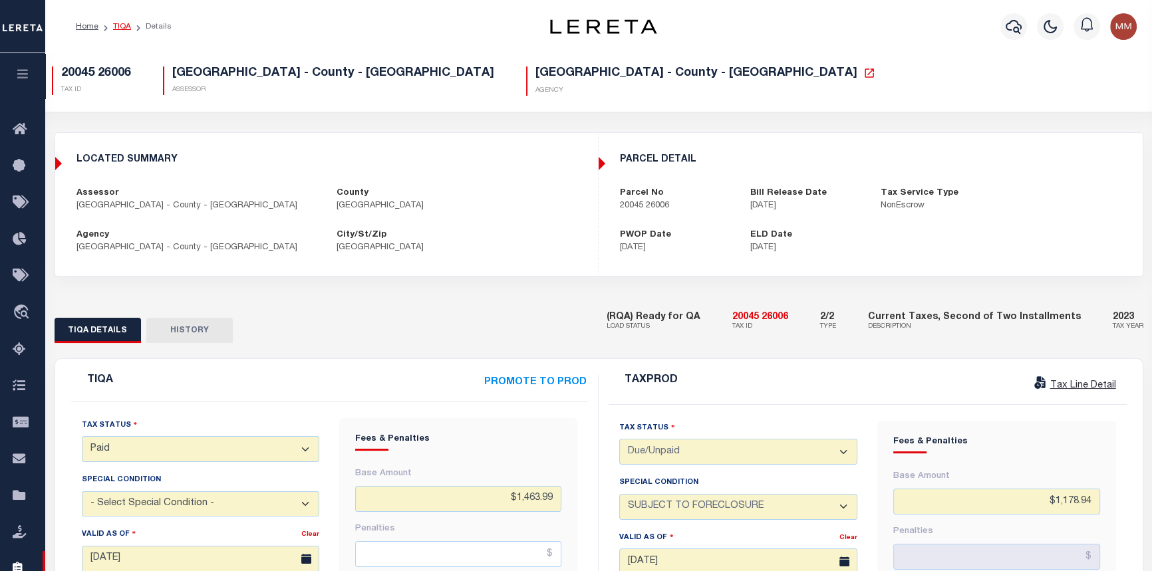
click at [118, 23] on link "TIQA" at bounding box center [122, 27] width 18 height 8
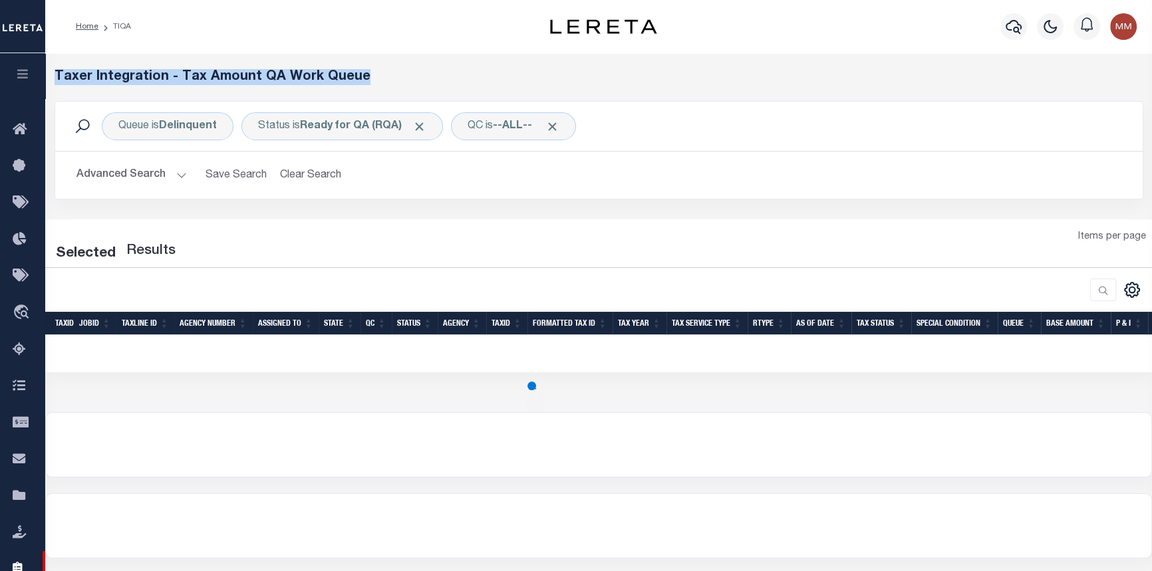
drag, startPoint x: 57, startPoint y: 77, endPoint x: 399, endPoint y: 72, distance: 342.5
click at [399, 72] on h5 "Taxer Integration - Tax Amount QA Work Queue" at bounding box center [599, 77] width 1088 height 16
select select "200"
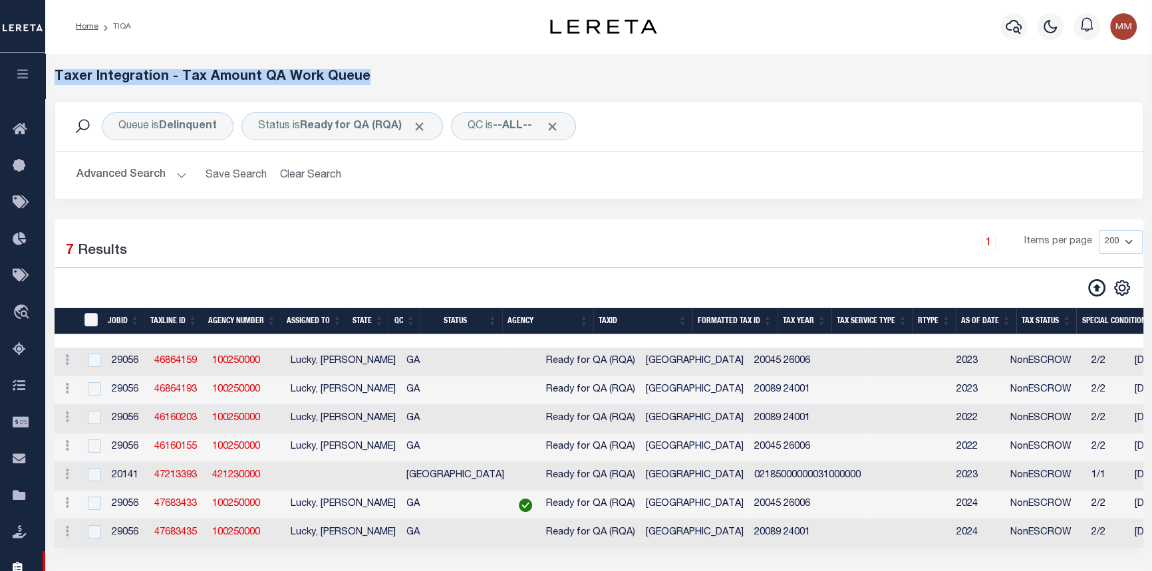
copy h5 "Taxer Integration - Tax Amount QA Work Queue"
click at [173, 166] on button "Advanced Search" at bounding box center [131, 175] width 110 height 26
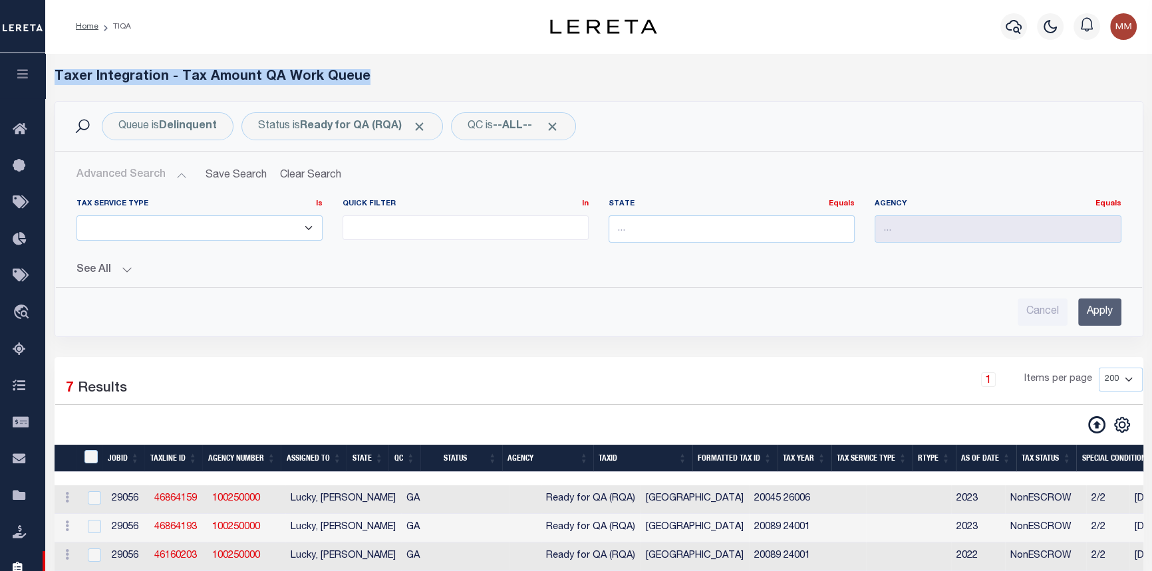
click at [126, 264] on button "See All" at bounding box center [598, 270] width 1045 height 13
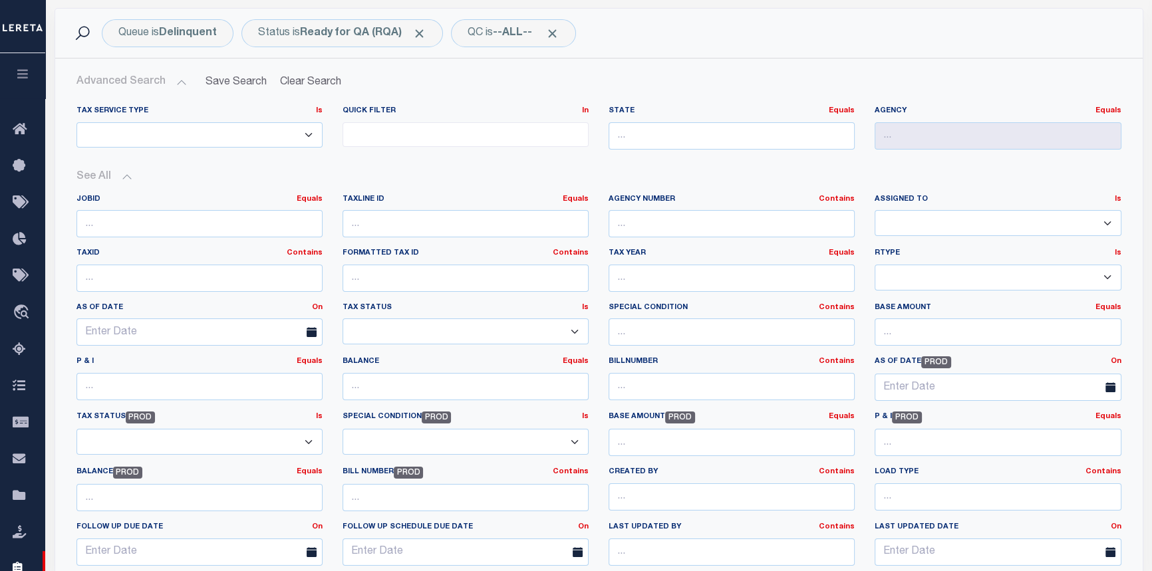
scroll to position [120, 0]
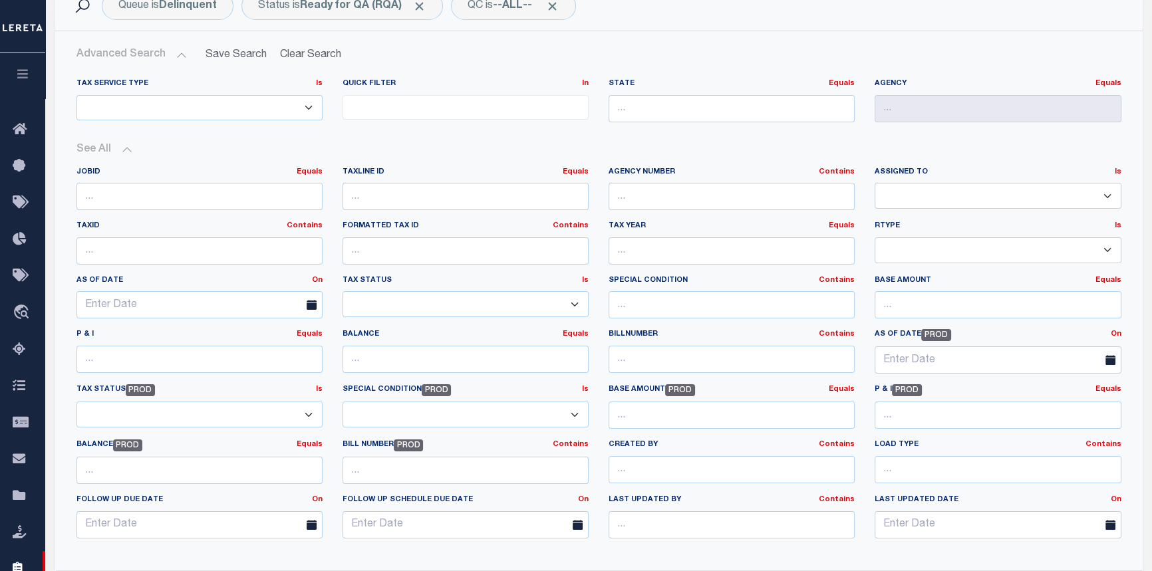
click at [426, 384] on span "PROD" at bounding box center [437, 390] width 30 height 12
click at [144, 402] on select "Paid In Full Unpaid 3rd Party Tax Lien Awaiting Bill Release Balance Forward Ba…" at bounding box center [199, 415] width 246 height 26
click at [362, 402] on select "-- Select Special Condition -- 3RD PARTY TAX LIEN AGENCY TAX LIEN (A.K.A Inside…" at bounding box center [465, 415] width 246 height 26
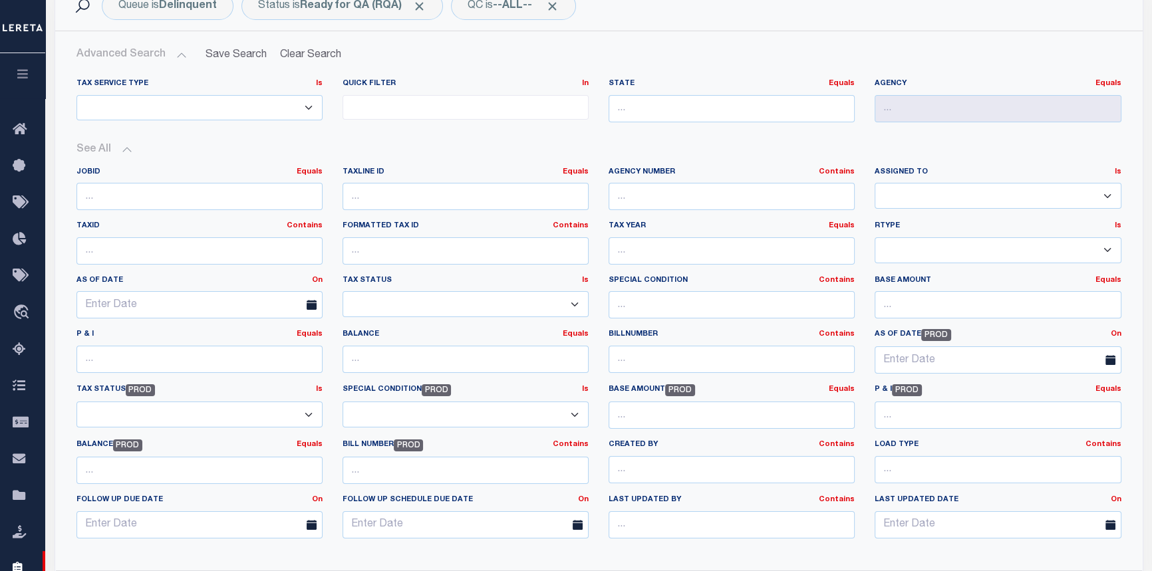
click at [356, 384] on label "Special Condition PROD Is Is Contains" at bounding box center [465, 390] width 246 height 12
click at [436, 384] on span "PROD" at bounding box center [437, 390] width 30 height 12
click at [446, 402] on select "-- Select Special Condition -- 3RD PARTY TAX LIEN AGENCY TAX LIEN (A.K.A Inside…" at bounding box center [465, 415] width 246 height 26
select select "30"
click at [342, 402] on select "-- Select Special Condition -- 3RD PARTY TAX LIEN AGENCY TAX LIEN (A.K.A Inside…" at bounding box center [465, 415] width 246 height 26
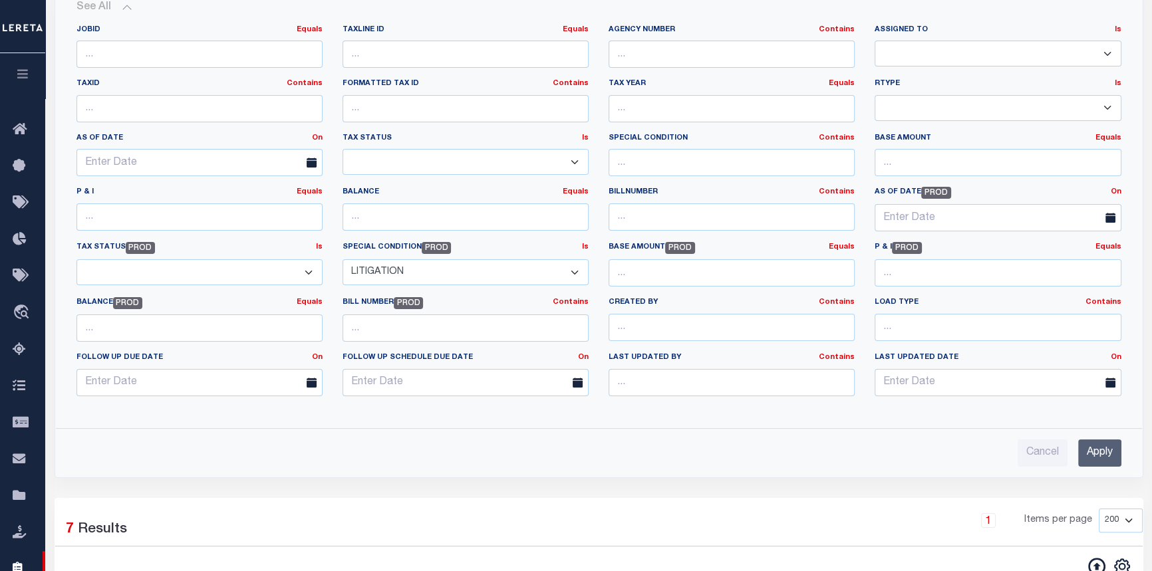
scroll to position [302, 0]
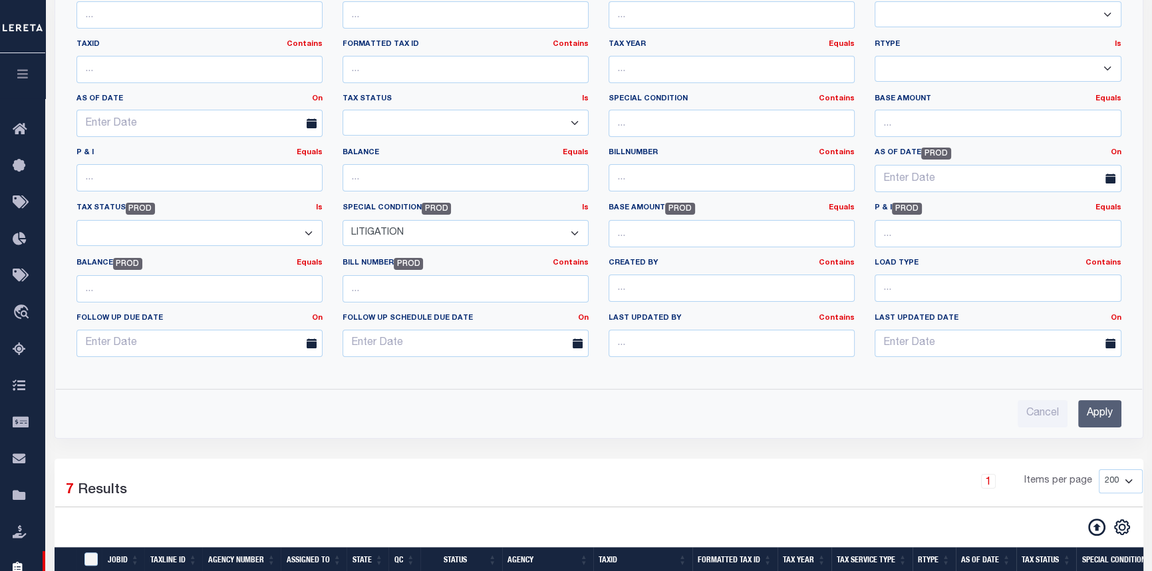
click at [1104, 390] on div "Cancel Apply" at bounding box center [599, 409] width 1066 height 38
click at [1106, 400] on input "Apply" at bounding box center [1099, 413] width 43 height 27
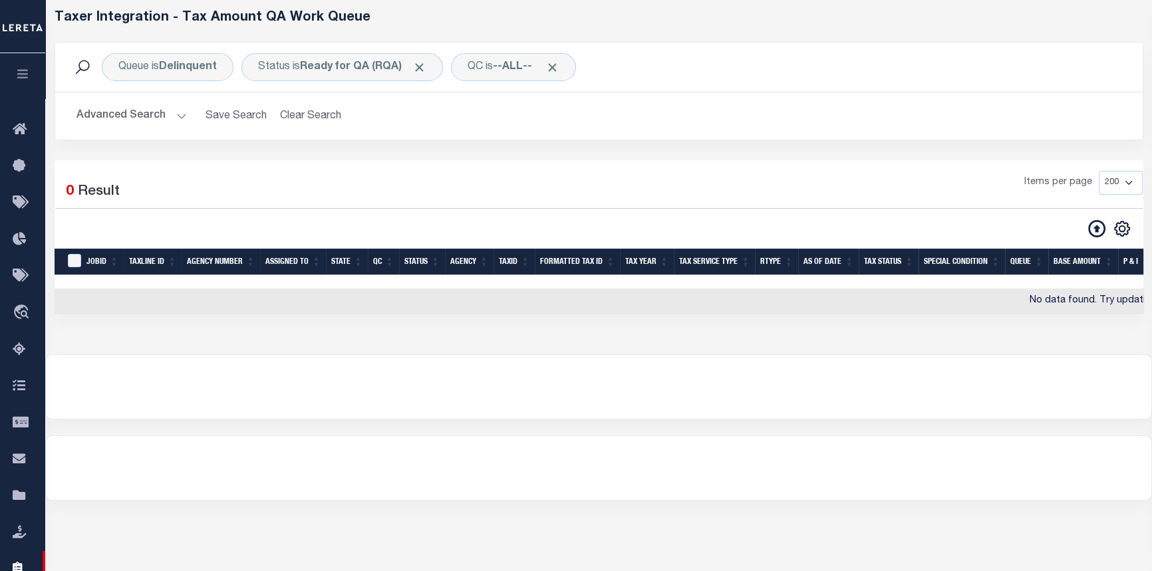
scroll to position [0, 0]
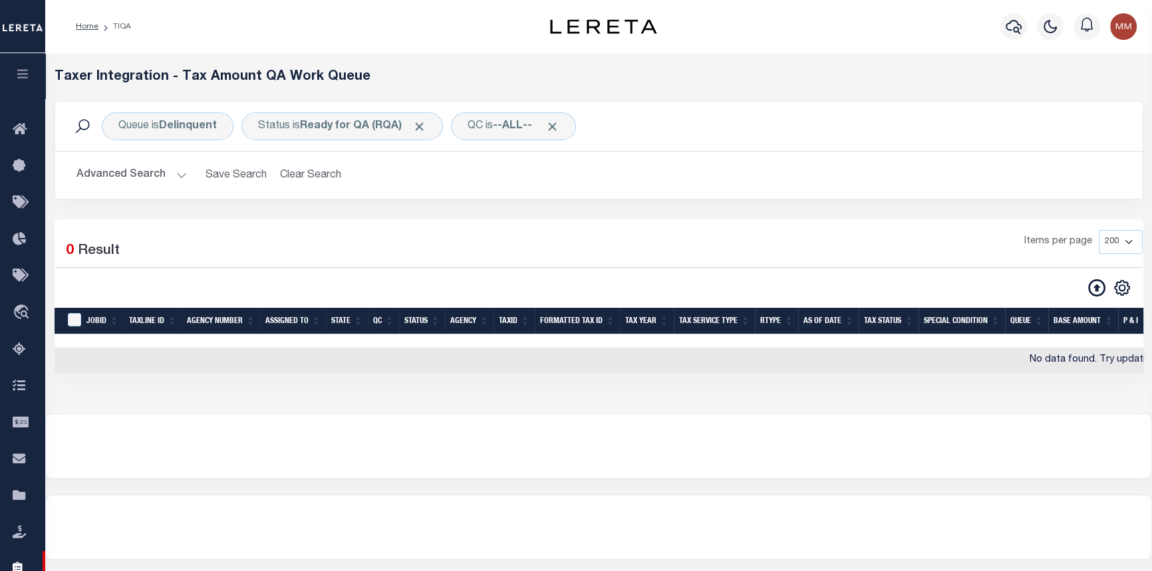
click at [108, 17] on ol "Home TIQA" at bounding box center [103, 27] width 76 height 28
drag, startPoint x: 107, startPoint y: 19, endPoint x: 116, endPoint y: 26, distance: 10.9
click at [108, 20] on ol "Home TIQA" at bounding box center [103, 27] width 76 height 28
click at [118, 26] on li "TIQA" at bounding box center [114, 27] width 33 height 12
click at [94, 27] on link "Home" at bounding box center [87, 27] width 23 height 8
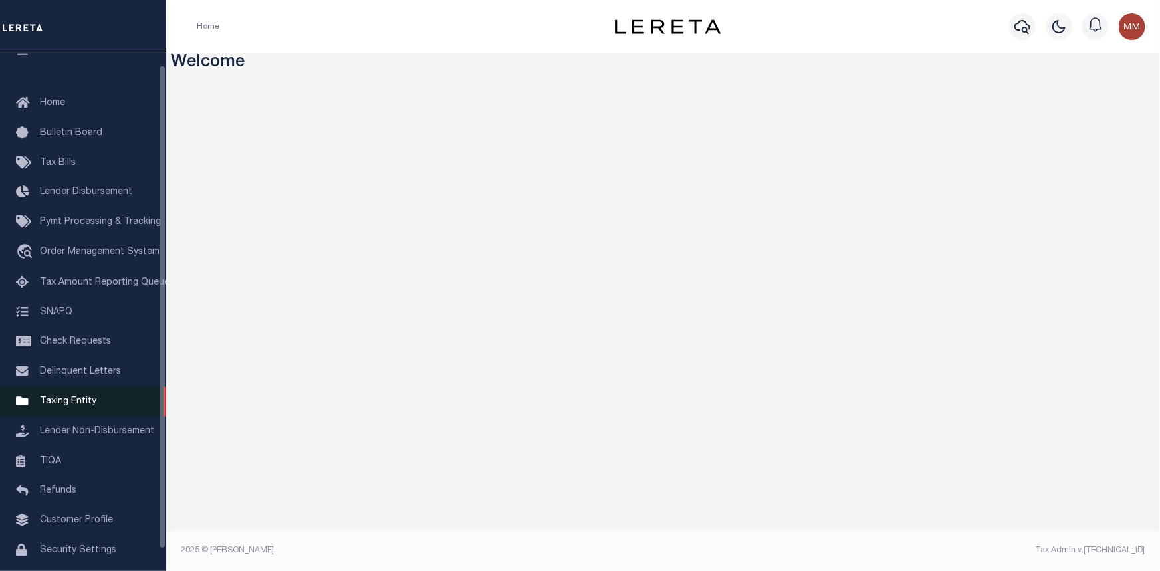
scroll to position [35, 0]
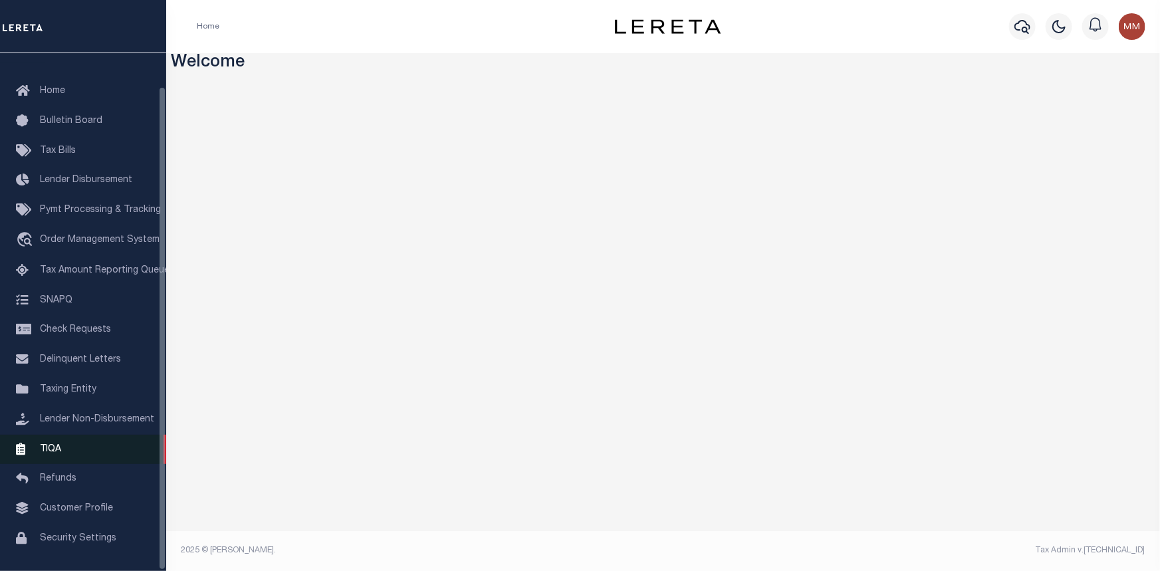
click at [99, 435] on link "TIQA" at bounding box center [83, 450] width 166 height 30
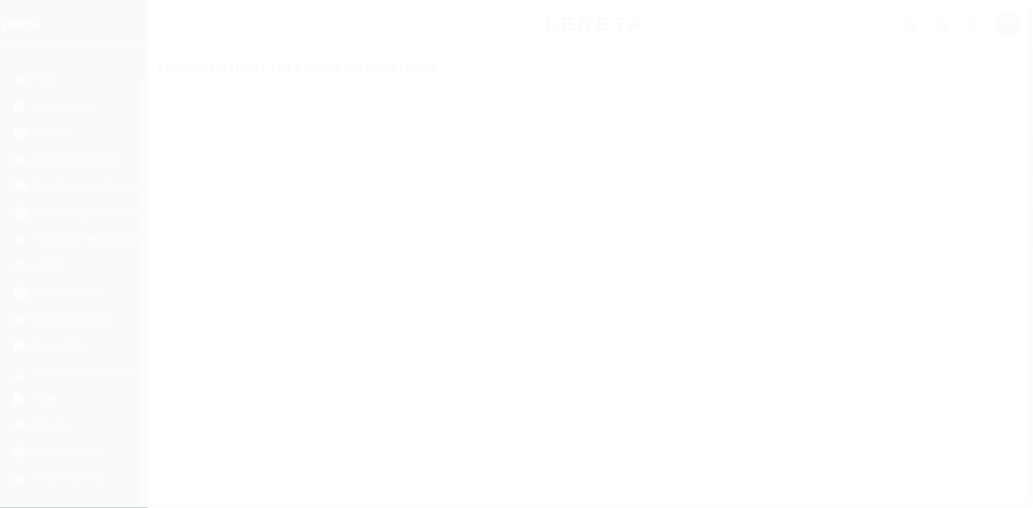
scroll to position [35, 0]
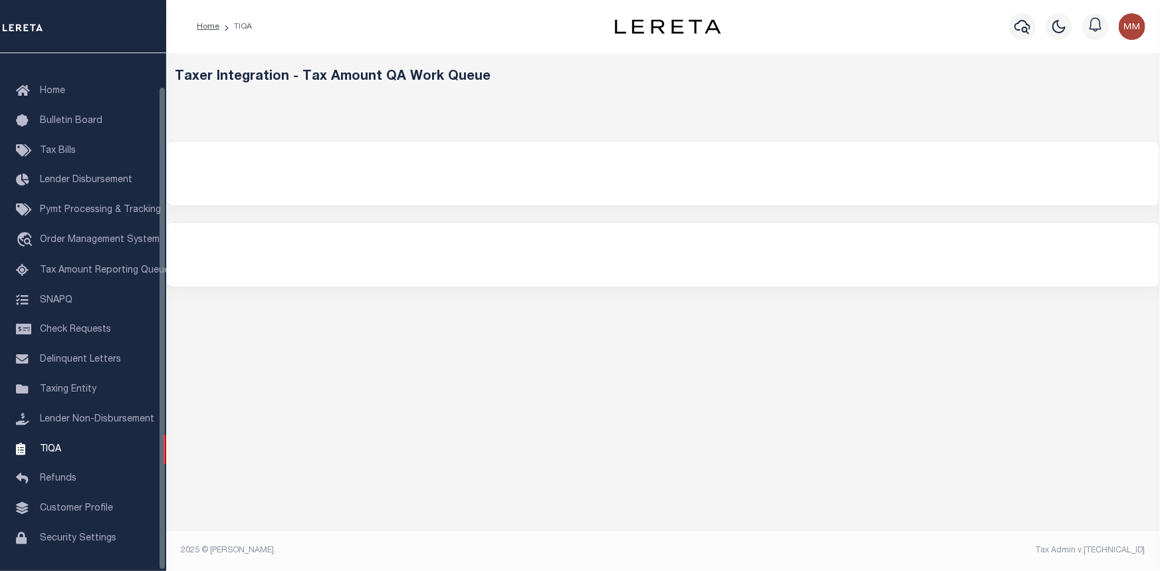
select select "200"
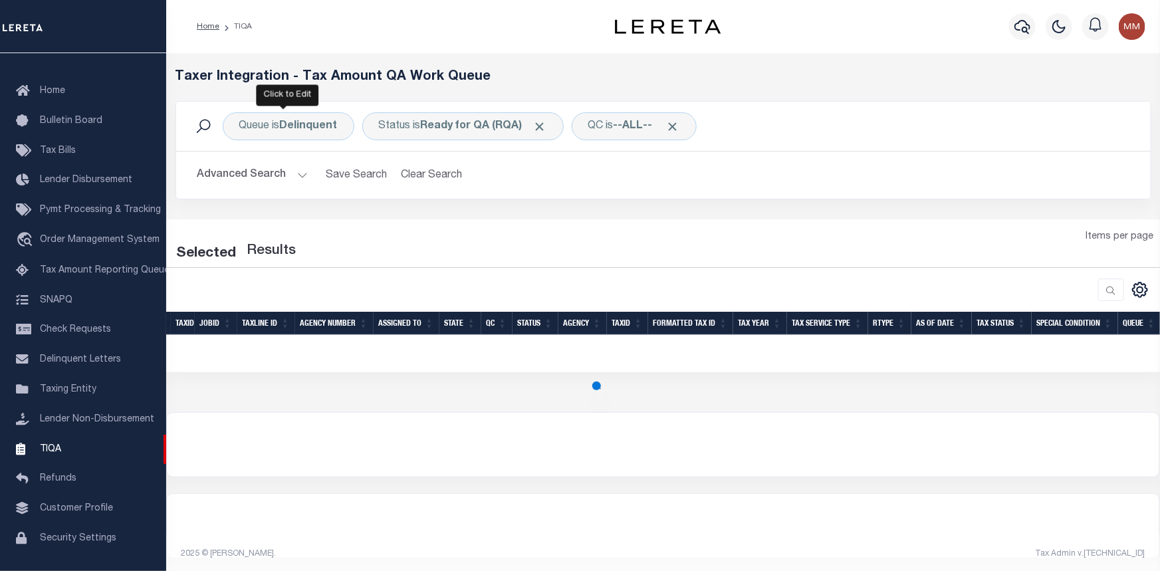
select select "200"
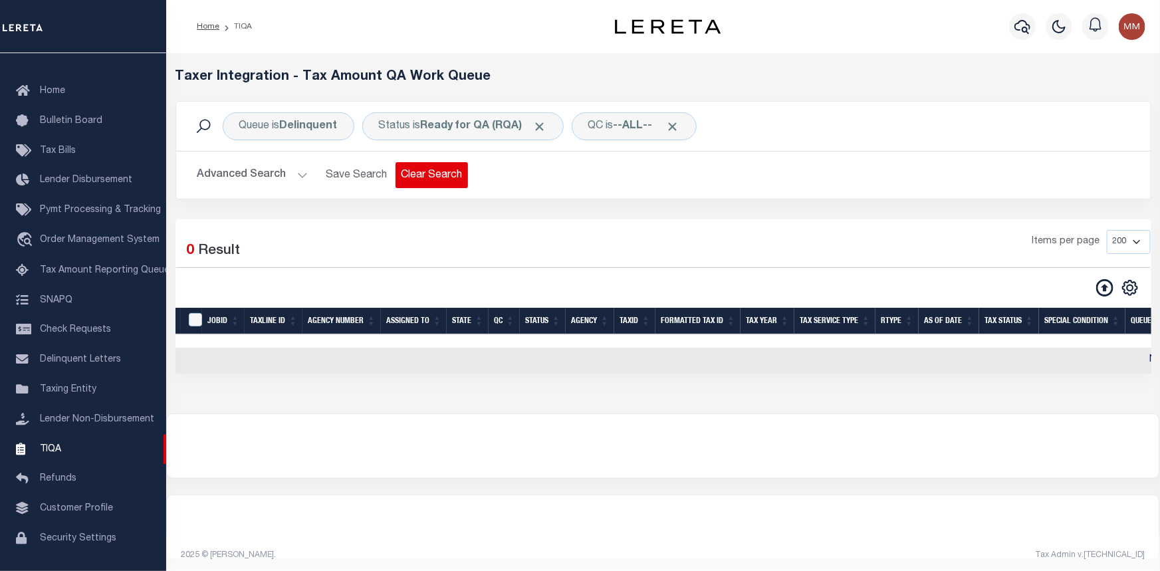
click at [414, 164] on button "Clear Search" at bounding box center [432, 175] width 72 height 26
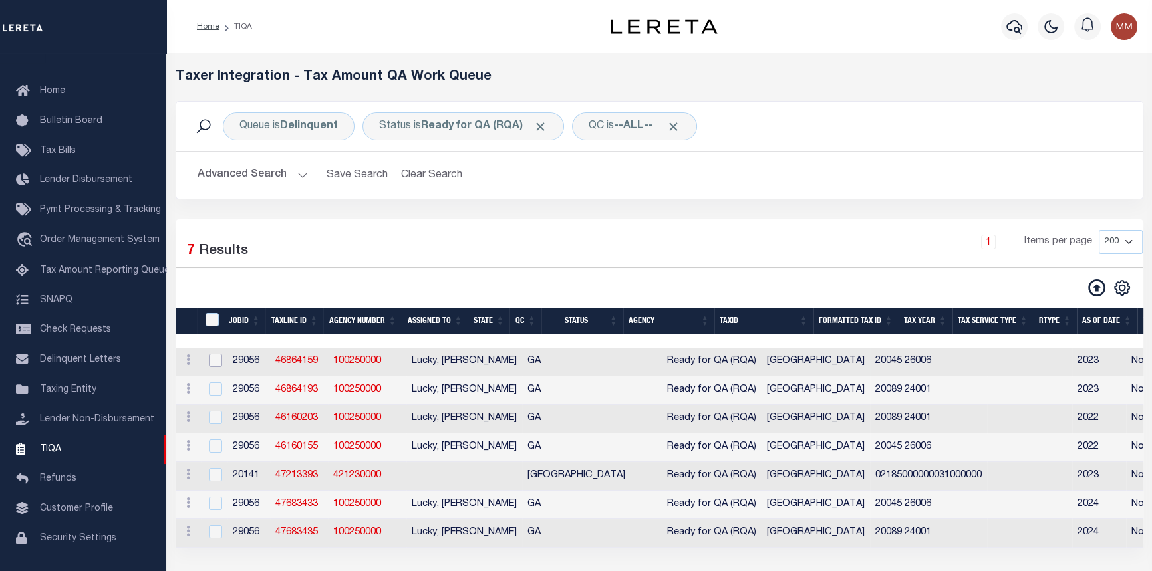
click at [211, 354] on input "checkbox" at bounding box center [215, 360] width 13 height 13
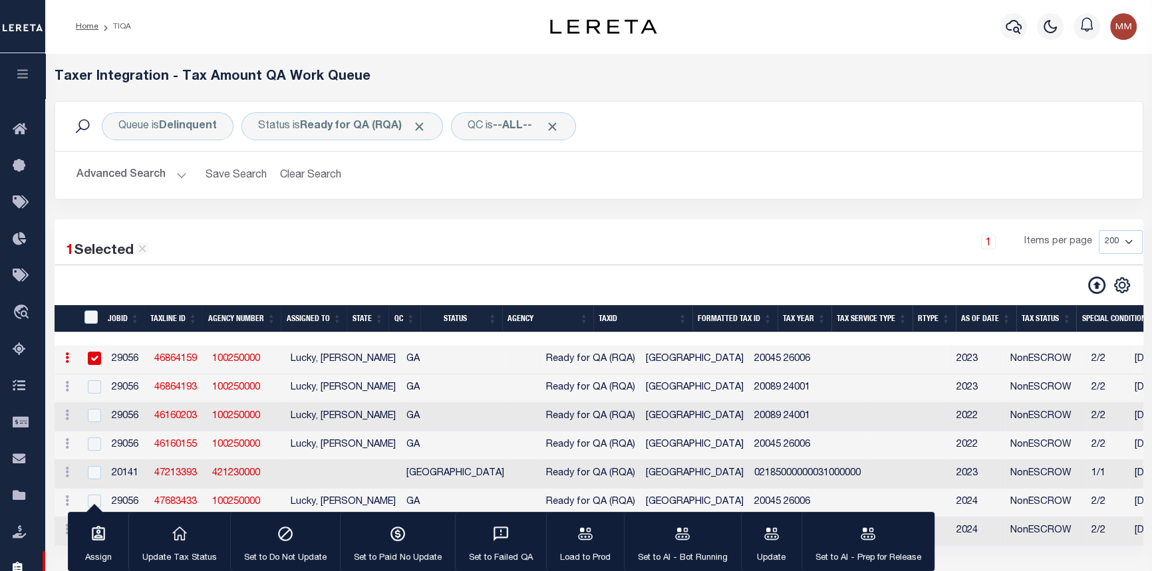
click at [88, 352] on input "checkbox" at bounding box center [94, 358] width 13 height 13
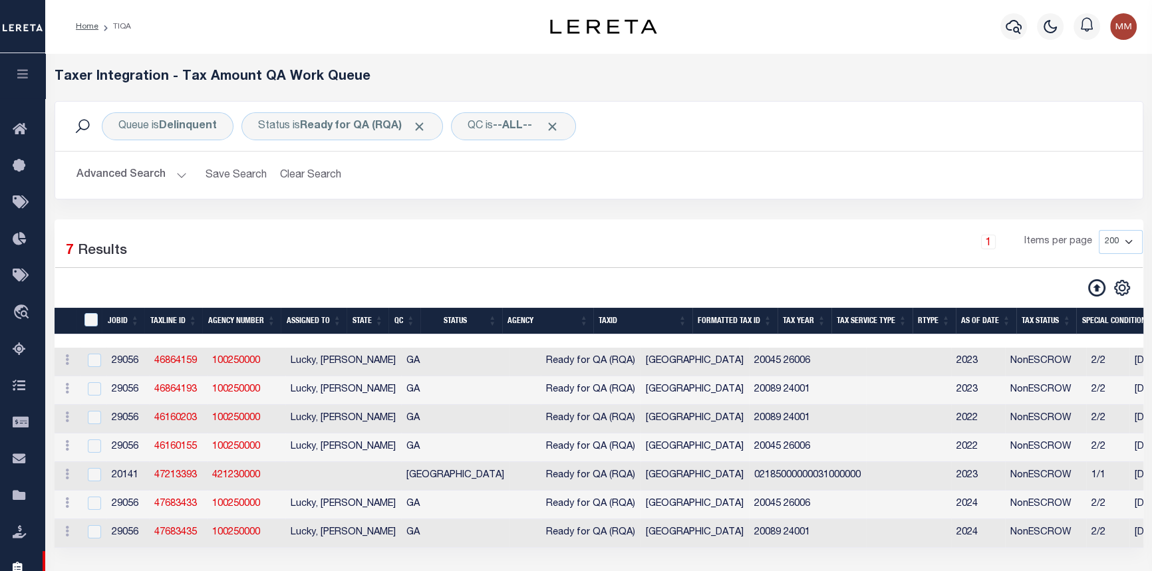
click at [332, 233] on div "1 Items per page 10 25 50 100 200 500 1000 2000" at bounding box center [737, 247] width 811 height 35
click at [499, 172] on h2 "Advanced Search Save Search Clear Search" at bounding box center [599, 175] width 1066 height 26
click at [98, 354] on div at bounding box center [93, 361] width 17 height 15
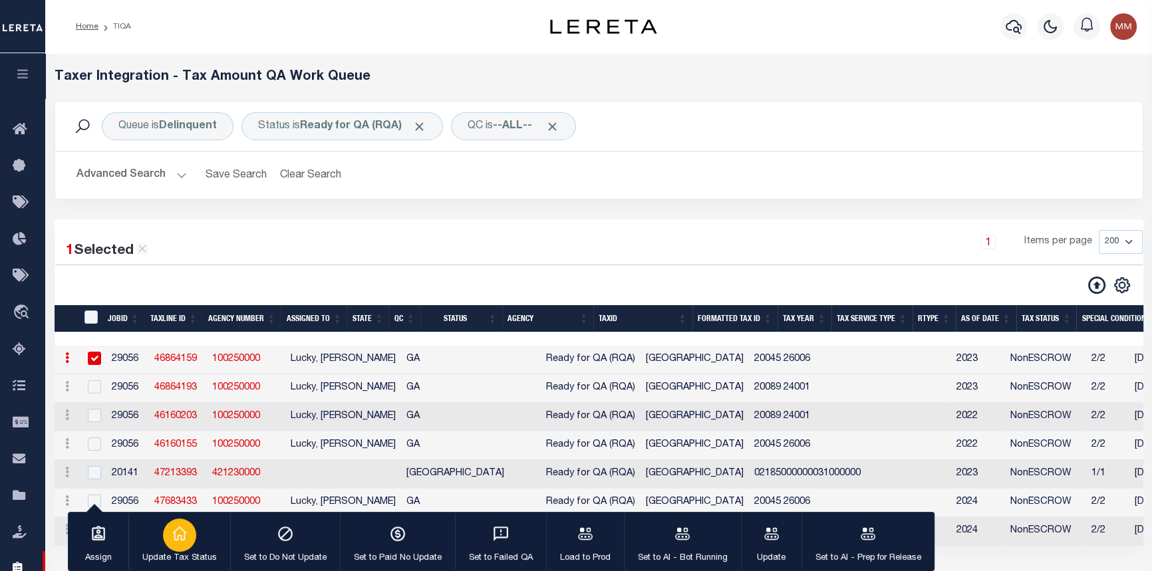
drag, startPoint x: 72, startPoint y: 515, endPoint x: 146, endPoint y: 557, distance: 85.2
click at [148, 559] on div "Assign Update Tax Status Set to Do Not Update Set to Paid No Update Set to Fail…" at bounding box center [501, 542] width 866 height 60
drag, startPoint x: 76, startPoint y: 559, endPoint x: -162, endPoint y: 471, distance: 253.9
click at [0, 471] on html "Home TIQA" at bounding box center [576, 374] width 1152 height 748
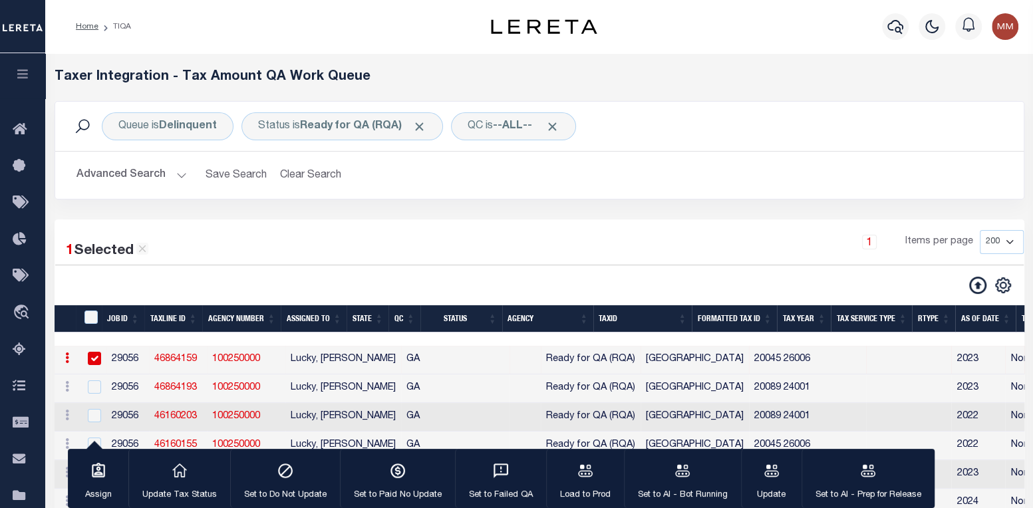
click at [247, 354] on link "100250000" at bounding box center [236, 358] width 48 height 9
checkbox input "false"
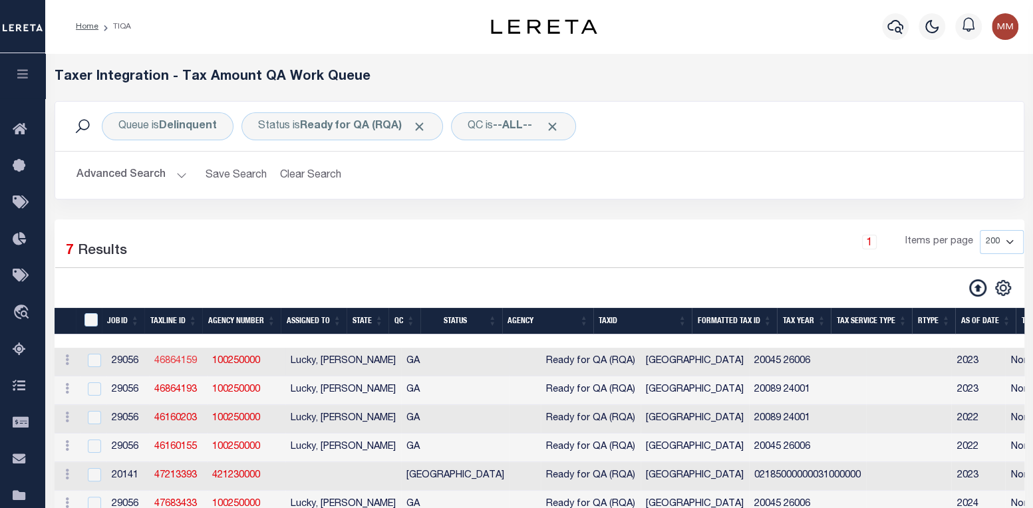
click at [162, 356] on link "46864159" at bounding box center [175, 360] width 43 height 9
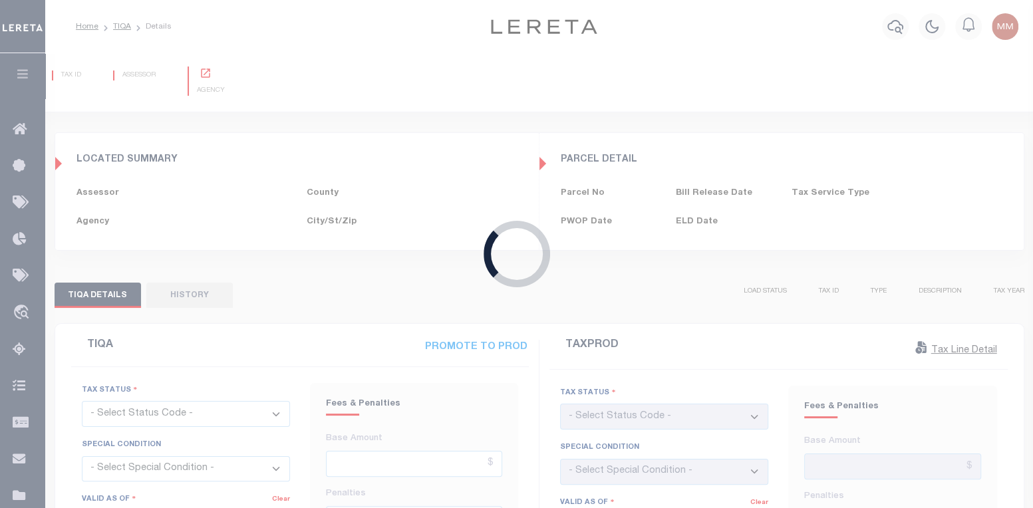
type input "[DATE]"
checkbox input "false"
type input "$1,463.99"
type input "$0"
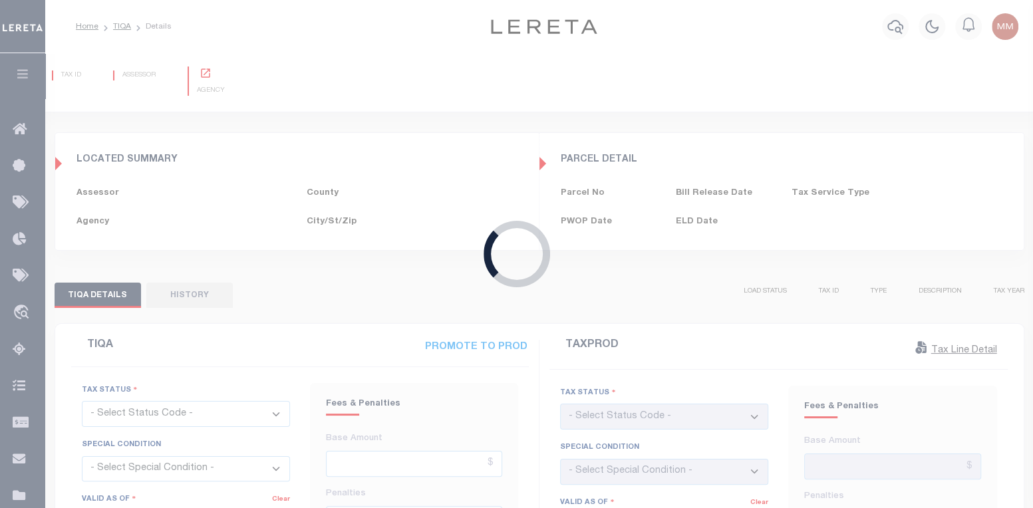
select select "23"
type input "[DATE]"
checkbox input "false"
type textarea "call collector for details no penalty and interest reflected. Tax Sale File # S…"
type input "$1,178.94"
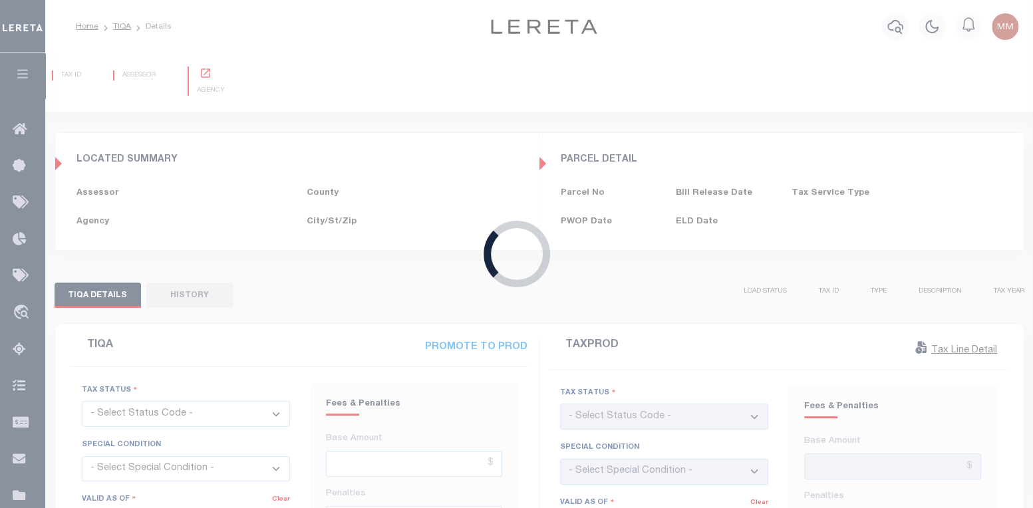
type input "$241.02"
type input "$1,419.96"
select select "PYD"
select select "DUE"
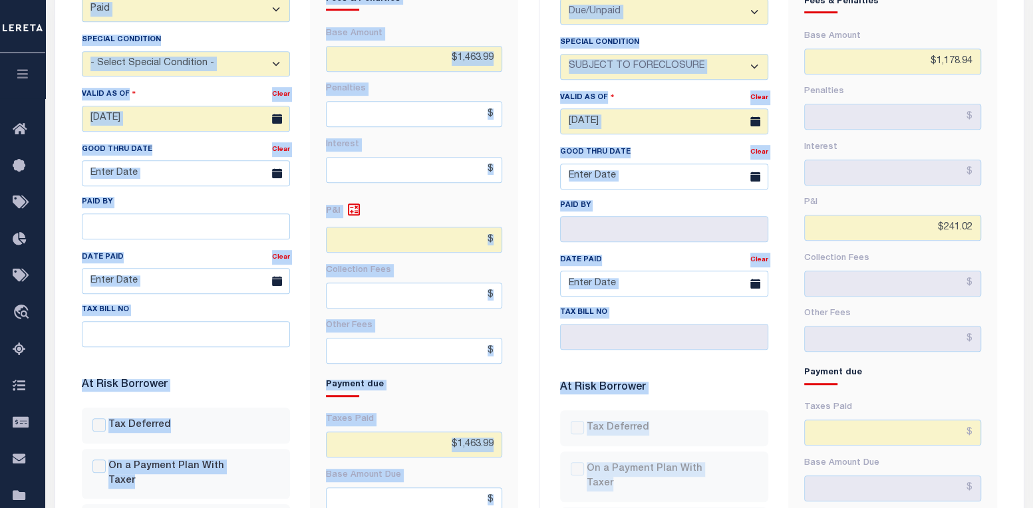
scroll to position [910, 0]
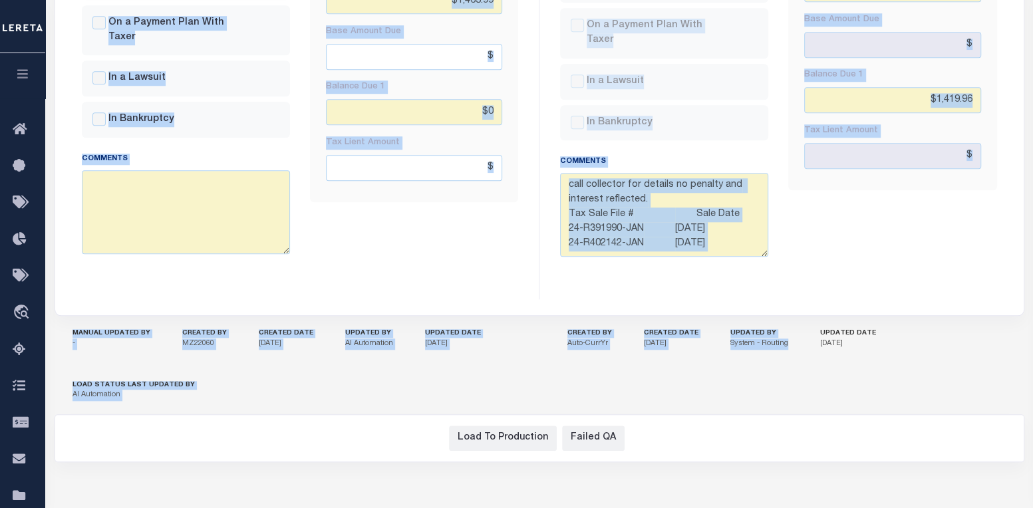
drag, startPoint x: 58, startPoint y: 72, endPoint x: 791, endPoint y: 260, distance: 757.0
click at [375, 316] on div "Manual Updated By - CREATED BY MZ22060 CREATED DATE [DATE] UPDATED BY AI Automa…" at bounding box center [292, 365] width 475 height 98
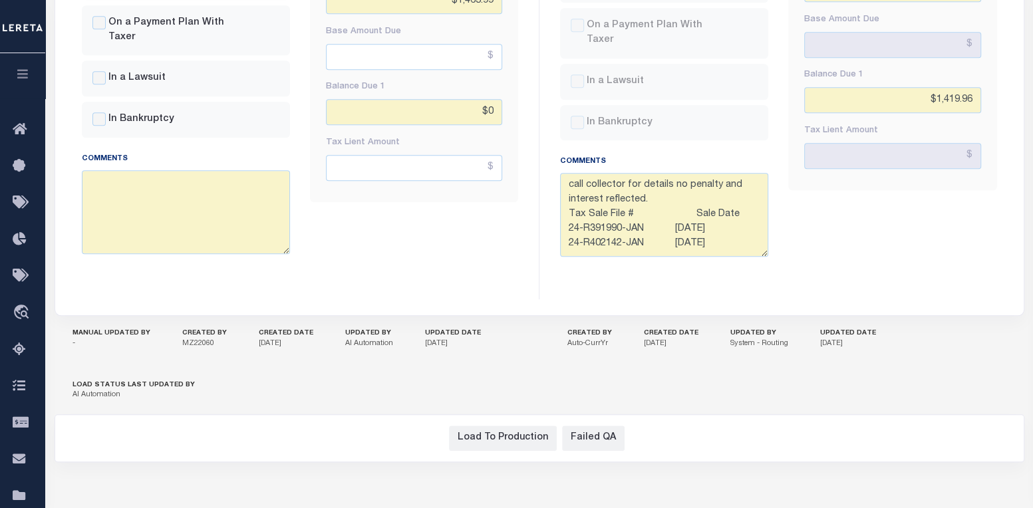
drag, startPoint x: 828, startPoint y: 140, endPoint x: 382, endPoint y: 134, distance: 446.9
drag, startPoint x: 945, startPoint y: 148, endPoint x: 802, endPoint y: 120, distance: 146.4
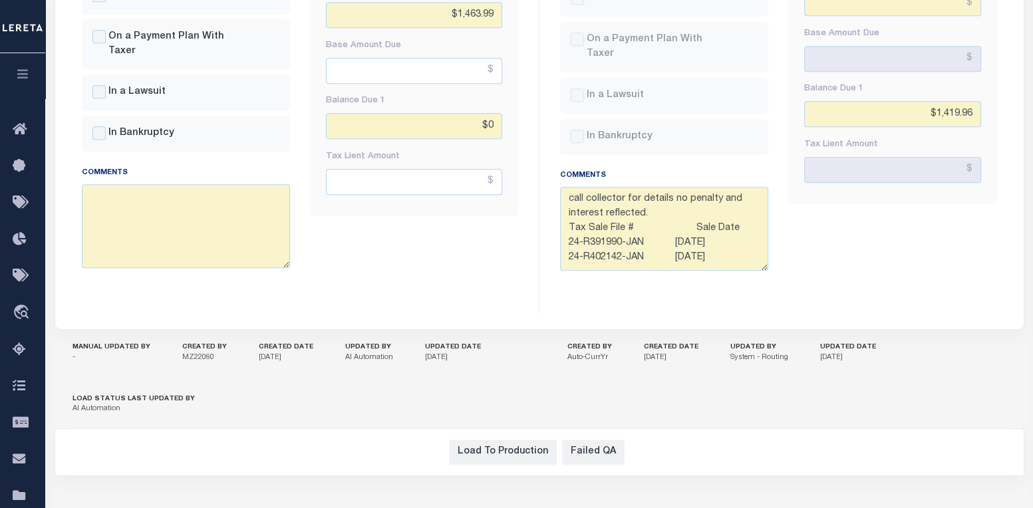
scroll to position [0, 0]
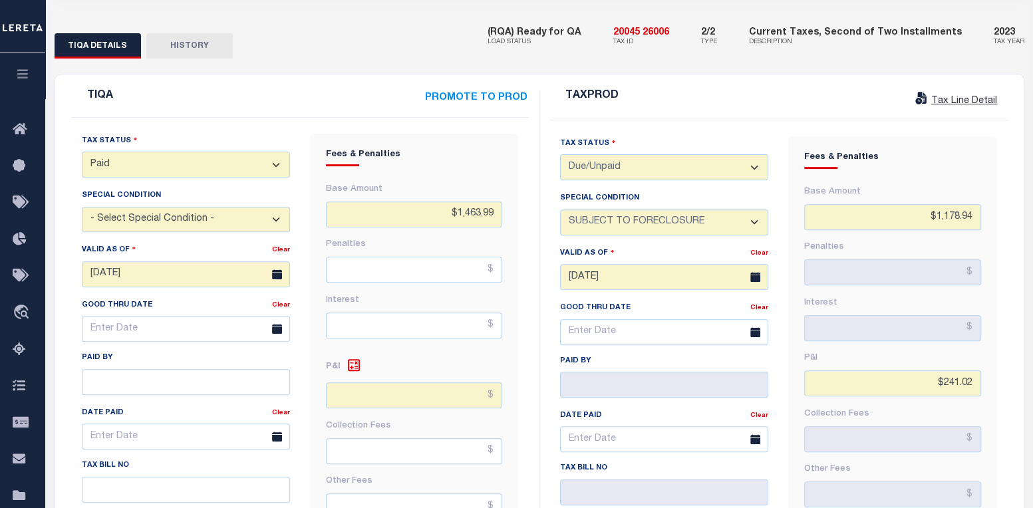
scroll to position [910, 0]
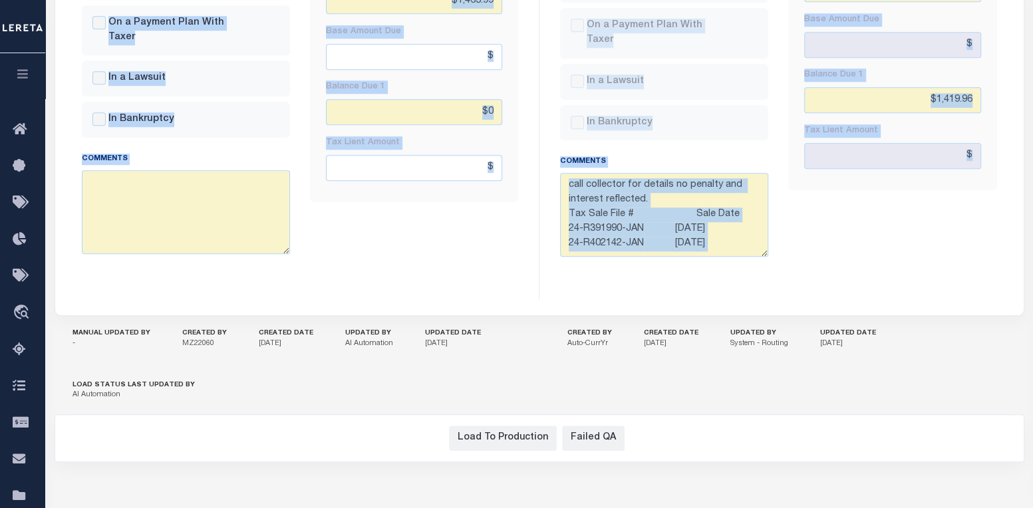
drag, startPoint x: 57, startPoint y: 73, endPoint x: 72, endPoint y: 186, distance: 114.1
copy div "20045 26006 TAX ID [GEOGRAPHIC_DATA] - County - [GEOGRAPHIC_DATA] ASSESSOR [GEO…"
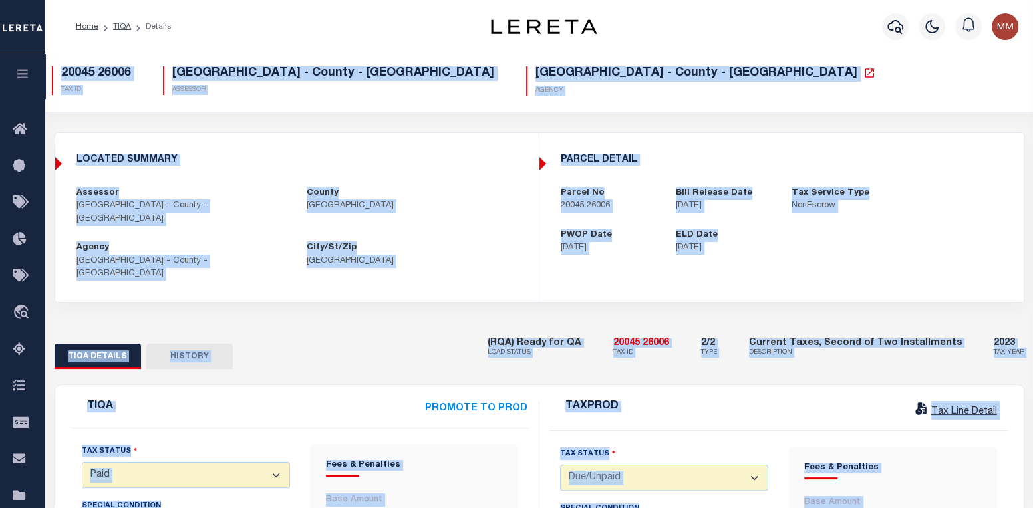
scroll to position [0, 0]
click at [119, 23] on link "TIQA" at bounding box center [122, 27] width 18 height 8
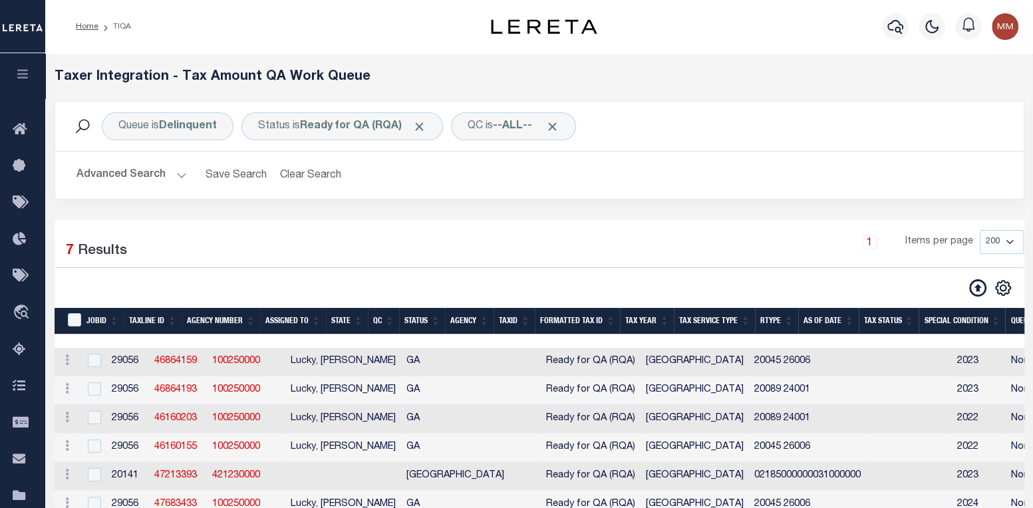
select select "200"
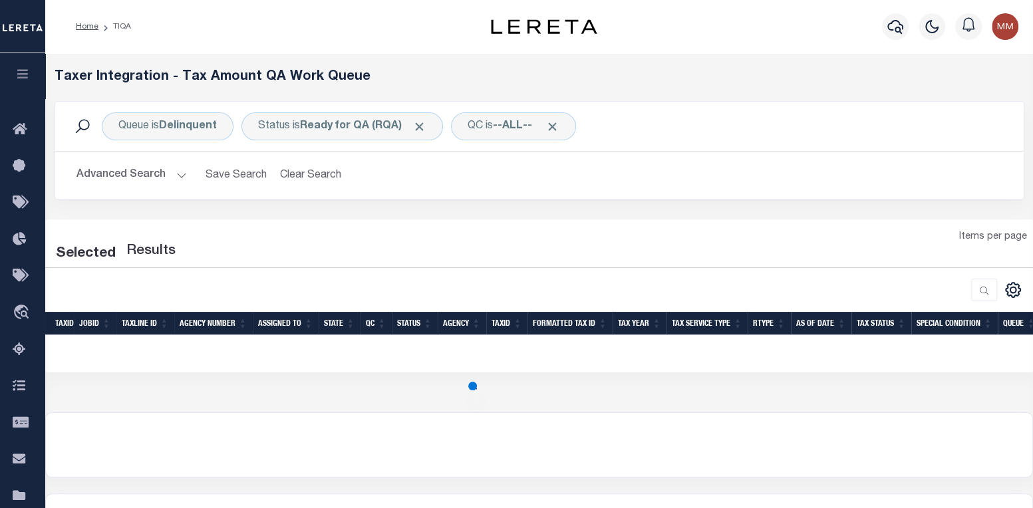
click at [227, 340] on div "Queue is Delinquent Status is Ready for QA (RQA) QC is --ALL-- Search Advanced …" at bounding box center [539, 236] width 969 height 271
select select "200"
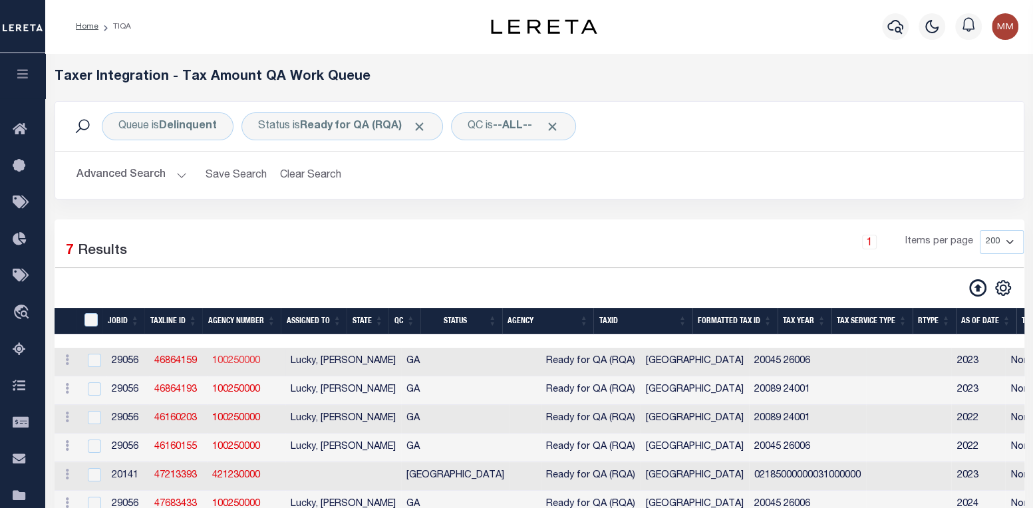
click at [226, 356] on link "100250000" at bounding box center [236, 360] width 48 height 9
checkbox input "true"
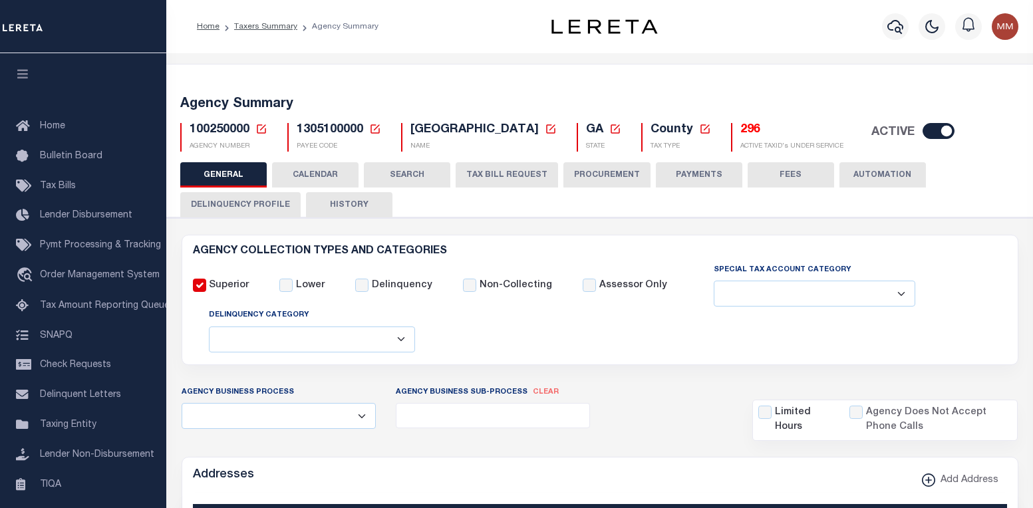
select select
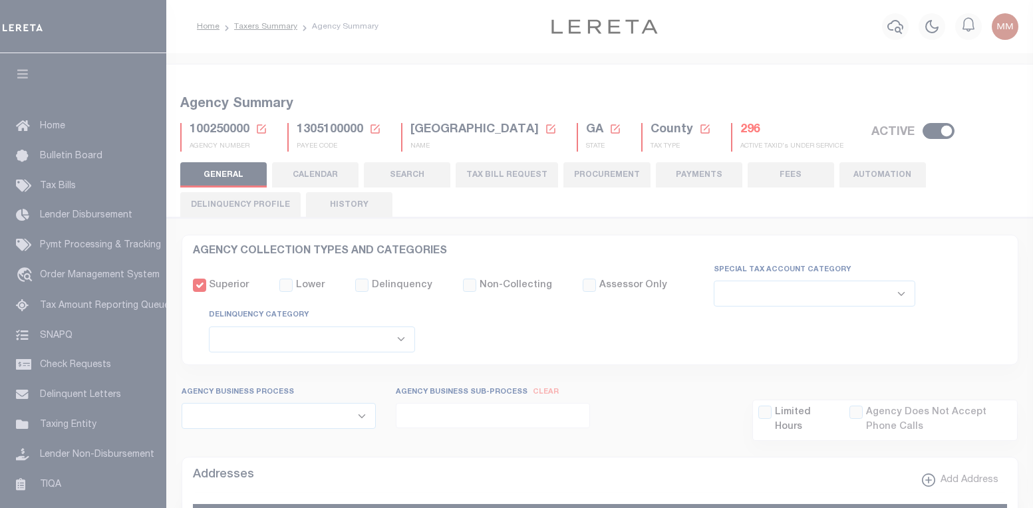
select select
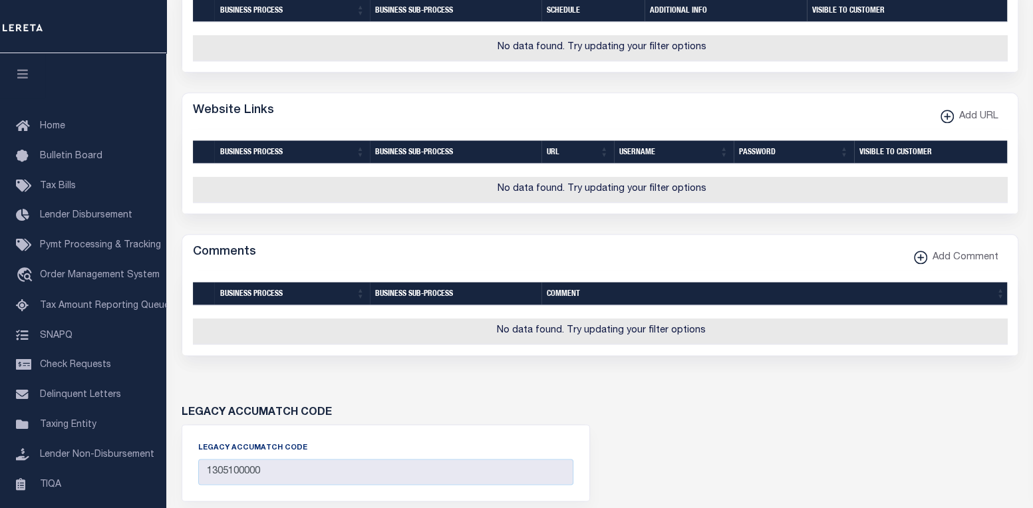
scroll to position [1177, 0]
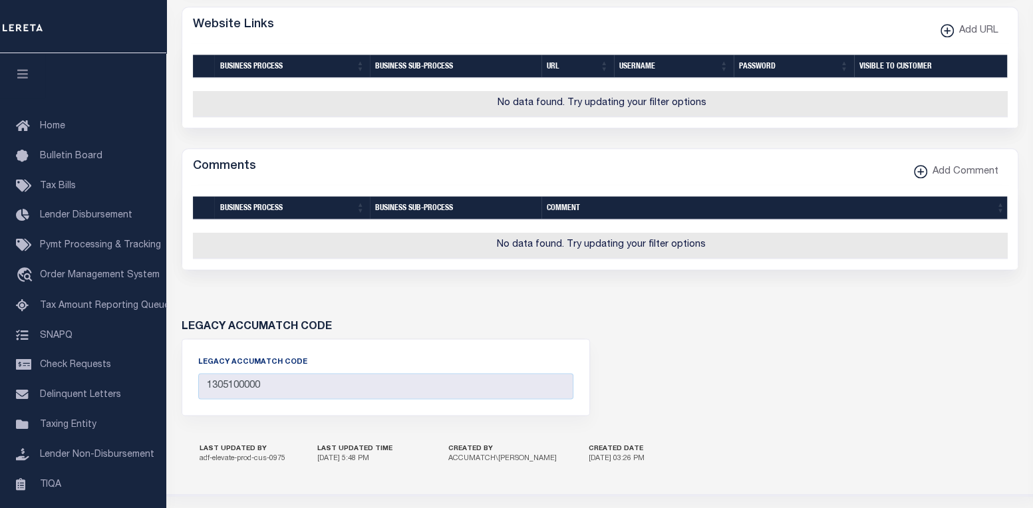
drag, startPoint x: 176, startPoint y: 100, endPoint x: 705, endPoint y: 364, distance: 592.0
copy div "Agency Summary 100250000 Agency Number Edit Cancel Ok New Agency Number Cancel …"
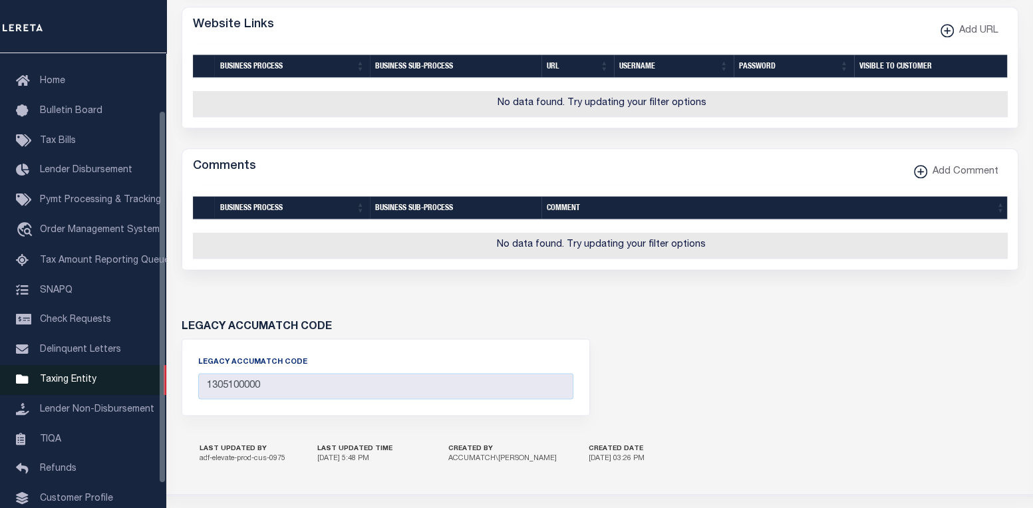
scroll to position [99, 0]
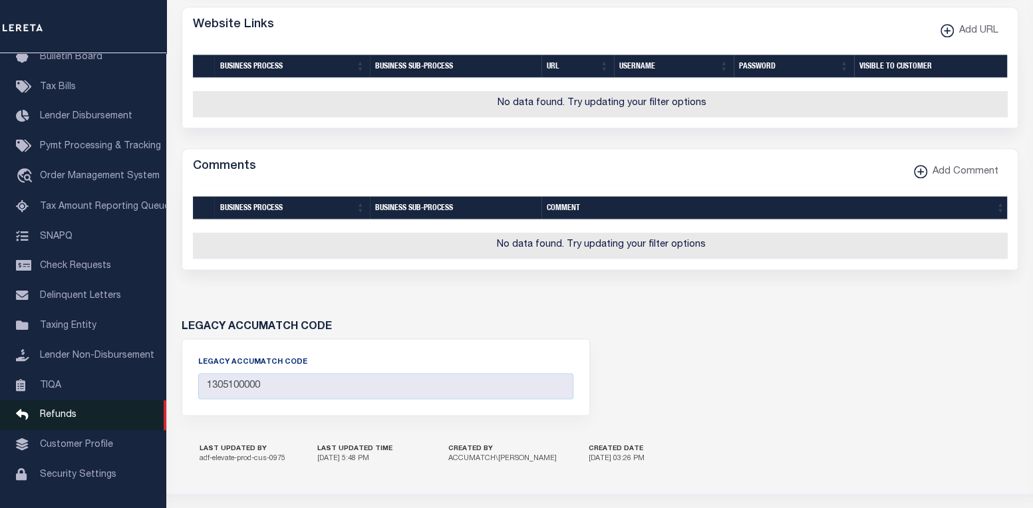
click at [68, 410] on span "Refunds" at bounding box center [58, 414] width 37 height 9
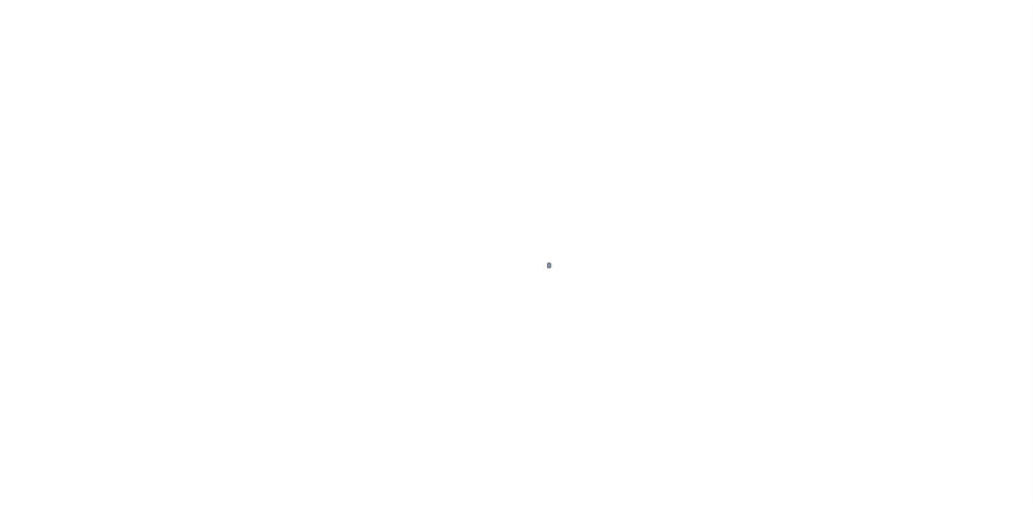
scroll to position [99, 0]
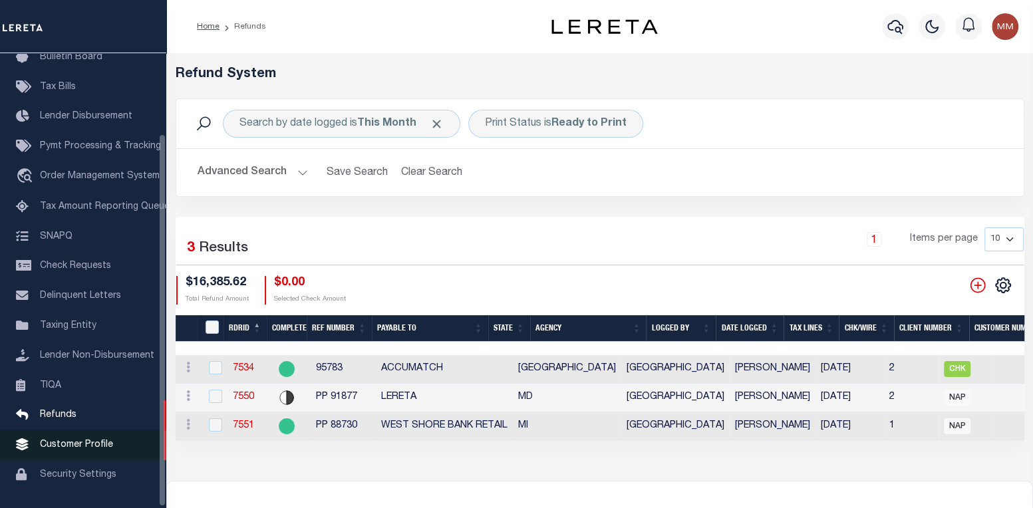
click at [92, 440] on span "Customer Profile" at bounding box center [76, 444] width 73 height 9
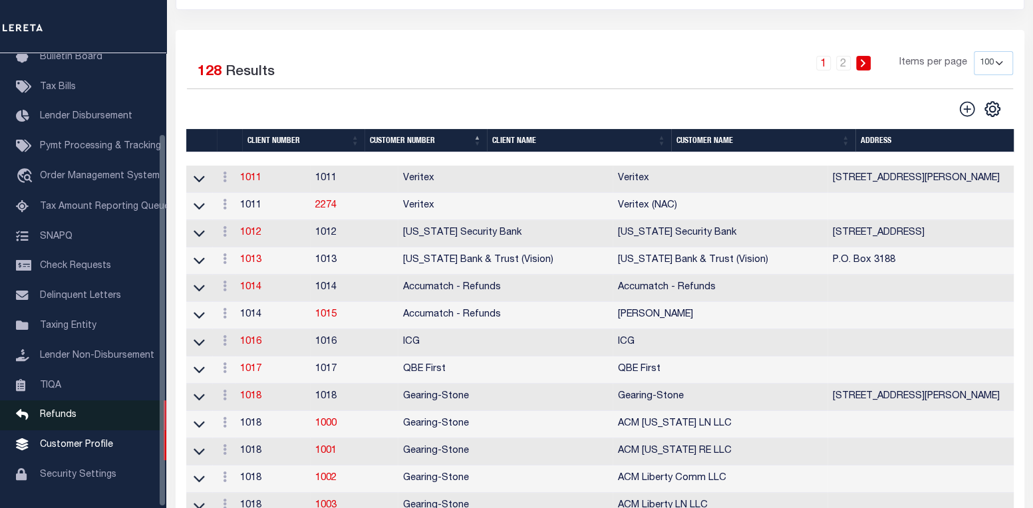
scroll to position [181, 0]
